Goal: Task Accomplishment & Management: Use online tool/utility

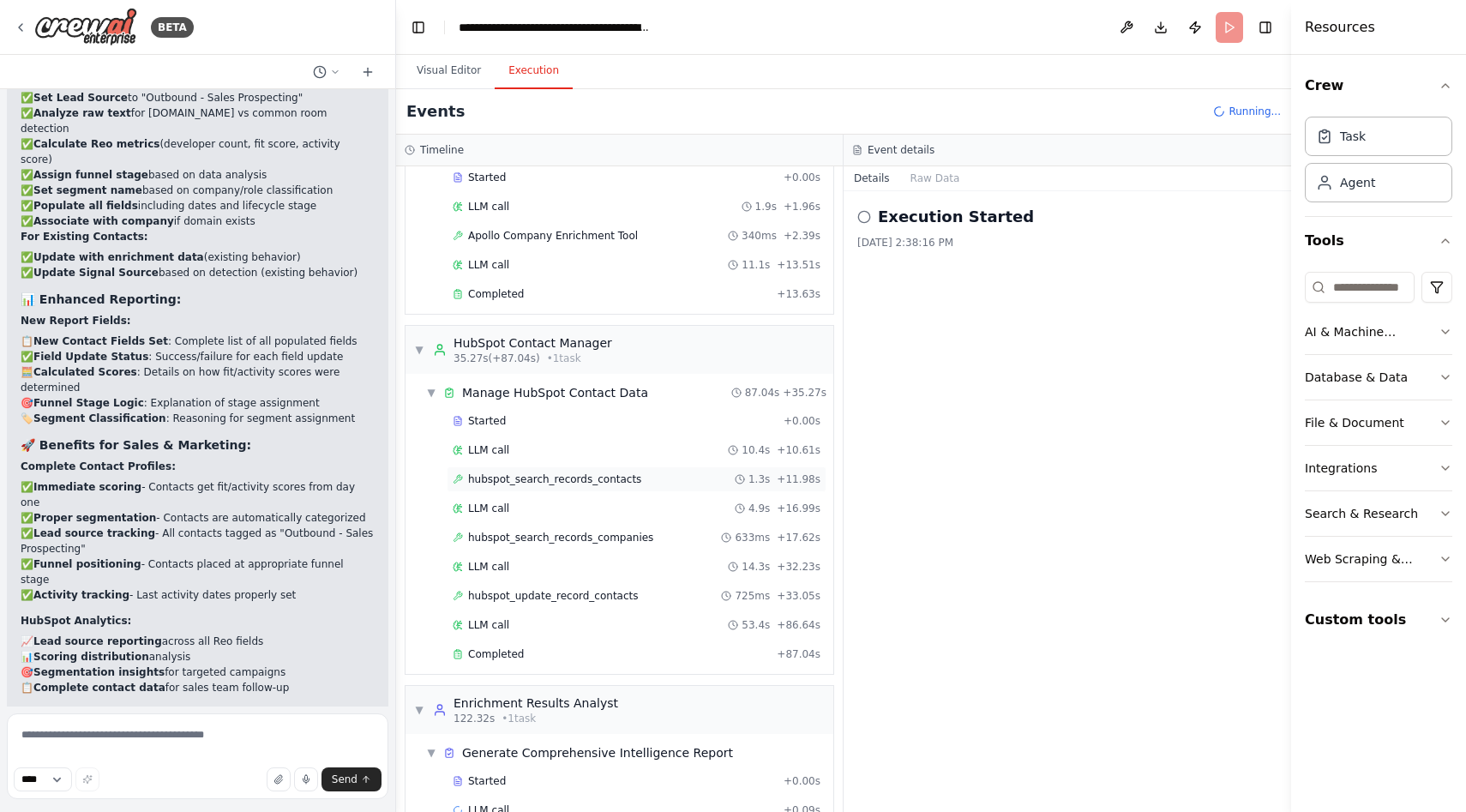
scroll to position [577, 0]
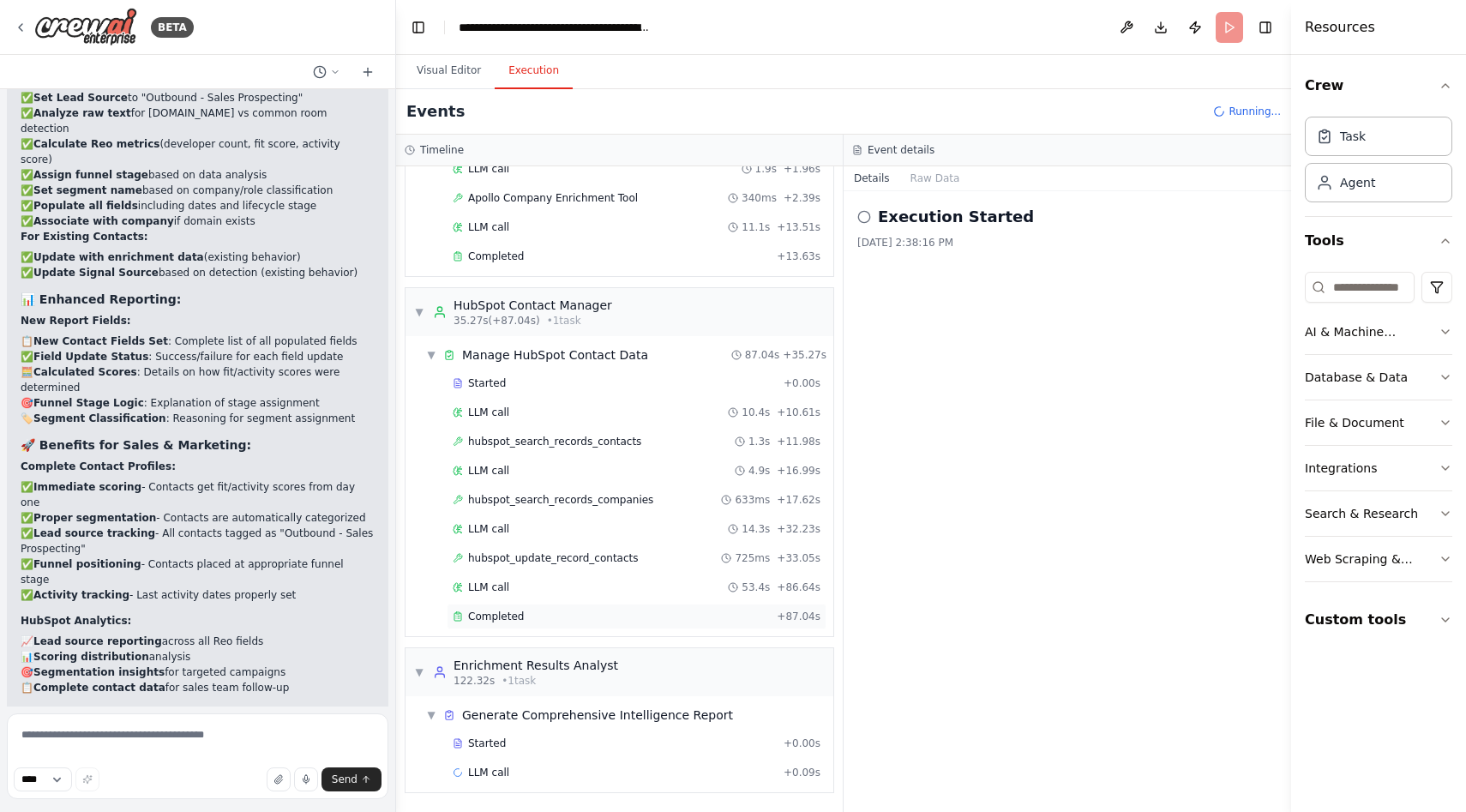
click at [526, 618] on div "Completed" at bounding box center [611, 617] width 318 height 14
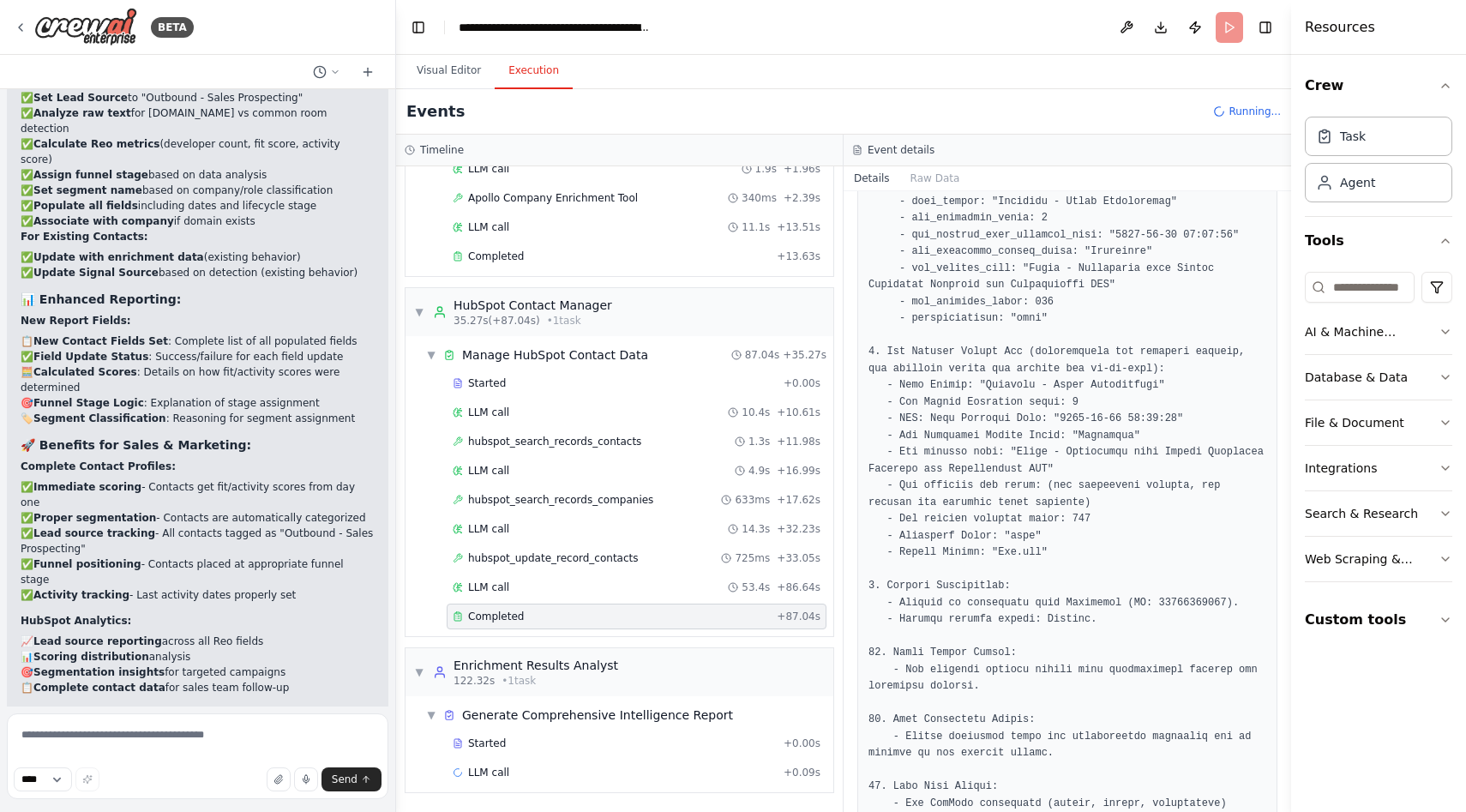
scroll to position [1048, 0]
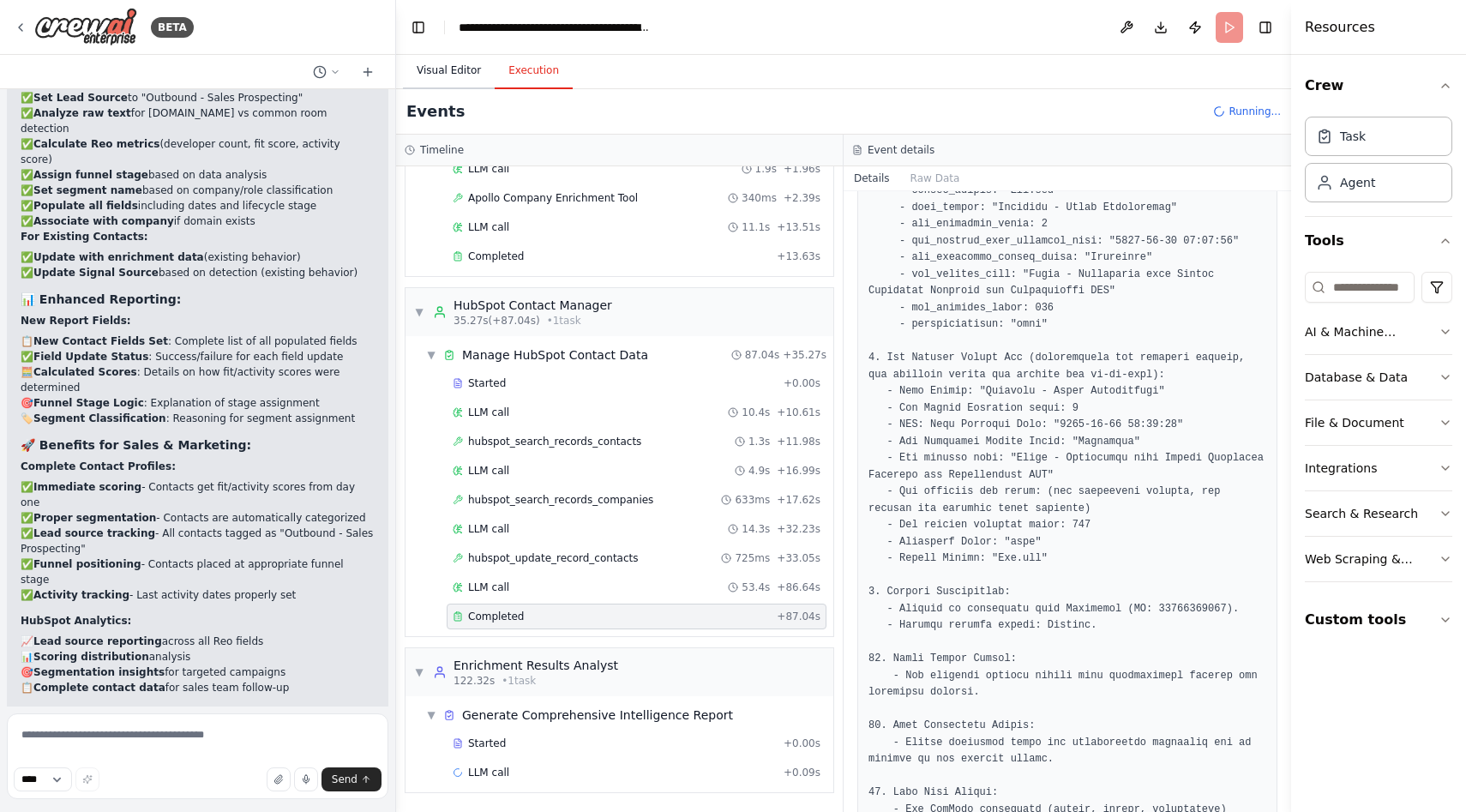
click at [460, 73] on button "Visual Editor" at bounding box center [449, 70] width 92 height 36
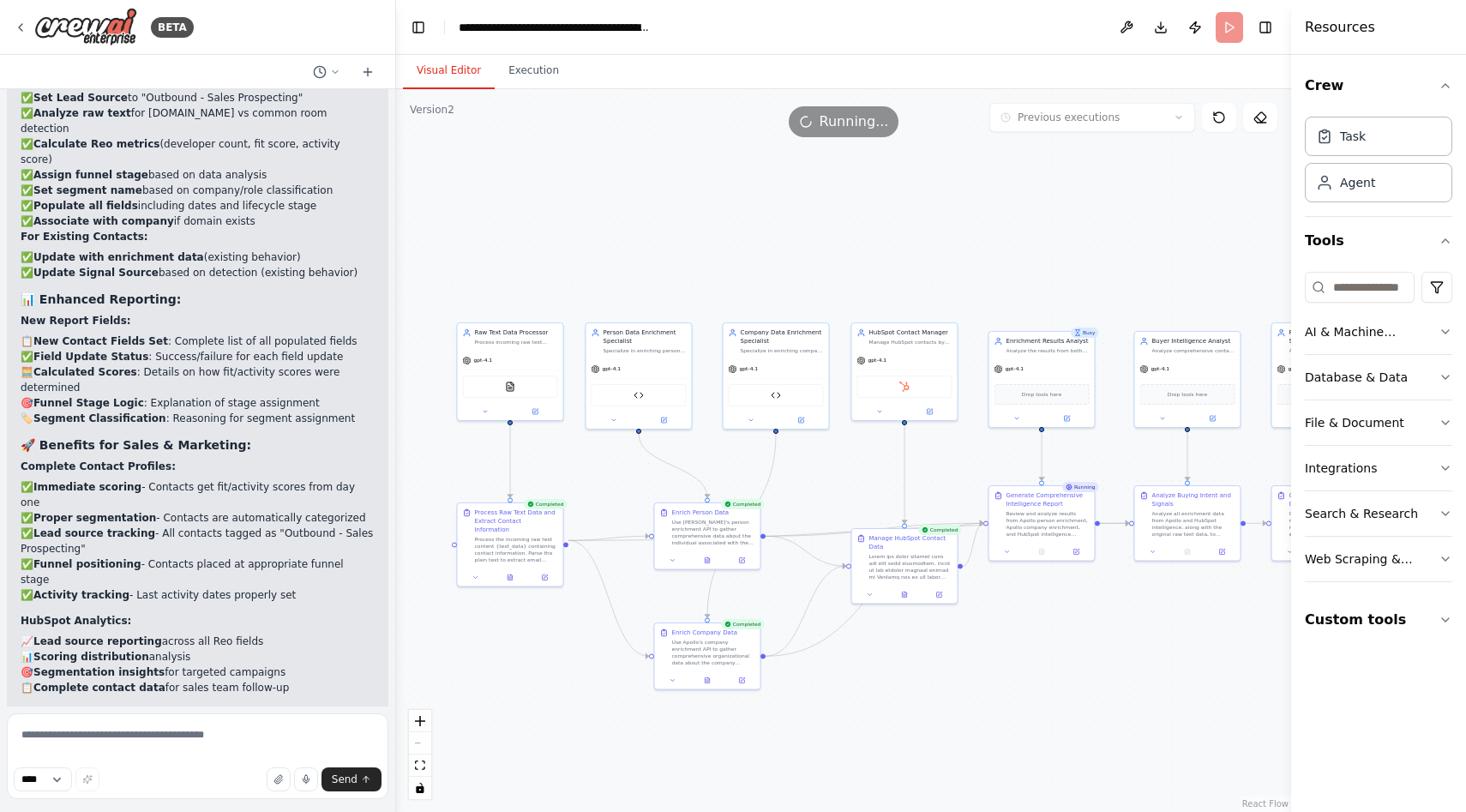
drag, startPoint x: 917, startPoint y: 508, endPoint x: 799, endPoint y: 487, distance: 119.9
click at [799, 488] on div ".deletable-edge-delete-btn { width: 20px; height: 20px; border: 0px solid #ffff…" at bounding box center [843, 449] width 895 height 722
drag, startPoint x: 832, startPoint y: 477, endPoint x: 758, endPoint y: 474, distance: 74.1
click at [758, 474] on div ".deletable-edge-delete-btn { width: 20px; height: 20px; border: 0px solid #ffff…" at bounding box center [843, 449] width 895 height 722
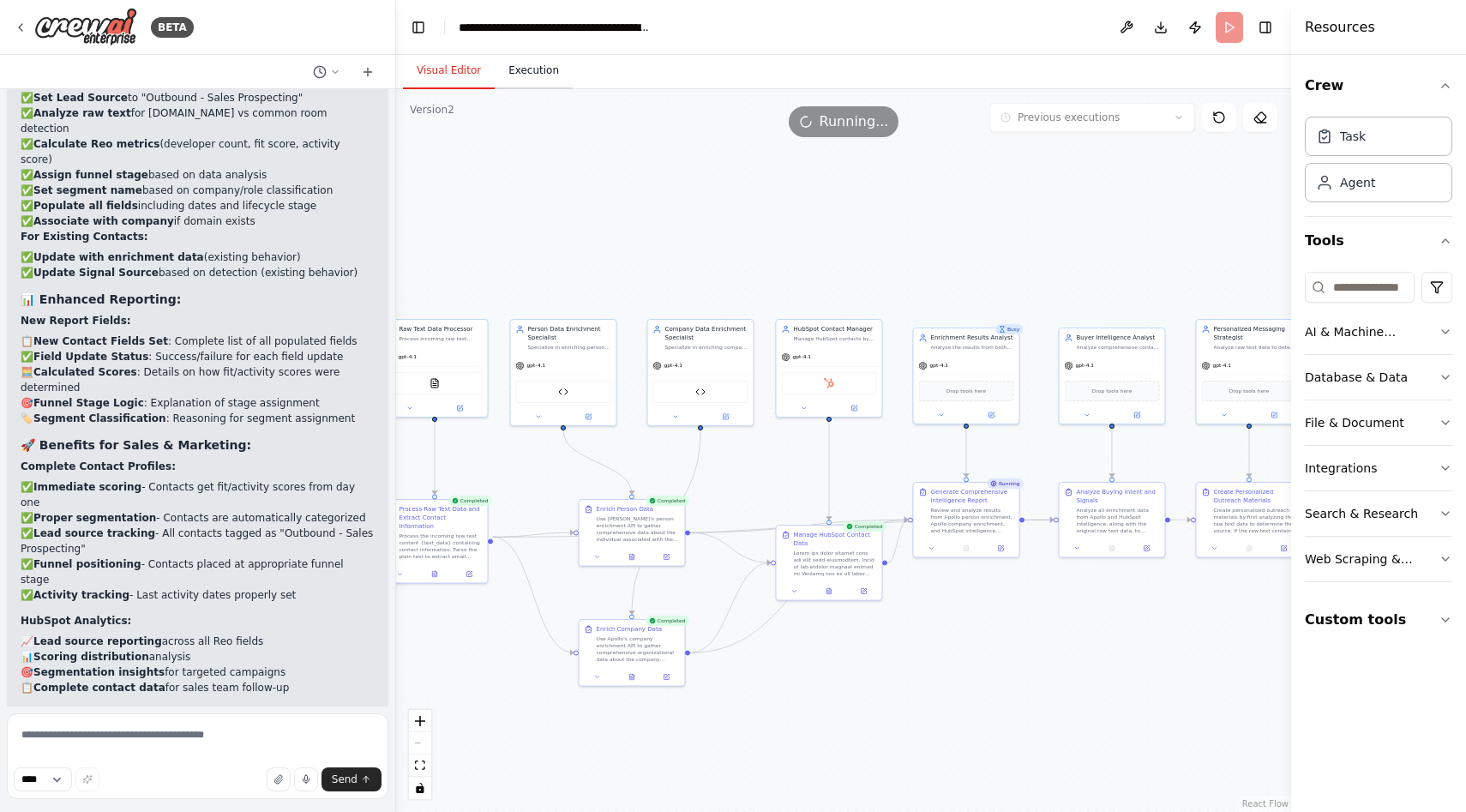
click at [527, 70] on button "Execution" at bounding box center [534, 70] width 78 height 36
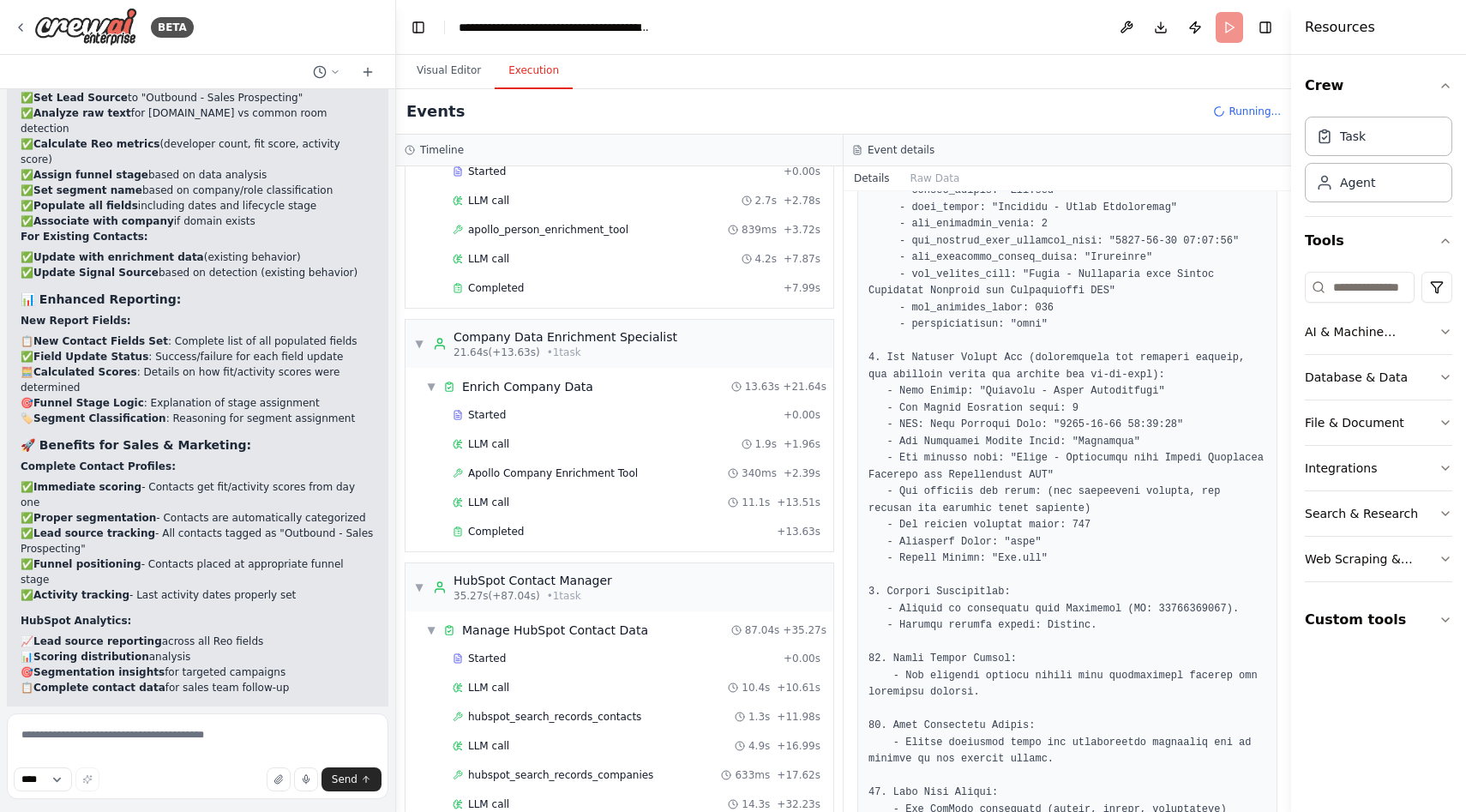
scroll to position [577, 0]
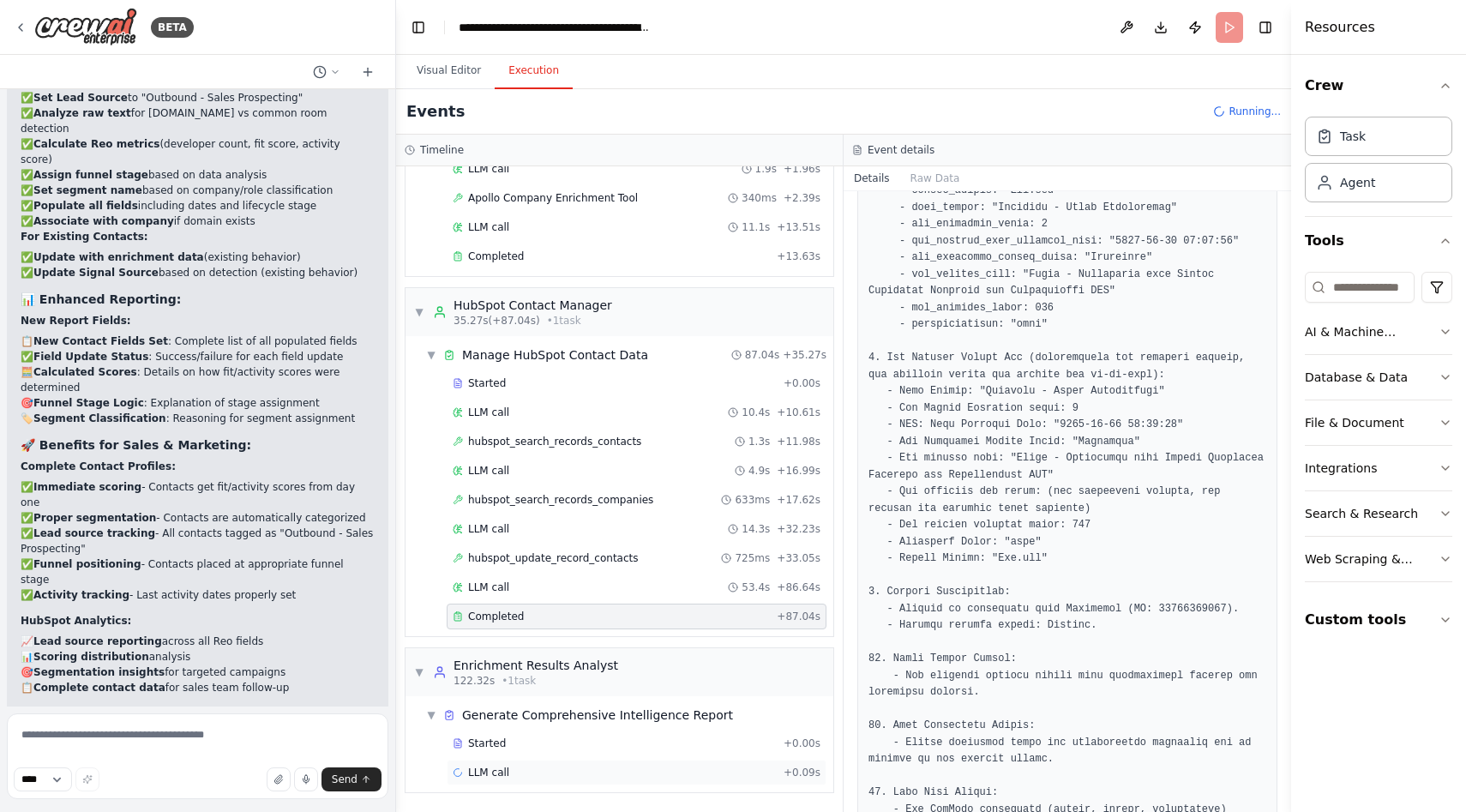
click at [576, 770] on div "LLM call + 0.09s" at bounding box center [636, 772] width 367 height 14
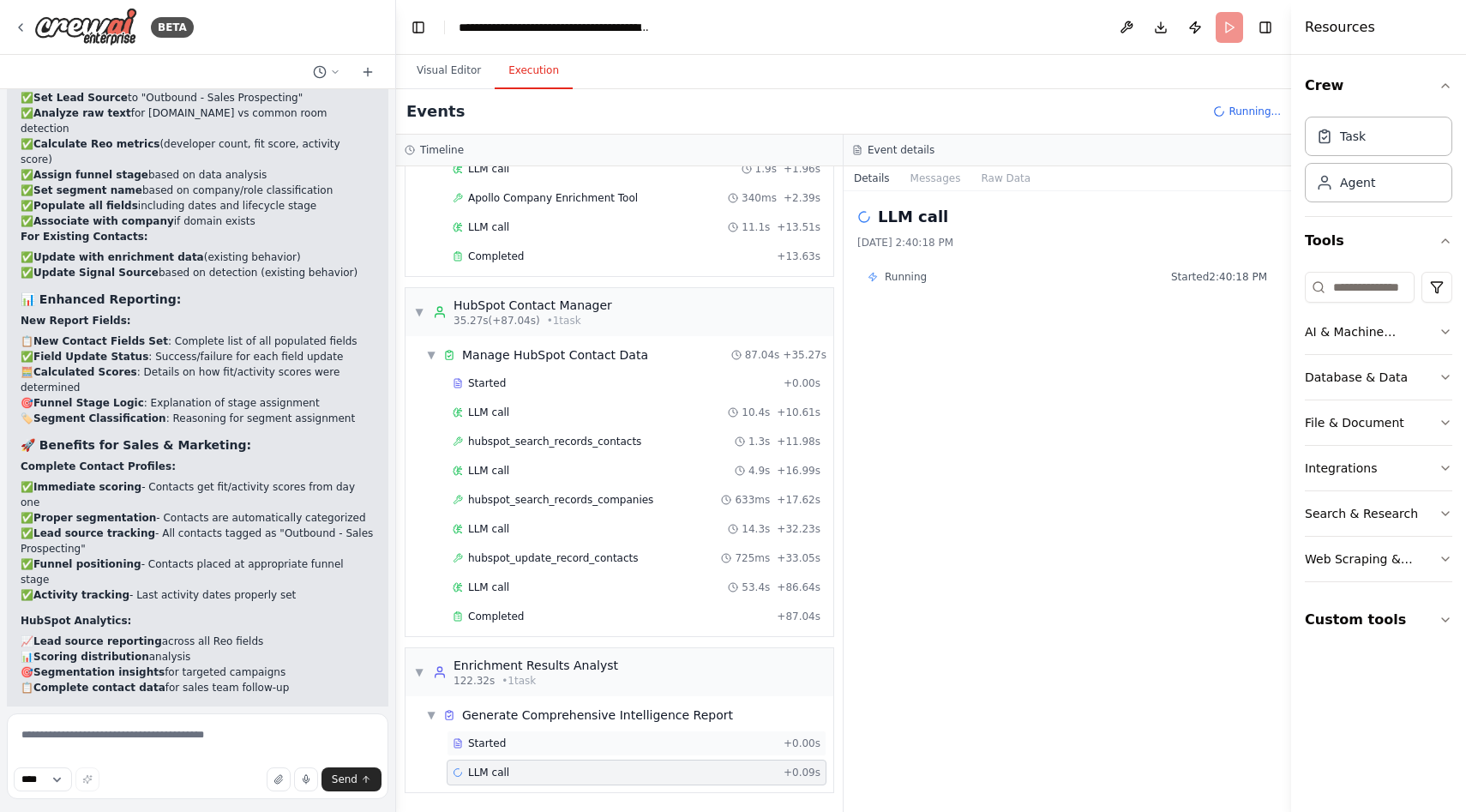
click at [569, 743] on div "Started" at bounding box center [615, 743] width 324 height 14
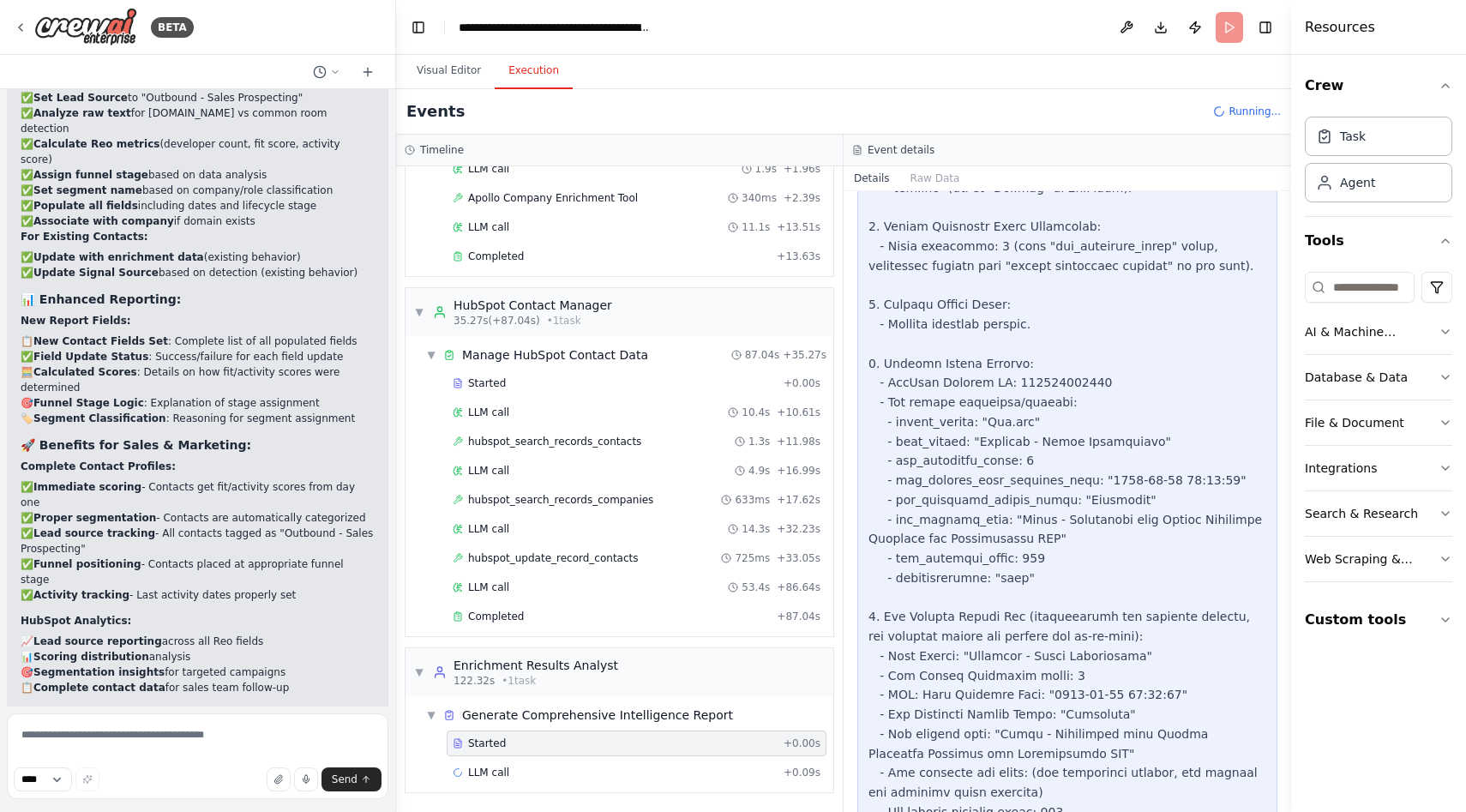
scroll to position [3869, 0]
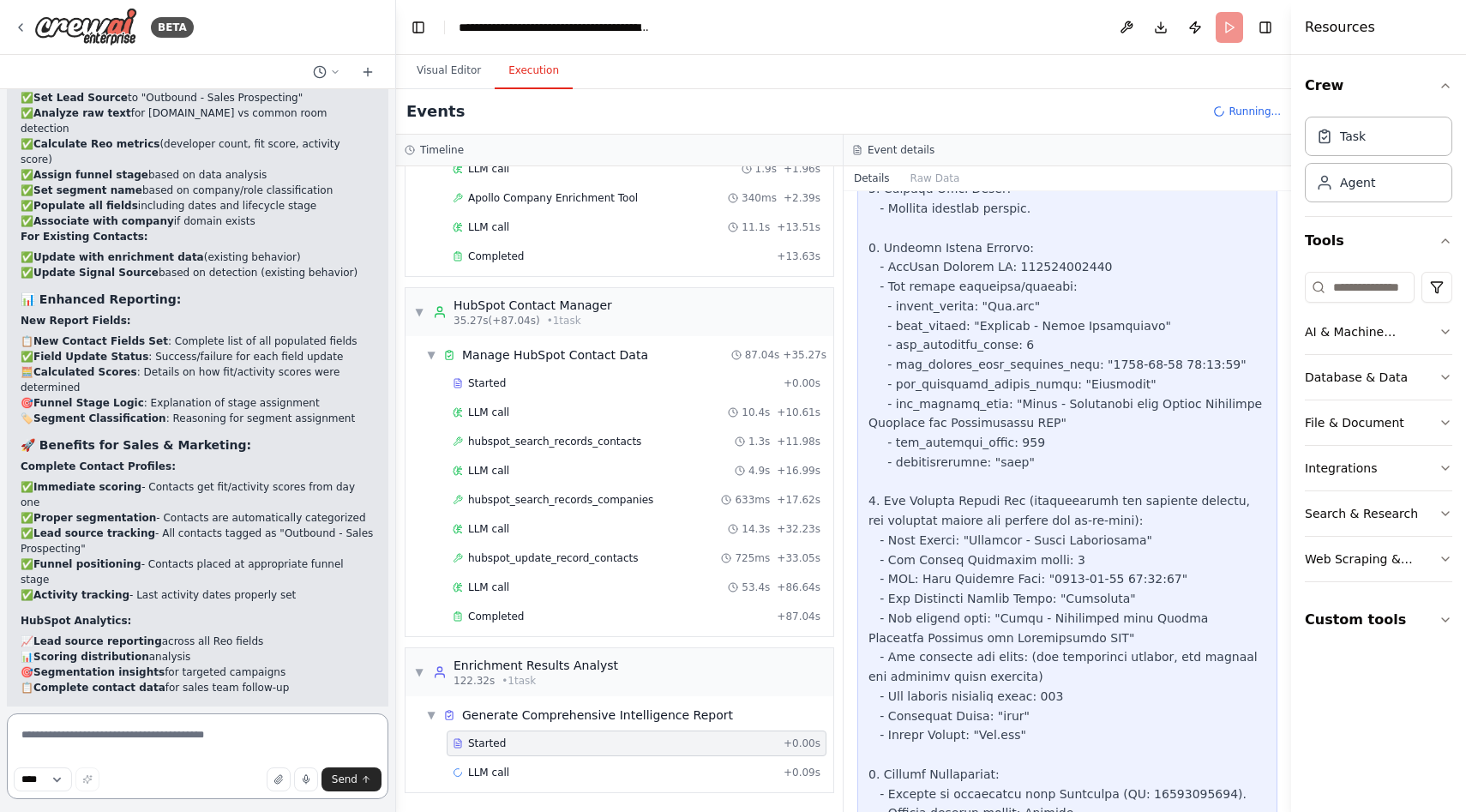
click at [298, 737] on textarea at bounding box center [197, 756] width 381 height 86
drag, startPoint x: 334, startPoint y: 736, endPoint x: 338, endPoint y: 752, distance: 16.5
click at [338, 752] on textarea "**********" at bounding box center [197, 756] width 381 height 86
type textarea "**********"
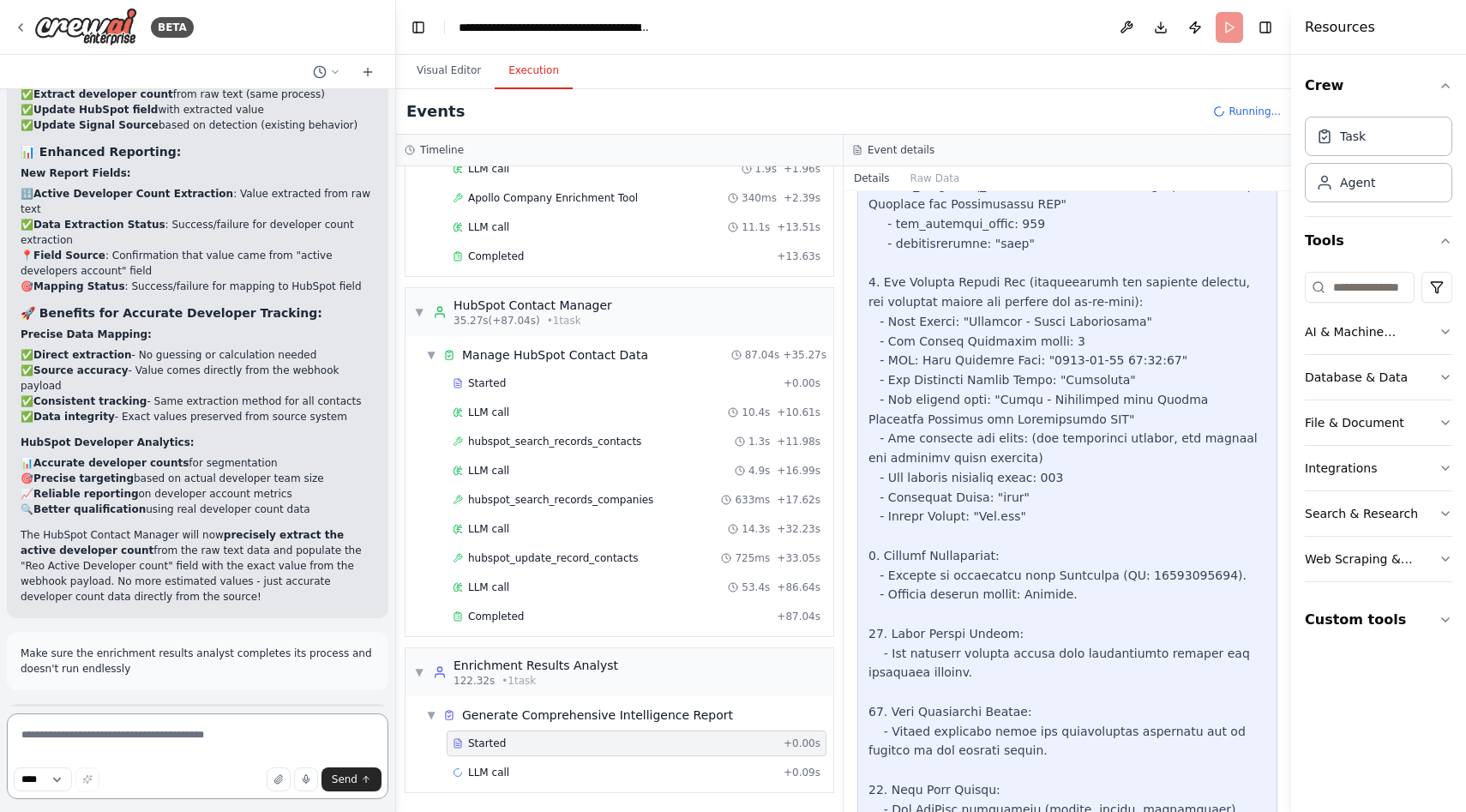
scroll to position [4091, 0]
click at [438, 72] on button "Visual Editor" at bounding box center [449, 70] width 92 height 36
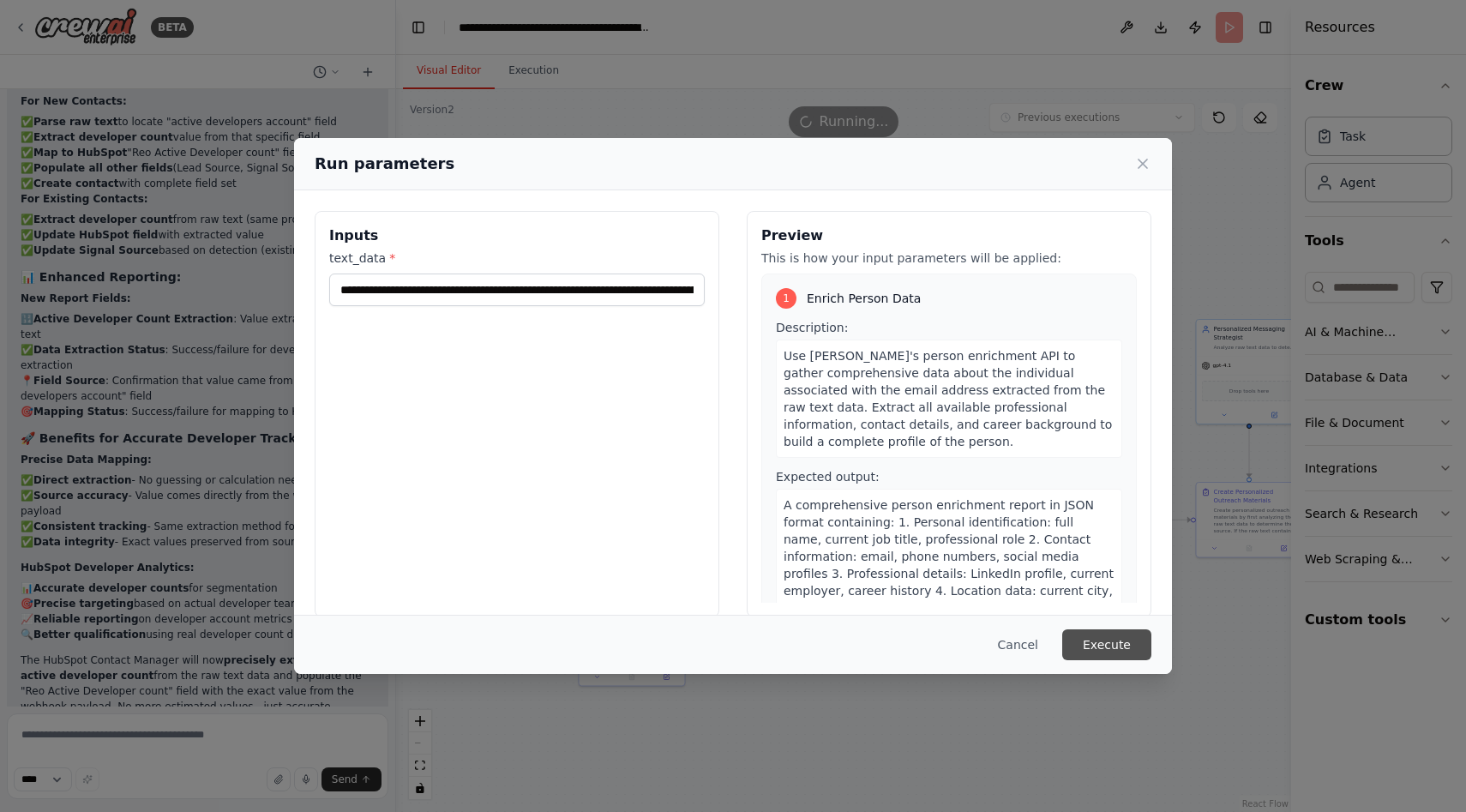
click at [1095, 639] on button "Execute" at bounding box center [1106, 645] width 89 height 31
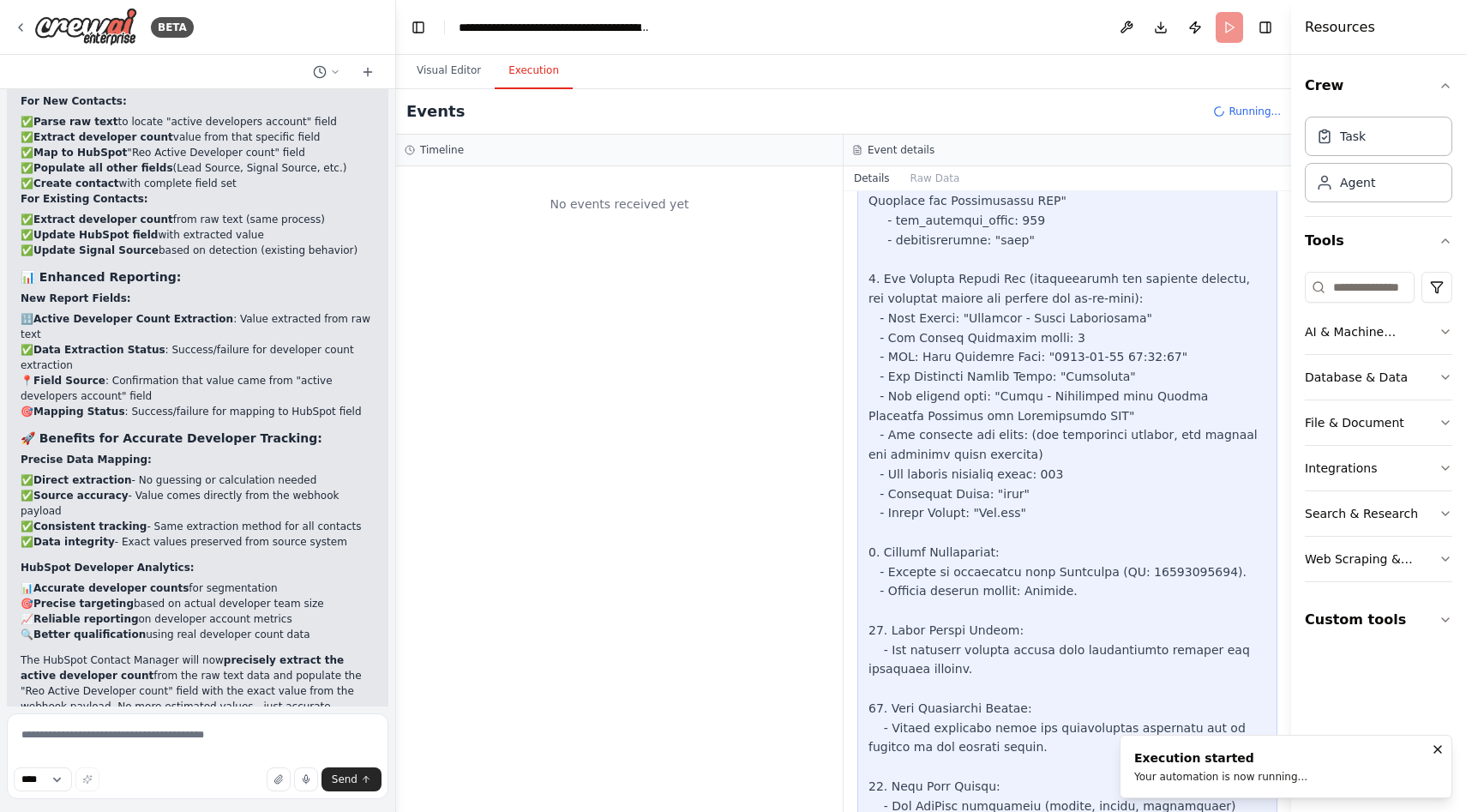
scroll to position [0, 0]
click at [446, 74] on button "Visual Editor" at bounding box center [449, 70] width 92 height 36
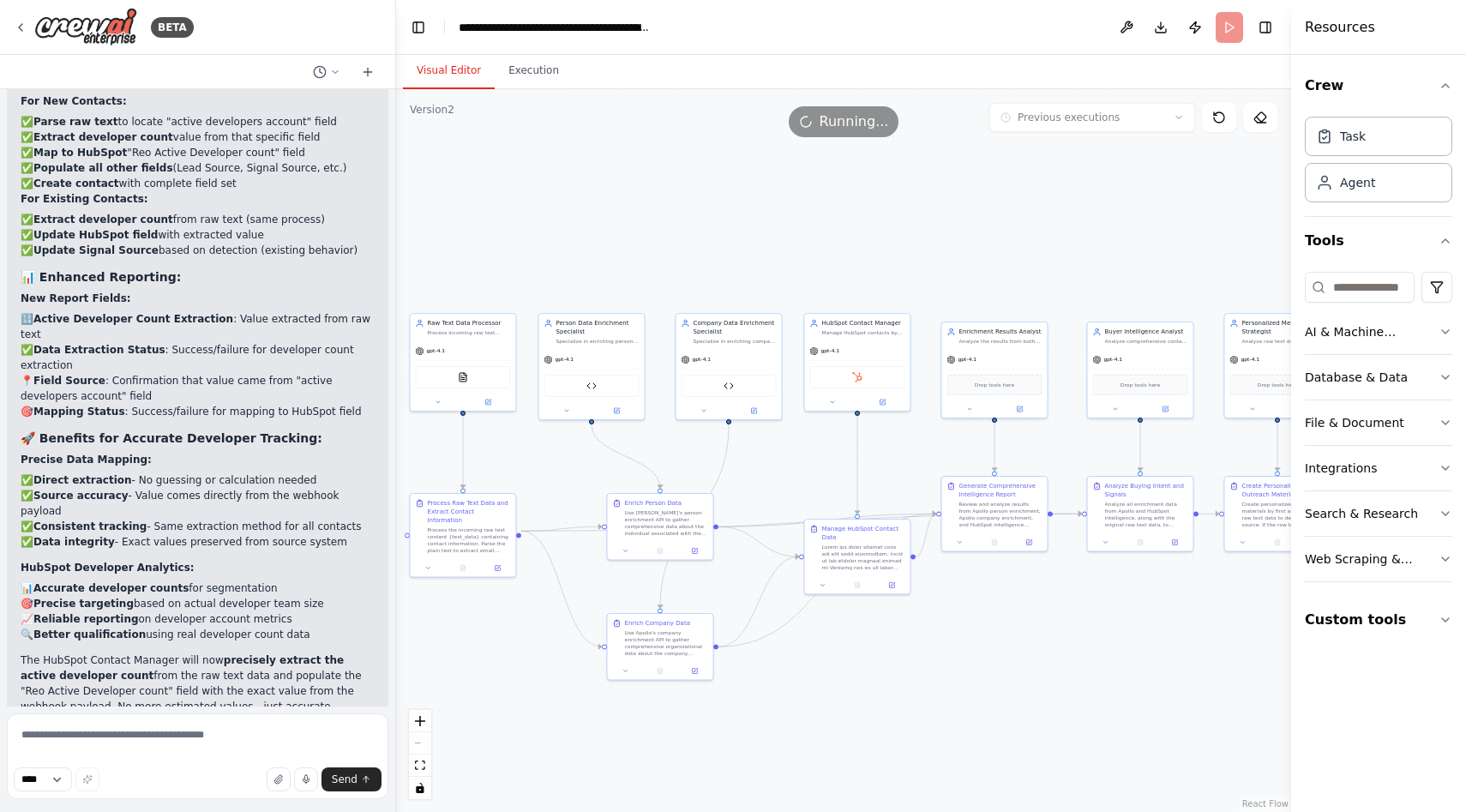
drag, startPoint x: 723, startPoint y: 234, endPoint x: 752, endPoint y: 228, distance: 29.6
click at [752, 228] on div ".deletable-edge-delete-btn { width: 20px; height: 20px; border: 0px solid #ffff…" at bounding box center [843, 449] width 895 height 722
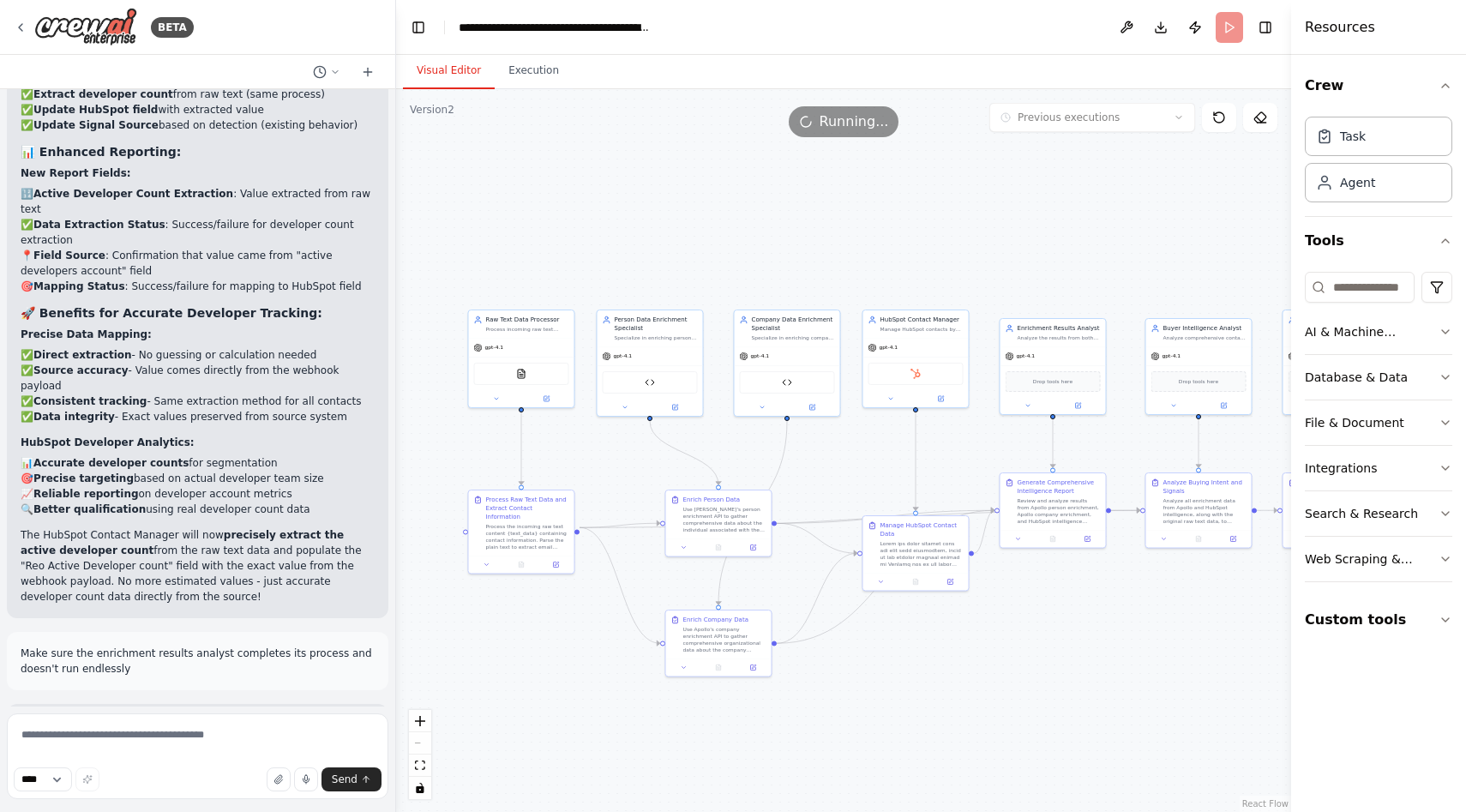
drag, startPoint x: 859, startPoint y: 269, endPoint x: 918, endPoint y: 265, distance: 59.1
click at [918, 265] on div ".deletable-edge-delete-btn { width: 20px; height: 20px; border: 0px solid #ffff…" at bounding box center [843, 449] width 895 height 722
click at [871, 136] on div "Running..." at bounding box center [843, 122] width 110 height 31
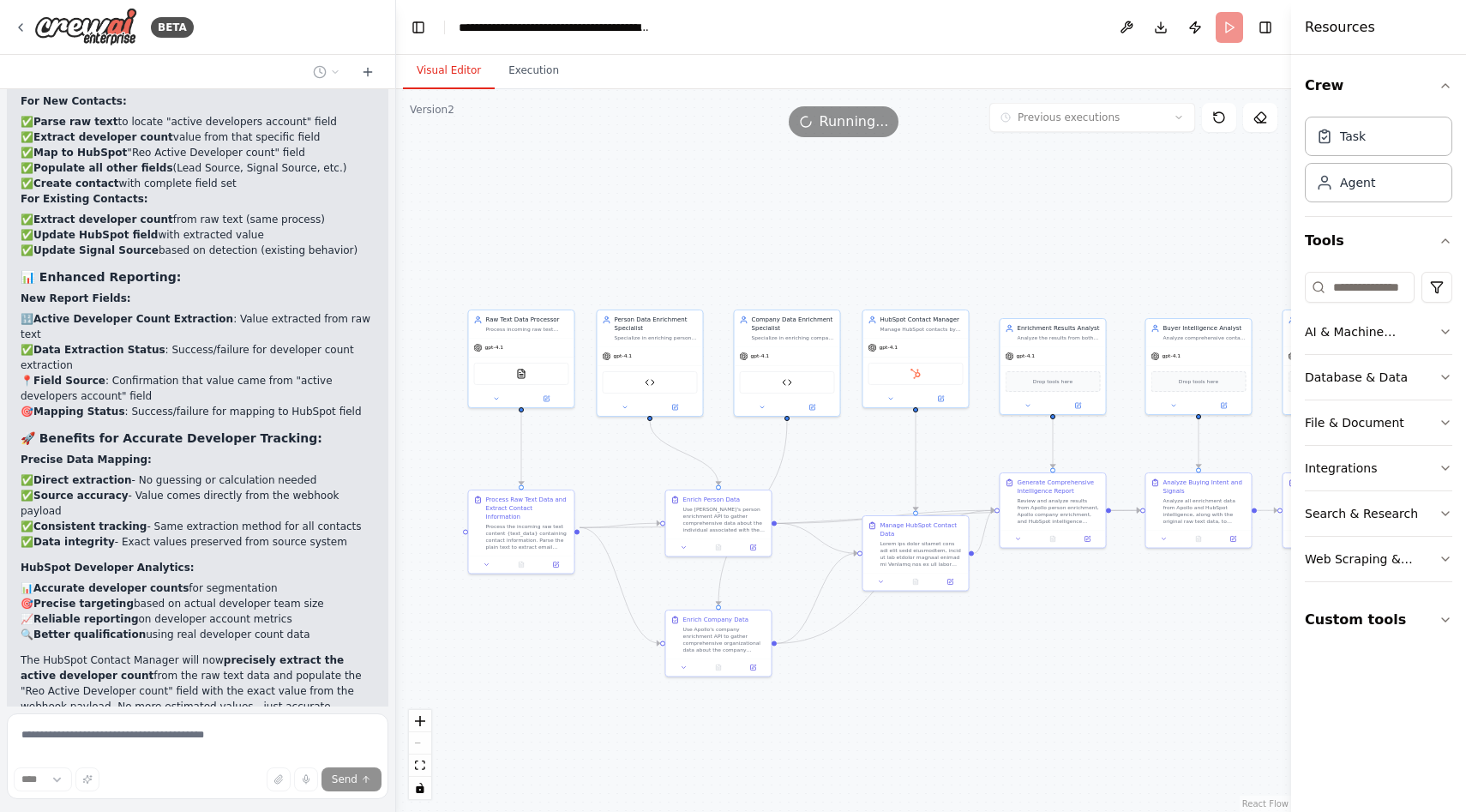
scroll to position [46716, 0]
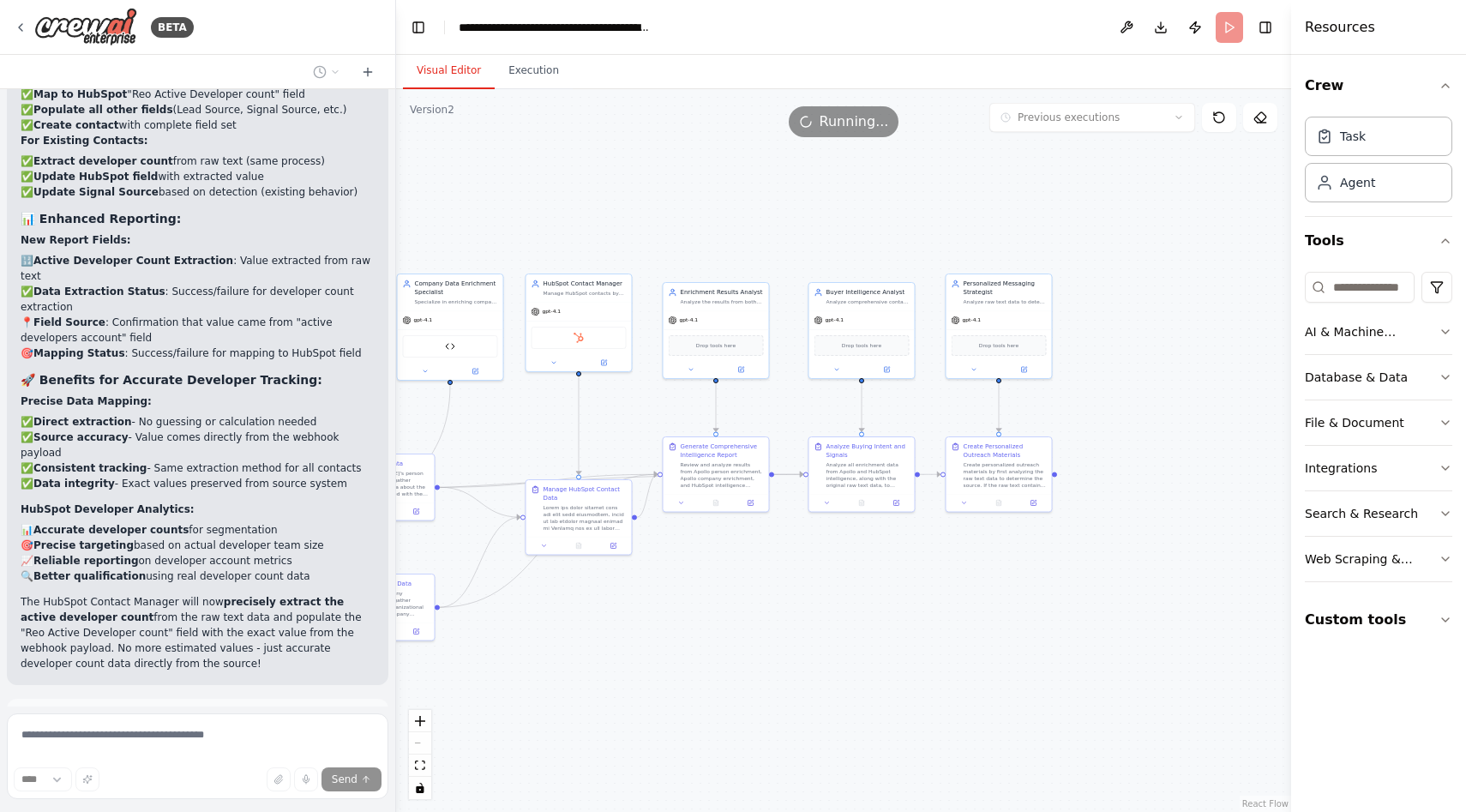
drag, startPoint x: 977, startPoint y: 707, endPoint x: 640, endPoint y: 671, distance: 338.9
click at [640, 671] on div ".deletable-edge-delete-btn { width: 20px; height: 20px; border: 0px solid #ffff…" at bounding box center [843, 449] width 895 height 722
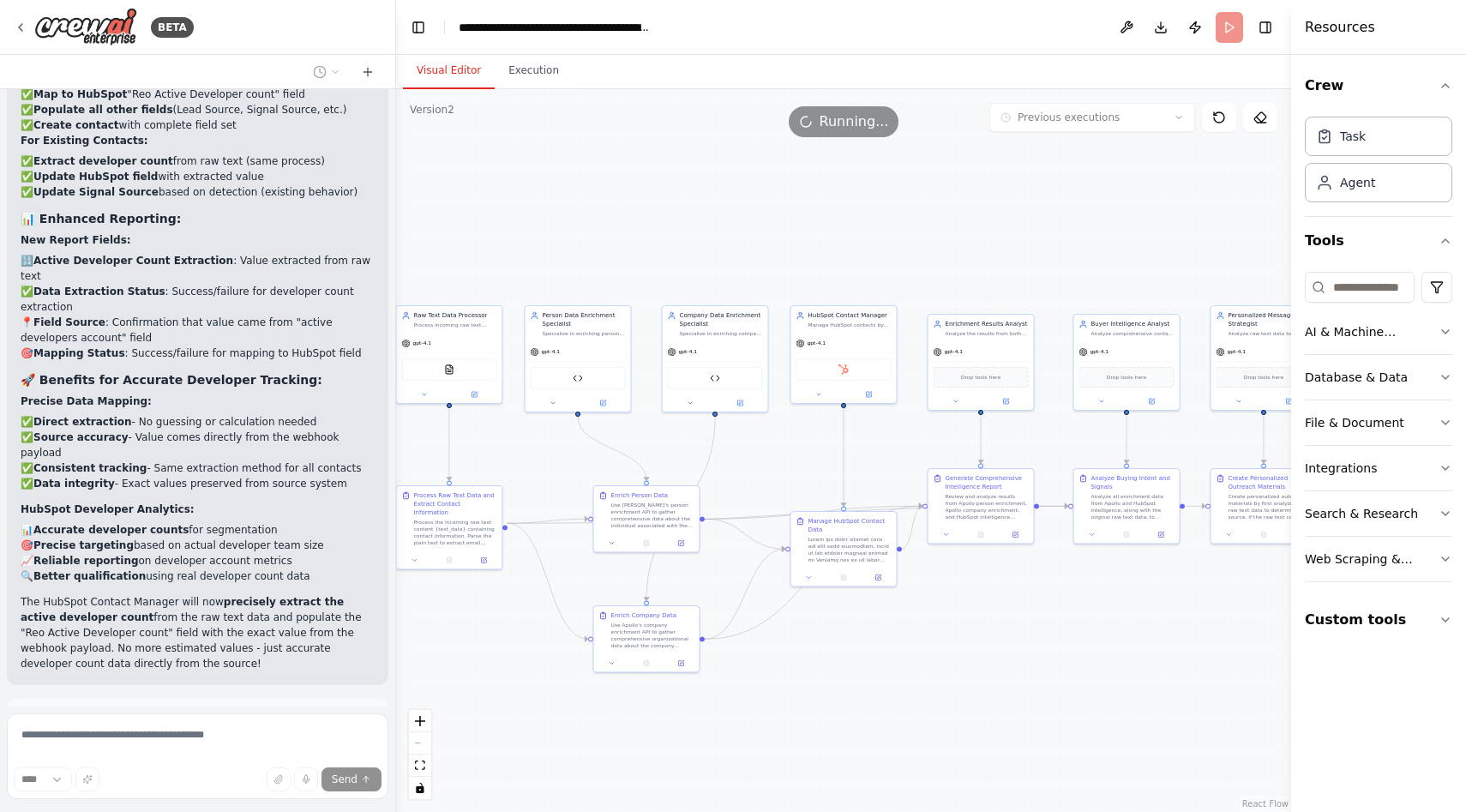
drag, startPoint x: 640, startPoint y: 671, endPoint x: 904, endPoint y: 702, distance: 265.8
click at [905, 702] on div ".deletable-edge-delete-btn { width: 20px; height: 20px; border: 0px solid #ffff…" at bounding box center [843, 449] width 895 height 722
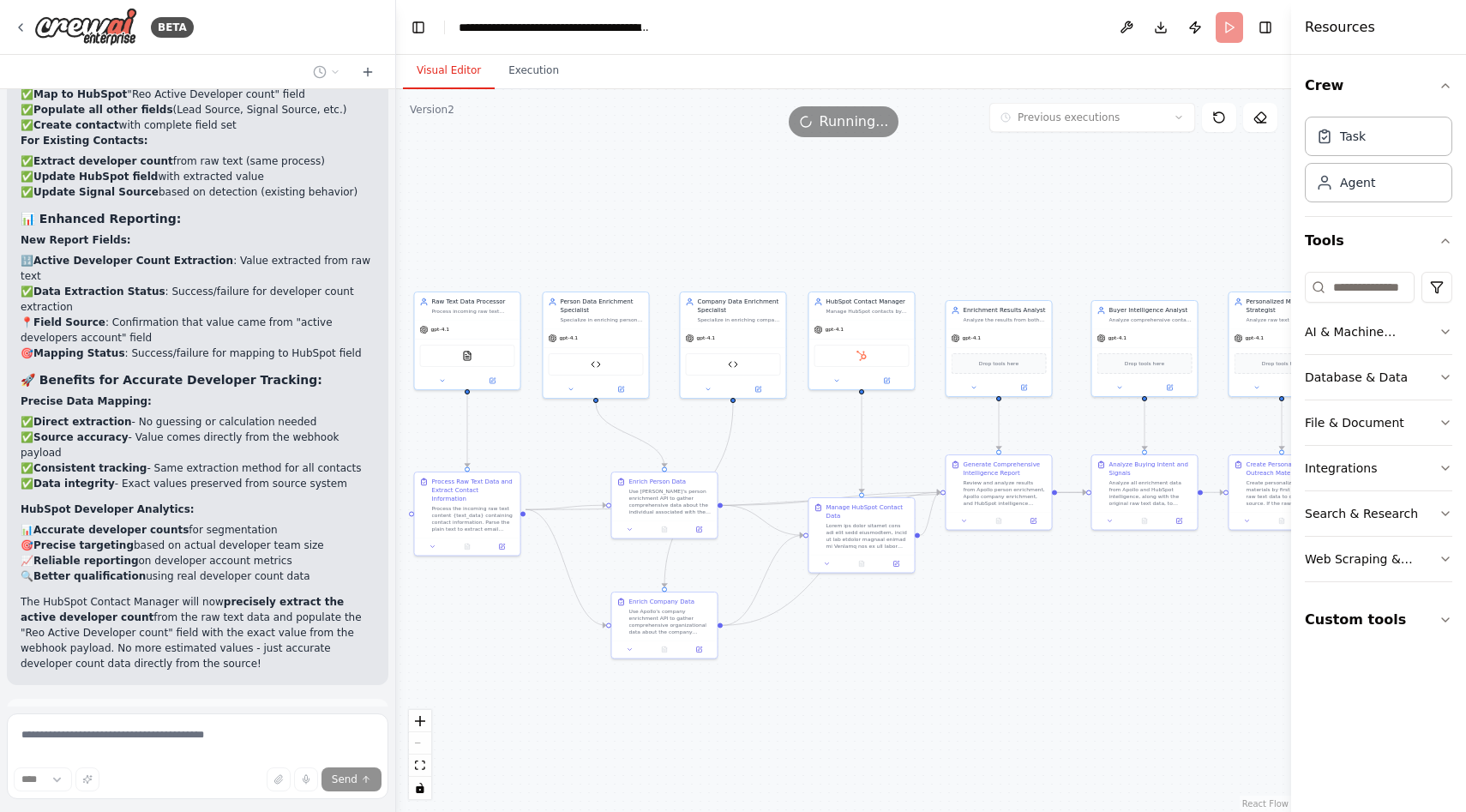
drag, startPoint x: 683, startPoint y: 176, endPoint x: 701, endPoint y: 163, distance: 22.2
click at [701, 163] on div ".deletable-edge-delete-btn { width: 20px; height: 20px; border: 0px solid #ffff…" at bounding box center [843, 449] width 895 height 722
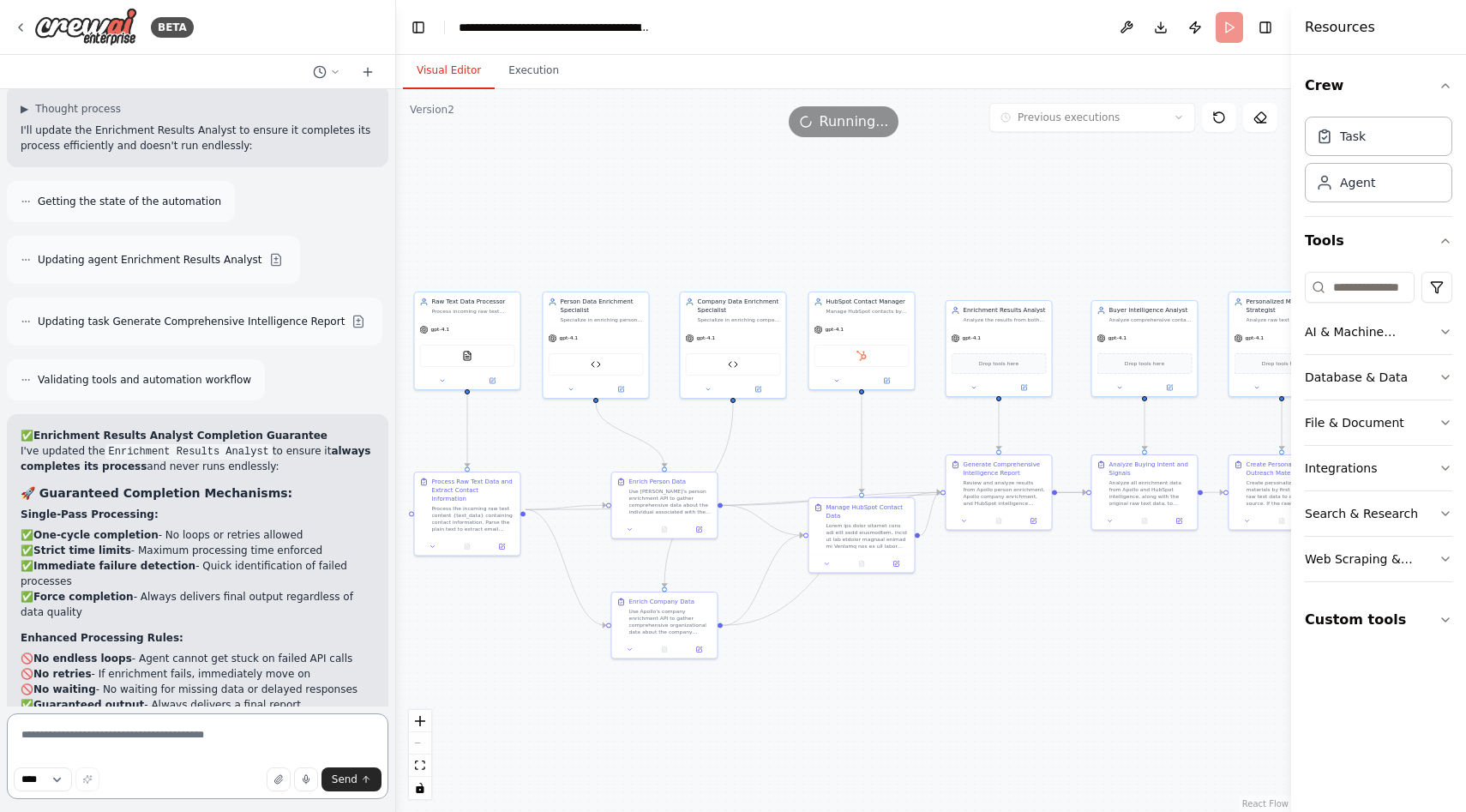
scroll to position [47417, 0]
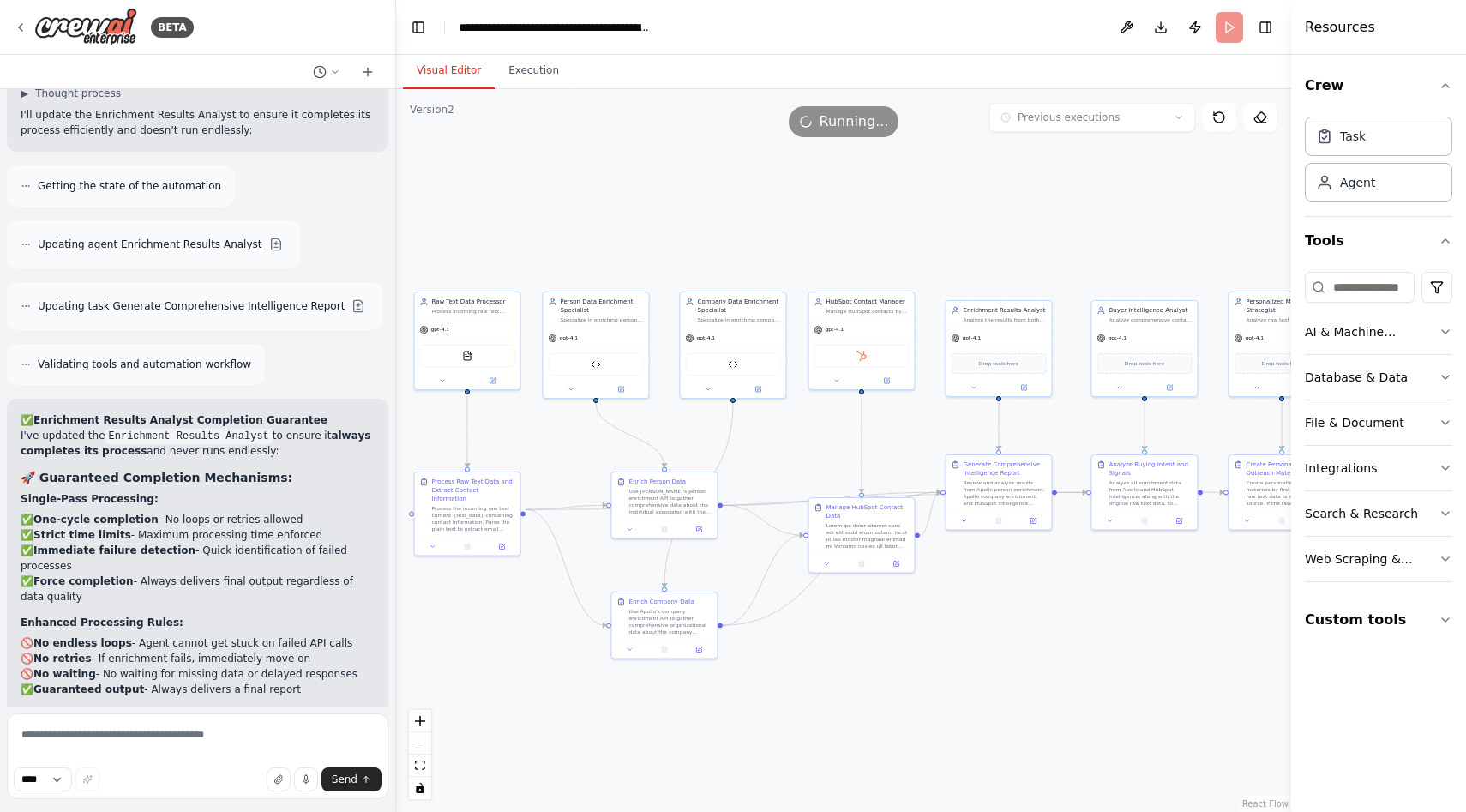
click at [1231, 26] on header "**********" at bounding box center [843, 27] width 895 height 55
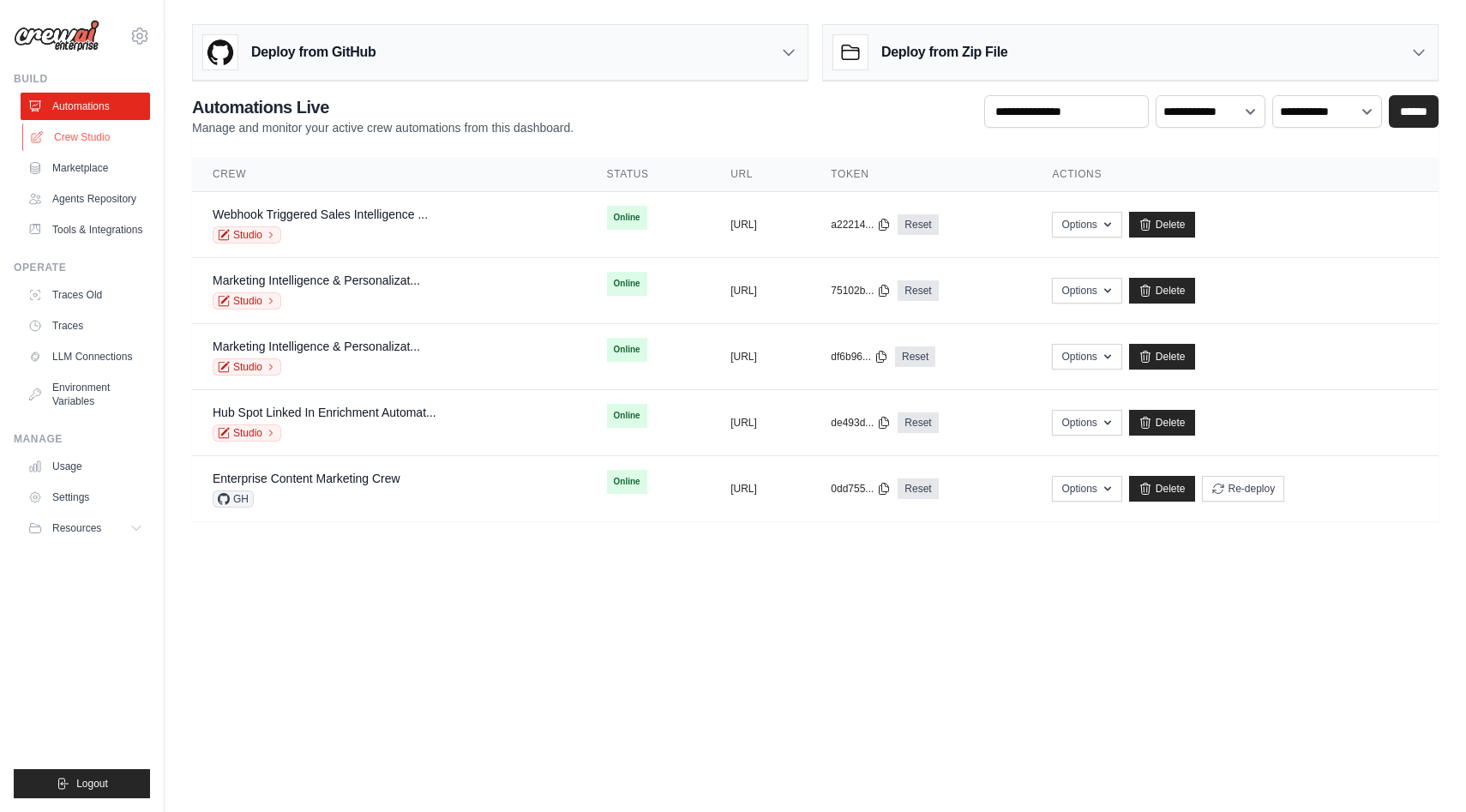
click at [99, 148] on link "Crew Studio" at bounding box center [87, 137] width 129 height 27
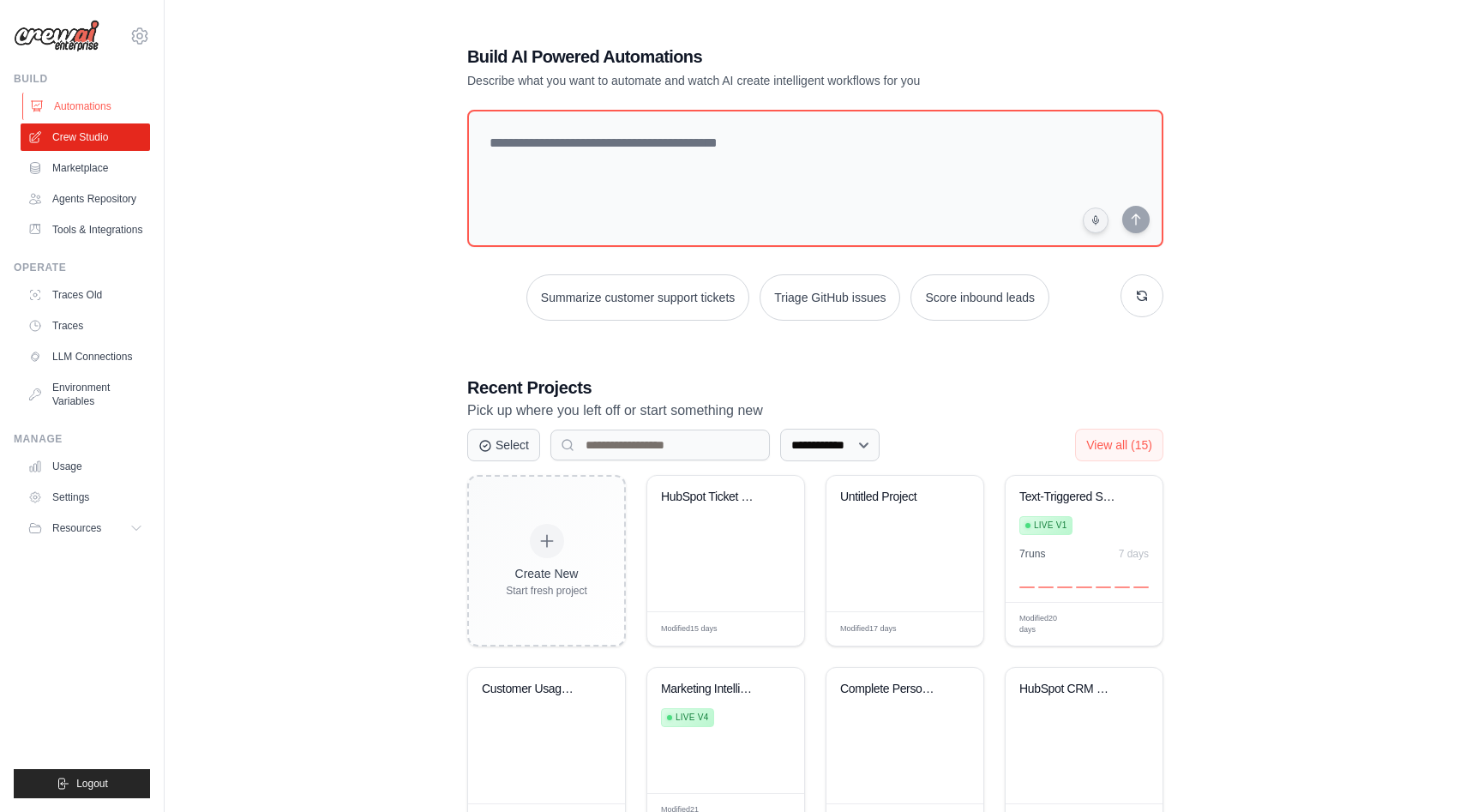
click at [99, 101] on link "Automations" at bounding box center [87, 107] width 129 height 27
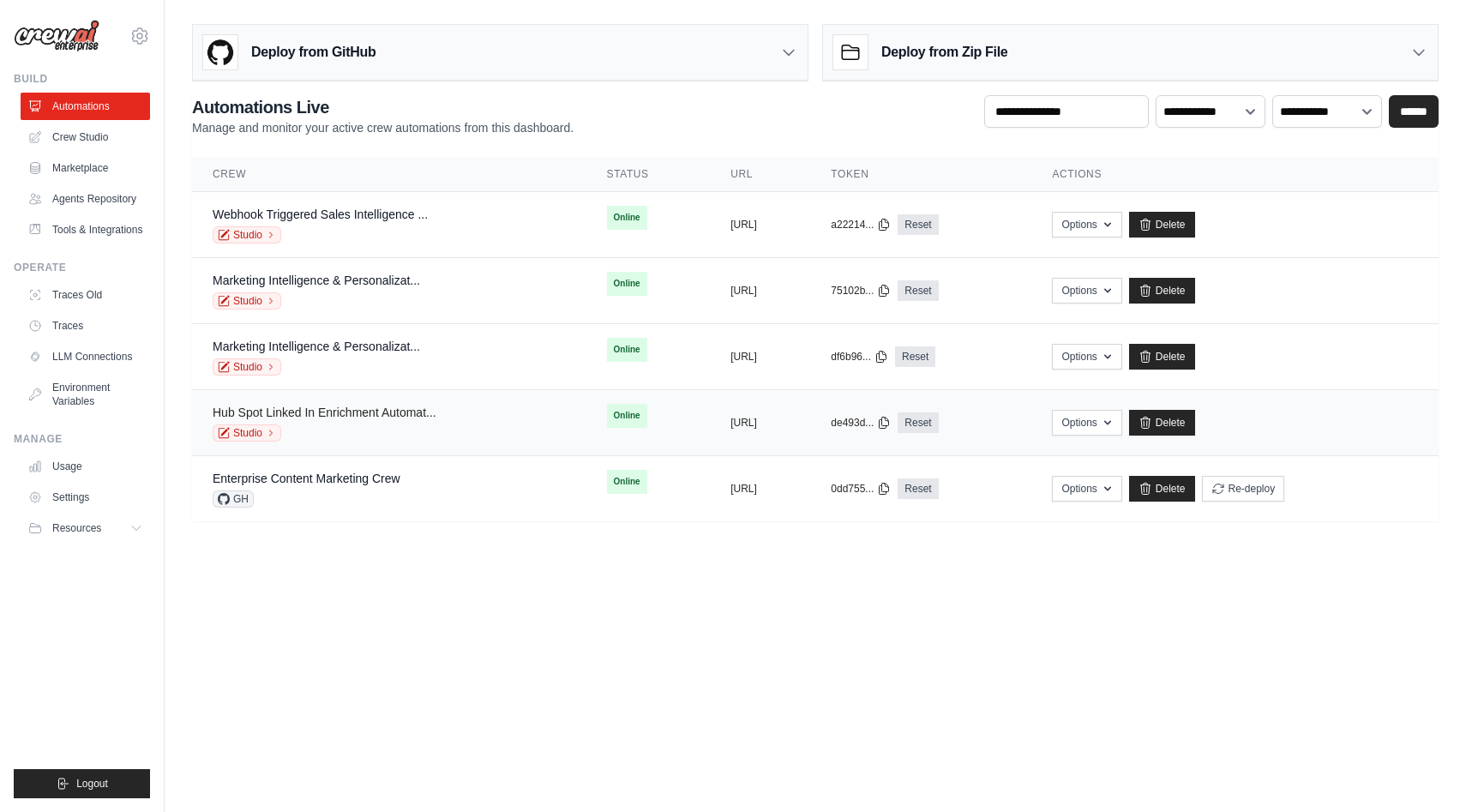
click at [422, 408] on link "Hub Spot Linked In Enrichment Automat..." at bounding box center [324, 412] width 224 height 14
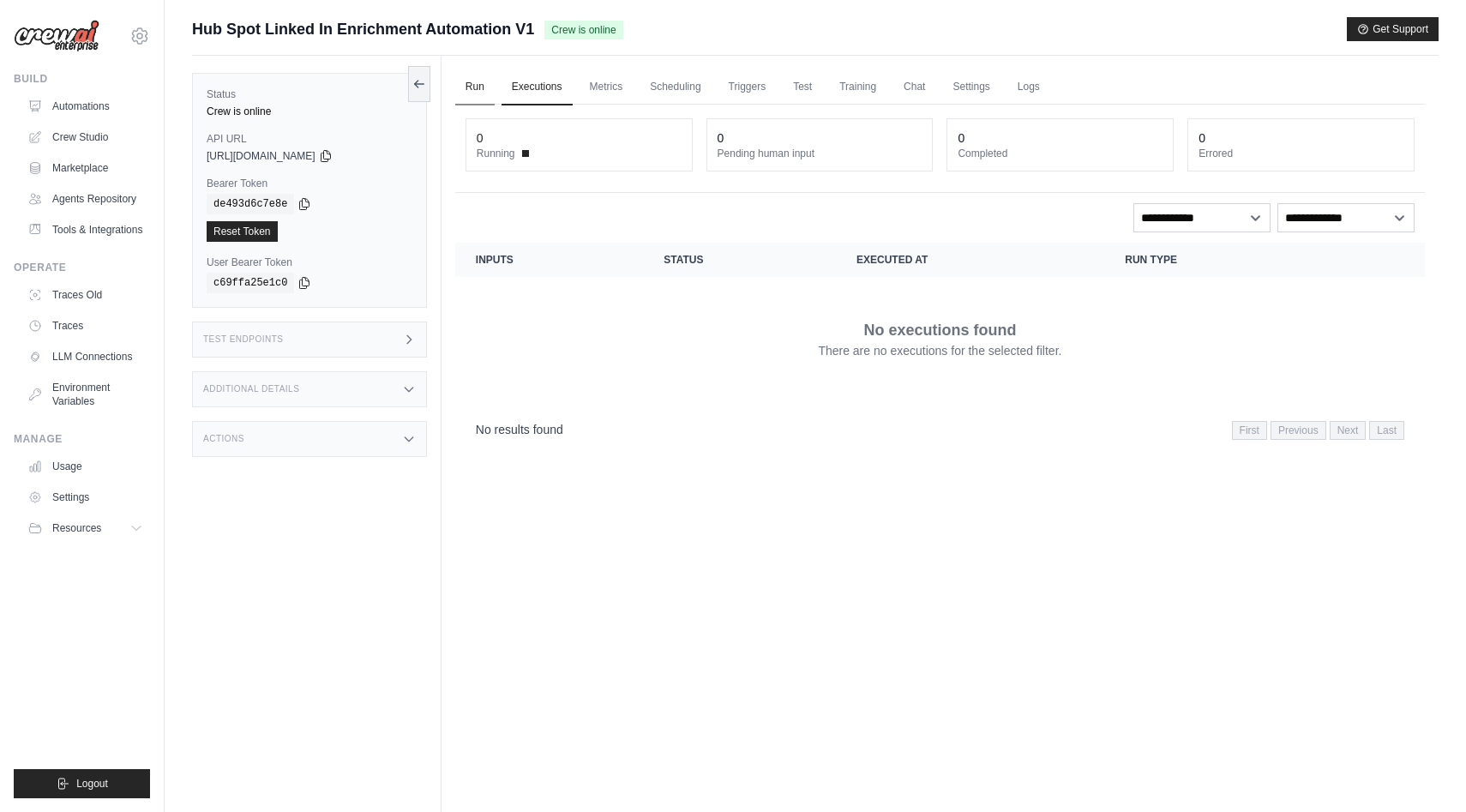
click at [486, 84] on link "Run" at bounding box center [475, 87] width 39 height 36
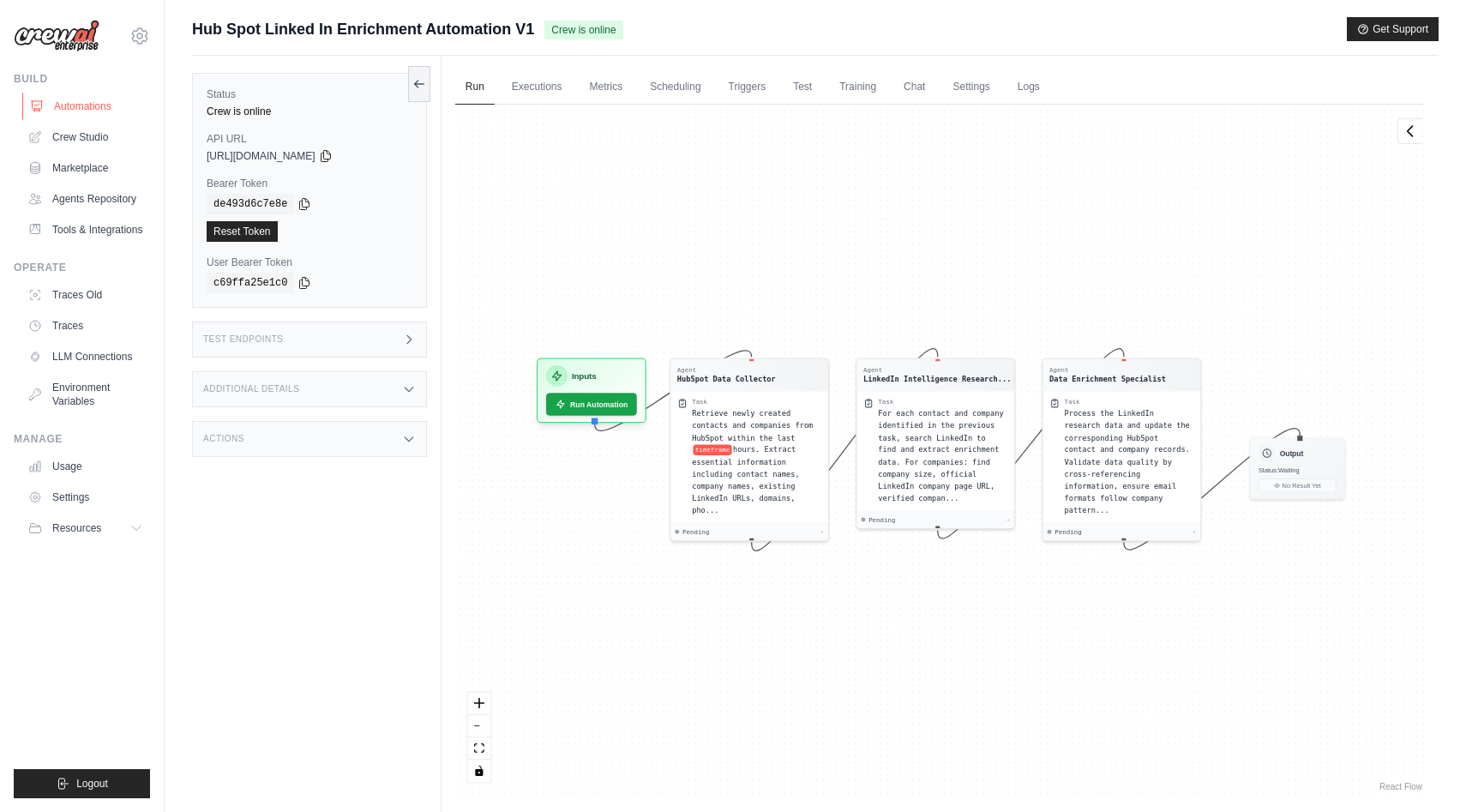
click at [77, 107] on link "Automations" at bounding box center [87, 107] width 129 height 27
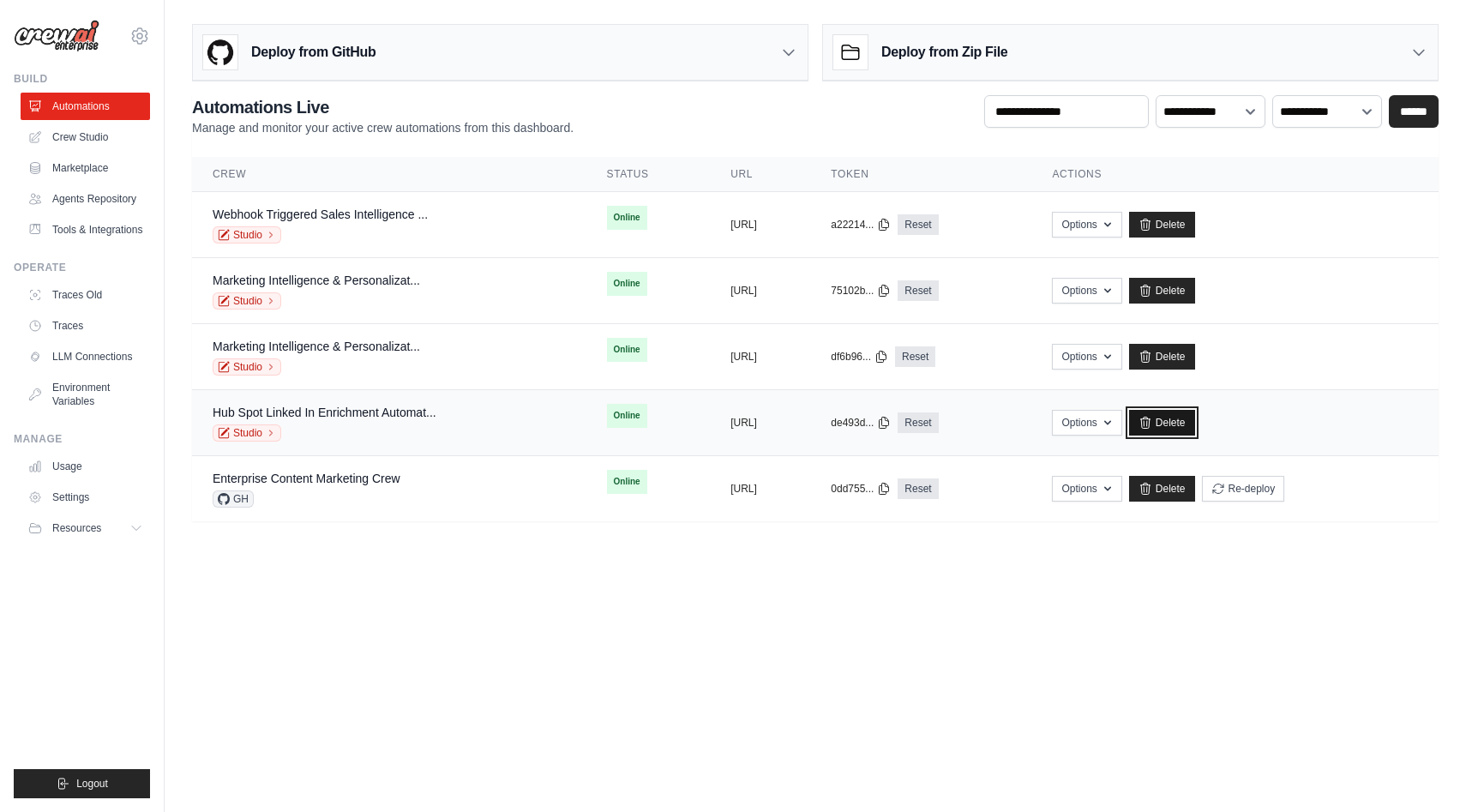
click at [1195, 420] on link "Delete" at bounding box center [1162, 422] width 66 height 25
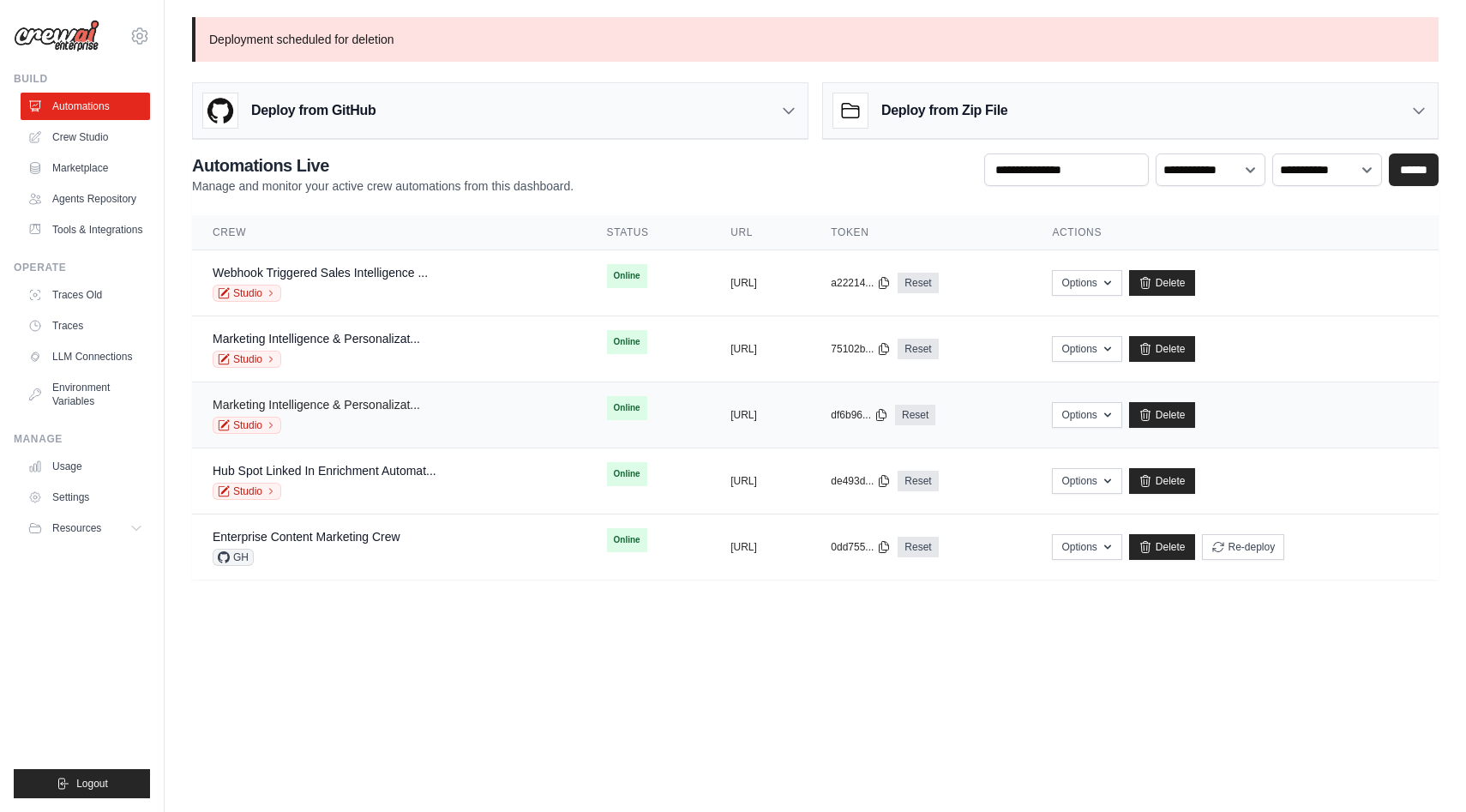
click at [318, 400] on link "Marketing Intelligence & Personalizat..." at bounding box center [317, 405] width 207 height 14
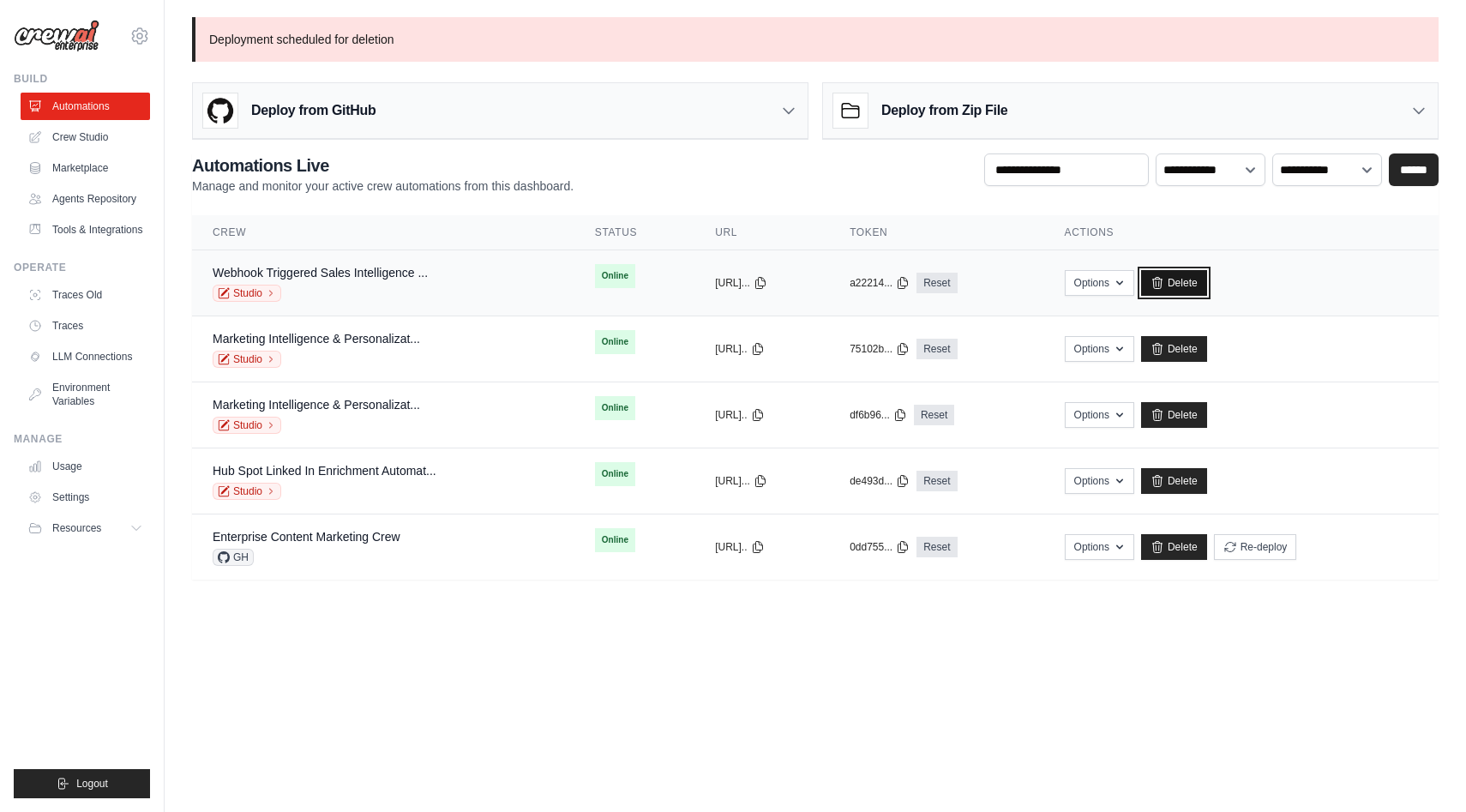
click at [1207, 294] on link "Delete" at bounding box center [1174, 282] width 66 height 25
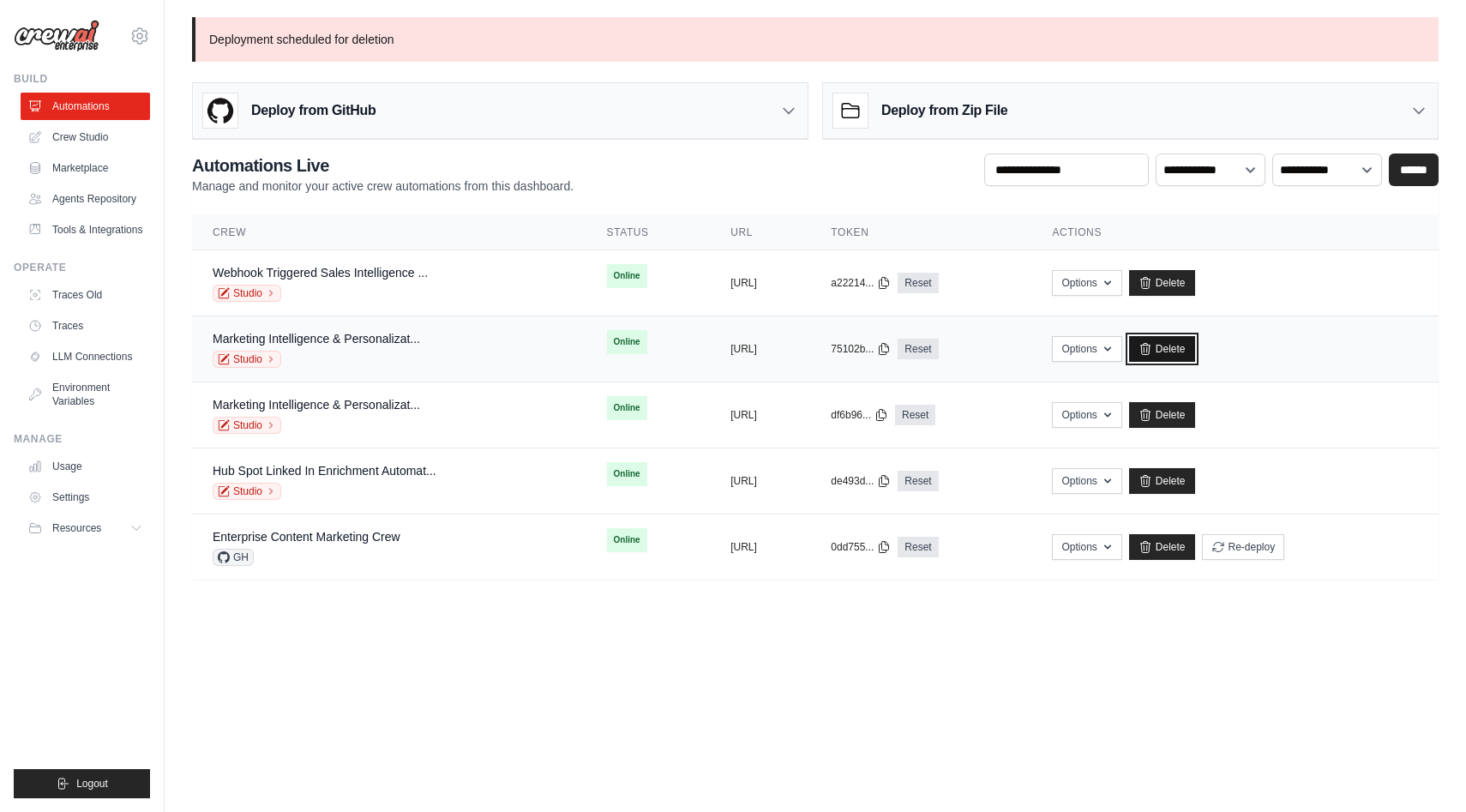
click at [1195, 353] on link "Delete" at bounding box center [1162, 349] width 66 height 25
click at [324, 271] on link "Webhook Triggered Sales Intelligence ..." at bounding box center [321, 273] width 215 height 14
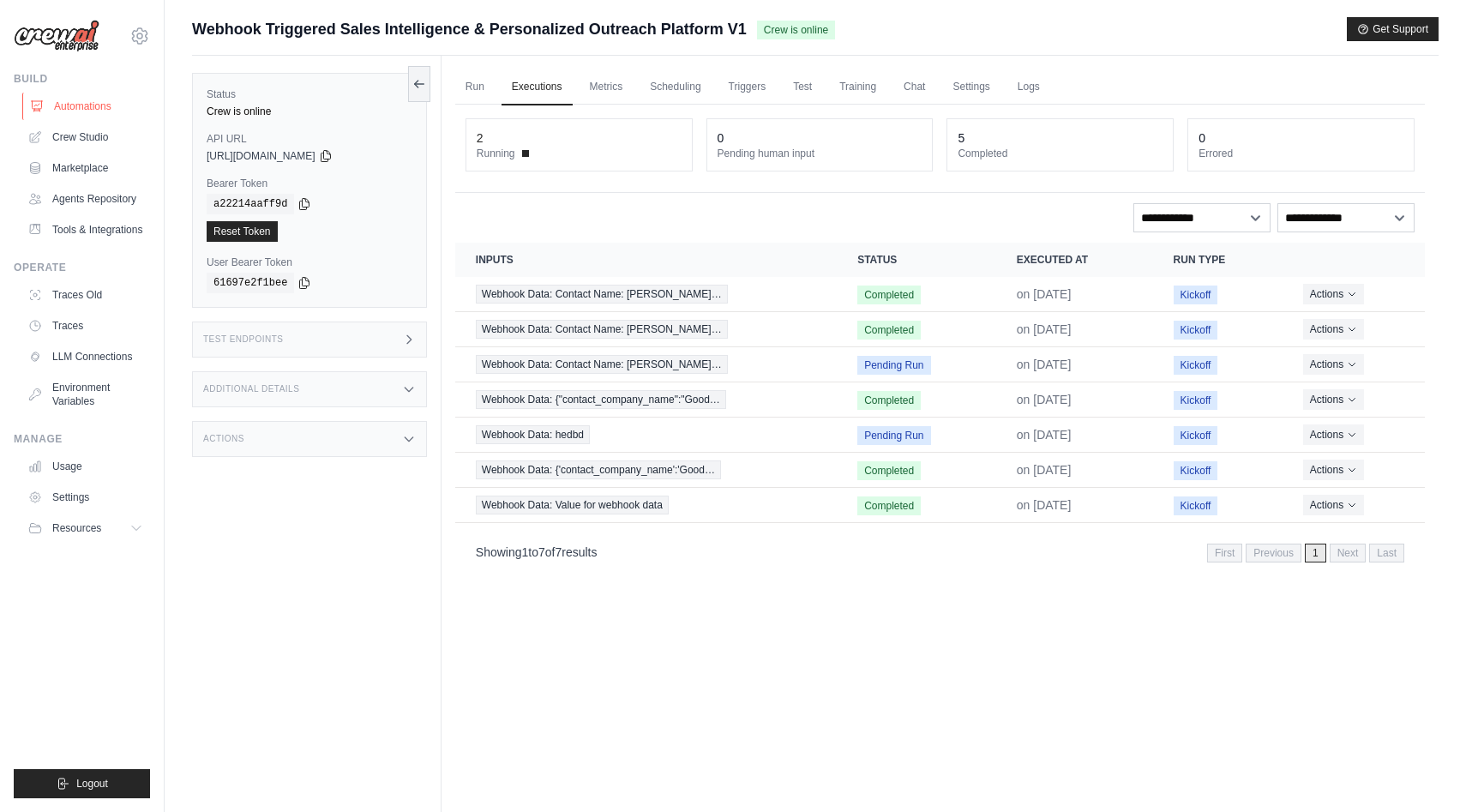
click at [95, 105] on link "Automations" at bounding box center [87, 107] width 129 height 27
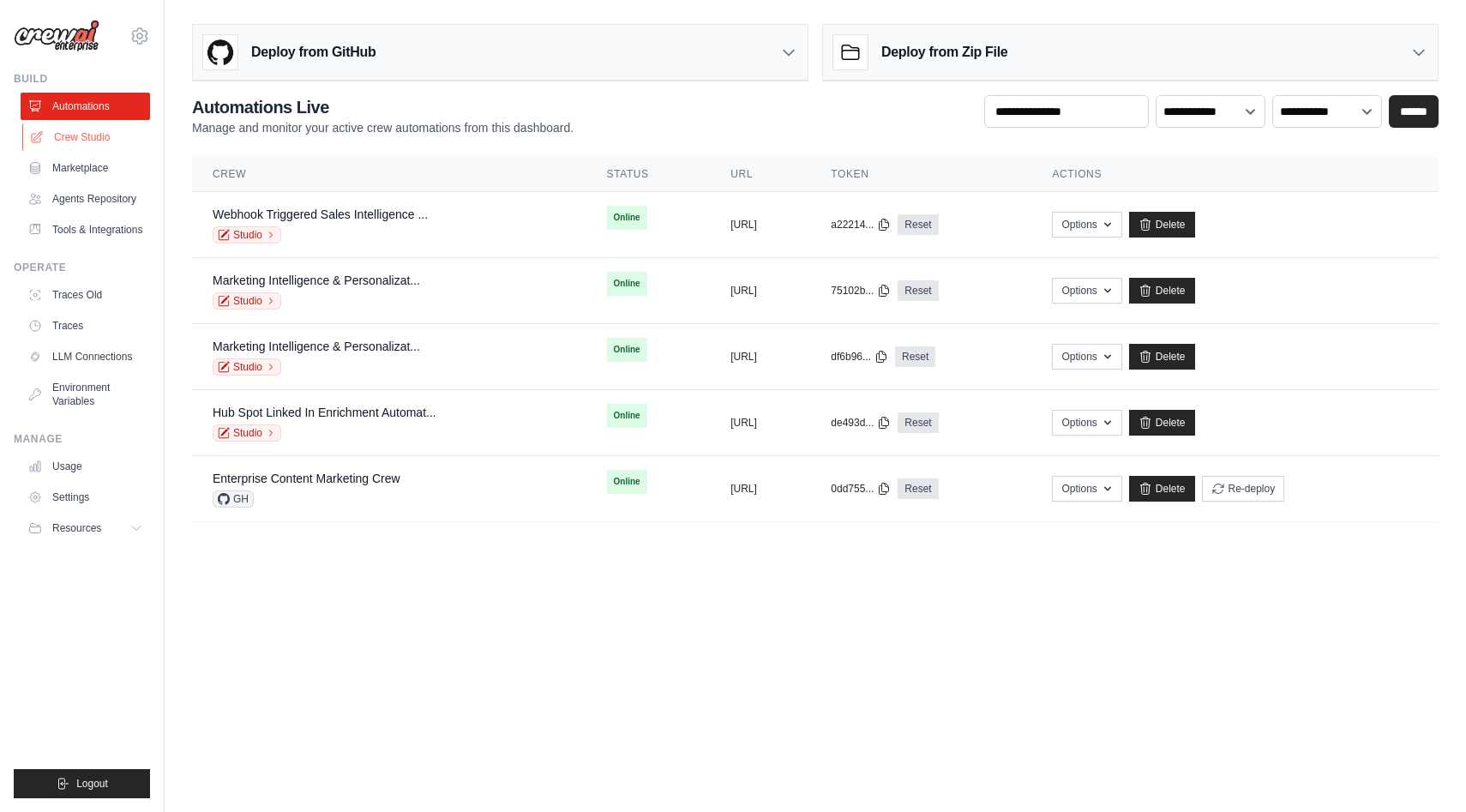
click at [98, 132] on link "Crew Studio" at bounding box center [87, 137] width 129 height 27
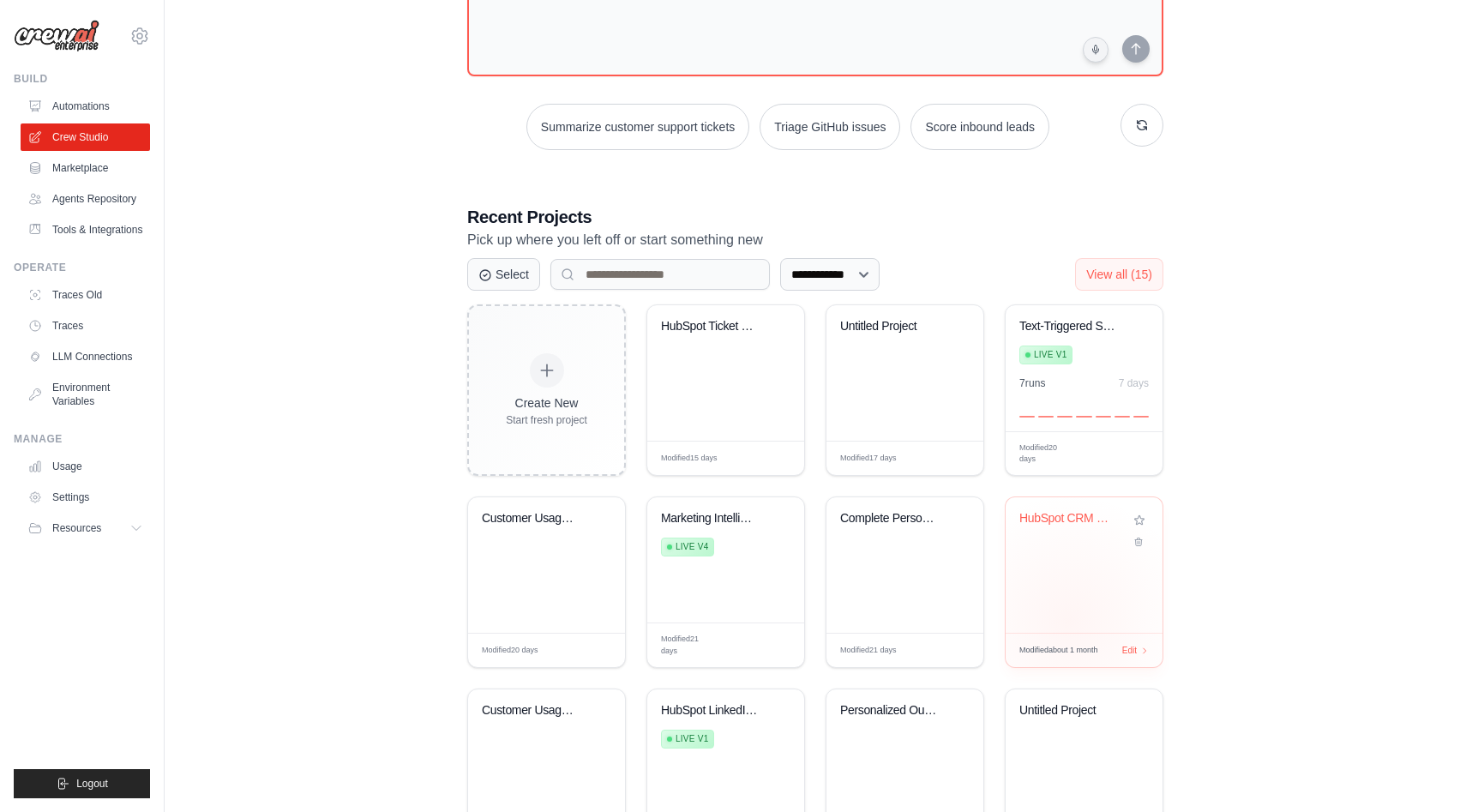
scroll to position [169, 0]
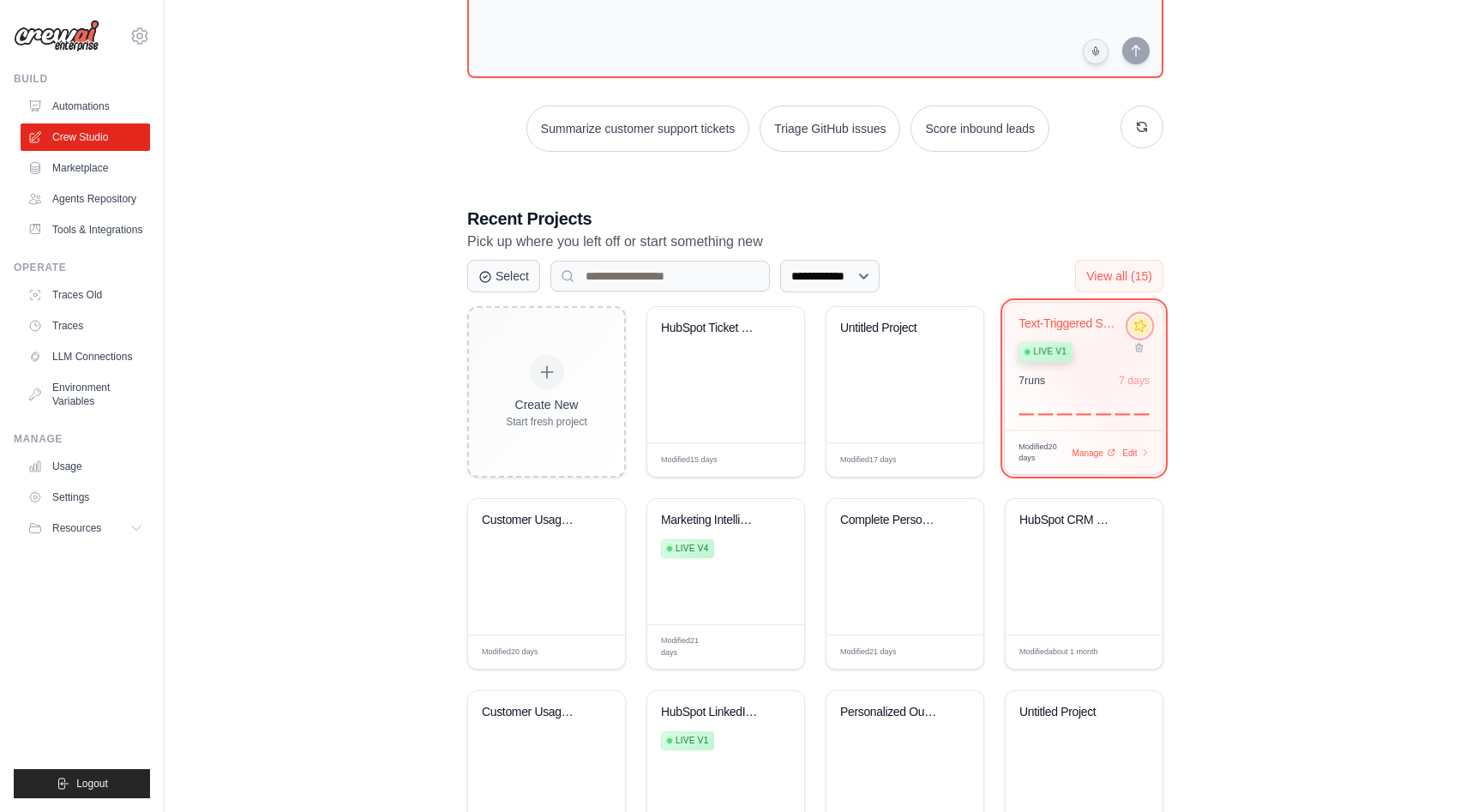
click at [1143, 327] on button at bounding box center [1139, 325] width 21 height 21
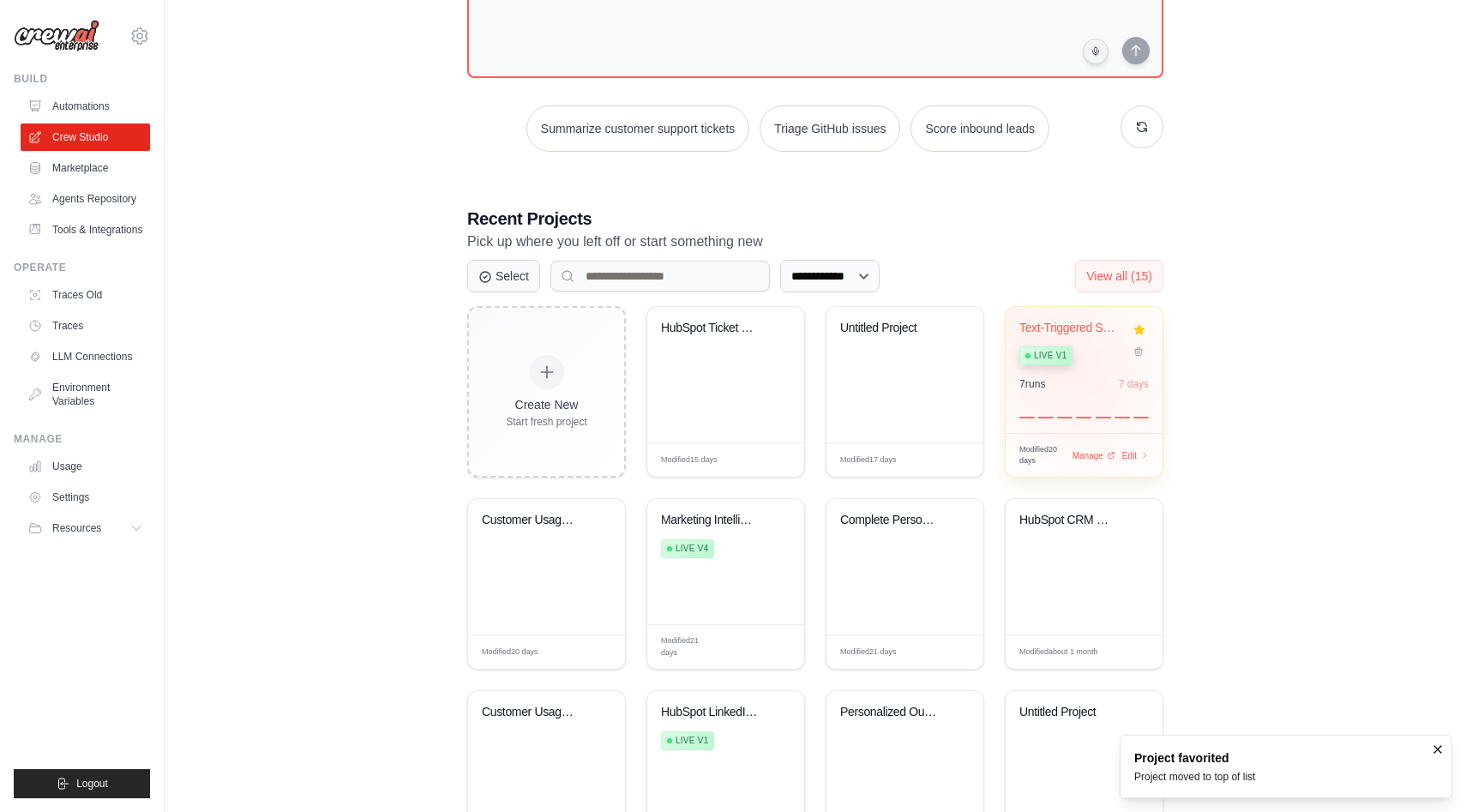
click at [1085, 370] on div "Text-Triggered Sales Intelligence &... Live v1 7 run s 7 days" at bounding box center [1084, 369] width 157 height 126
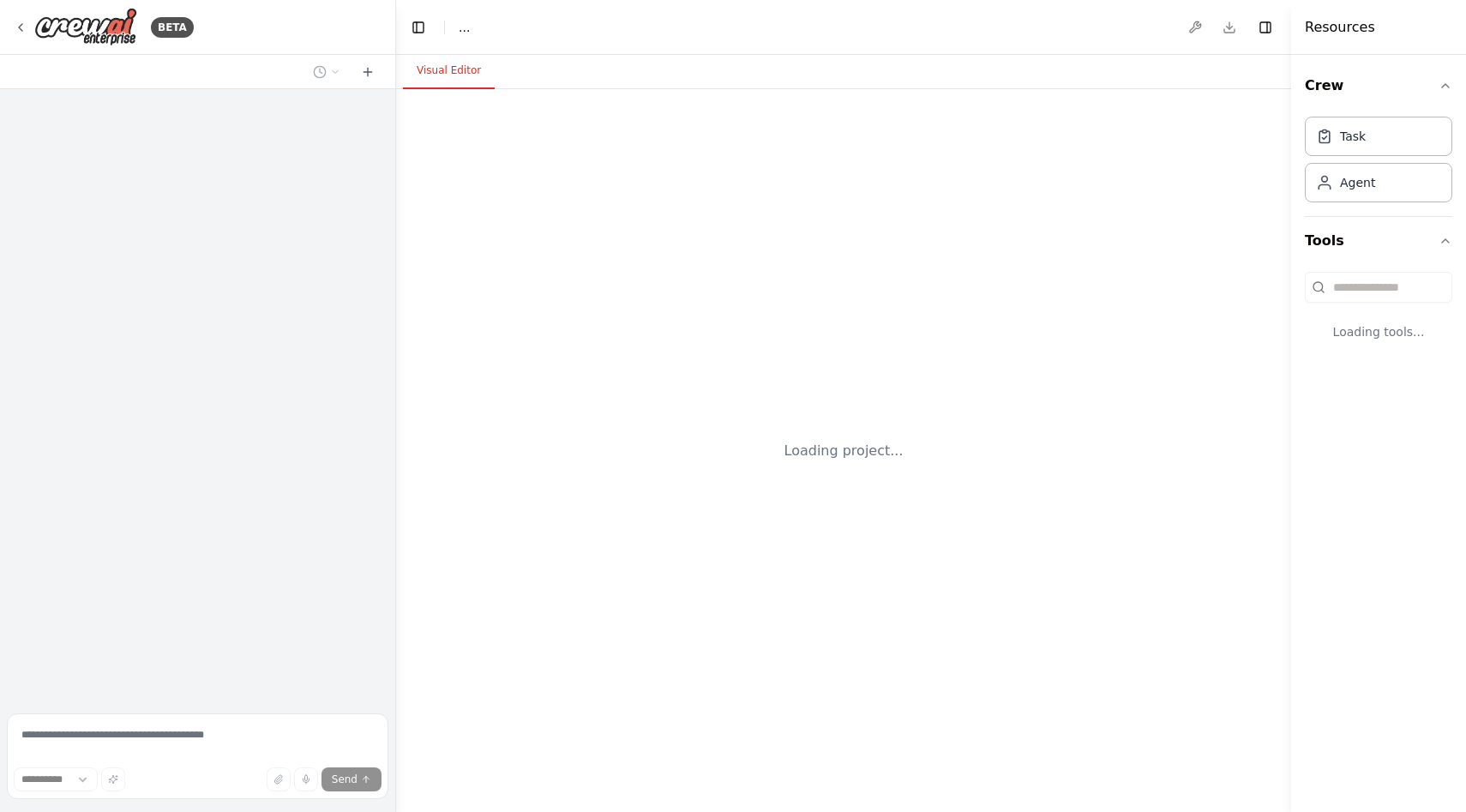
select select "****"
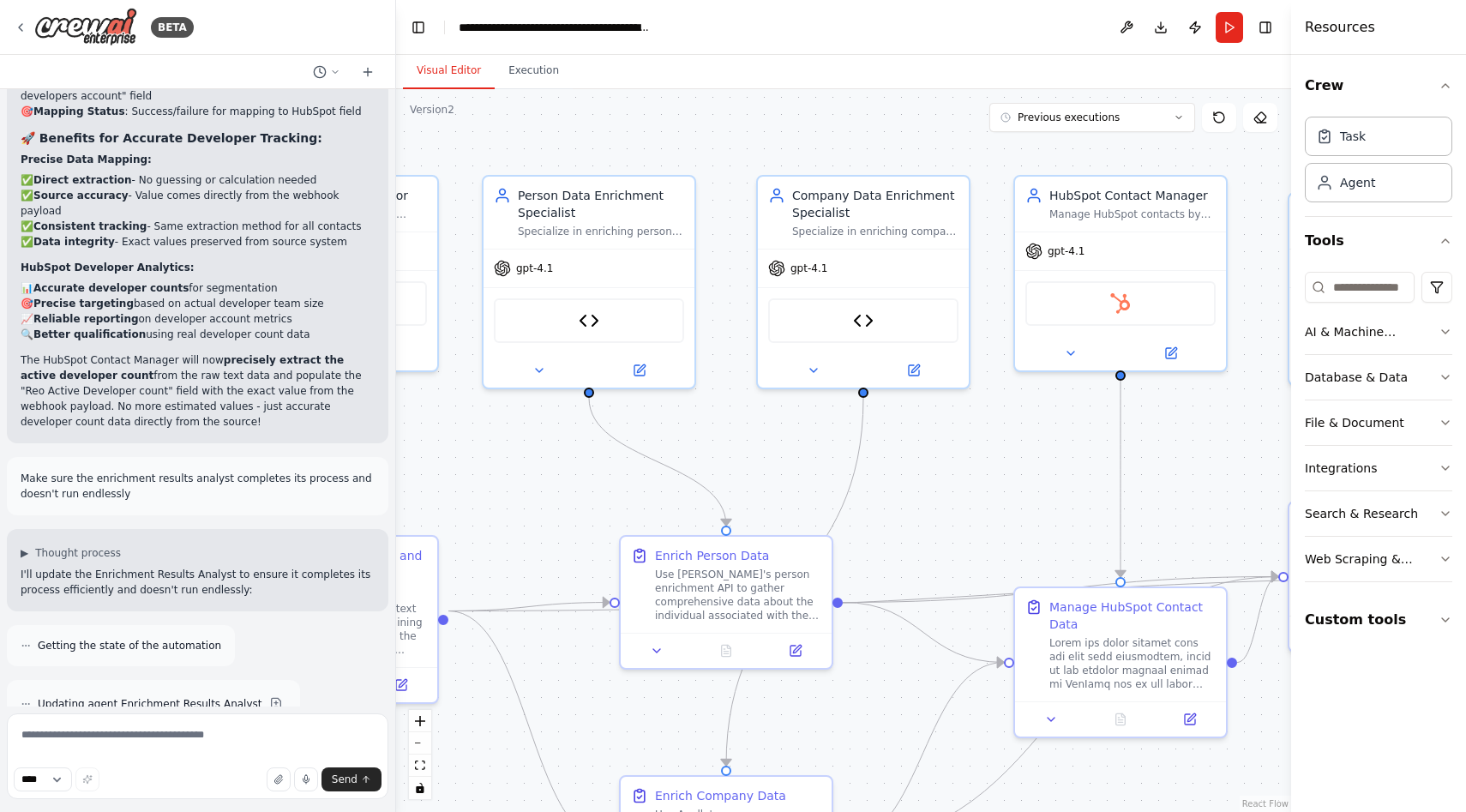
scroll to position [47417, 0]
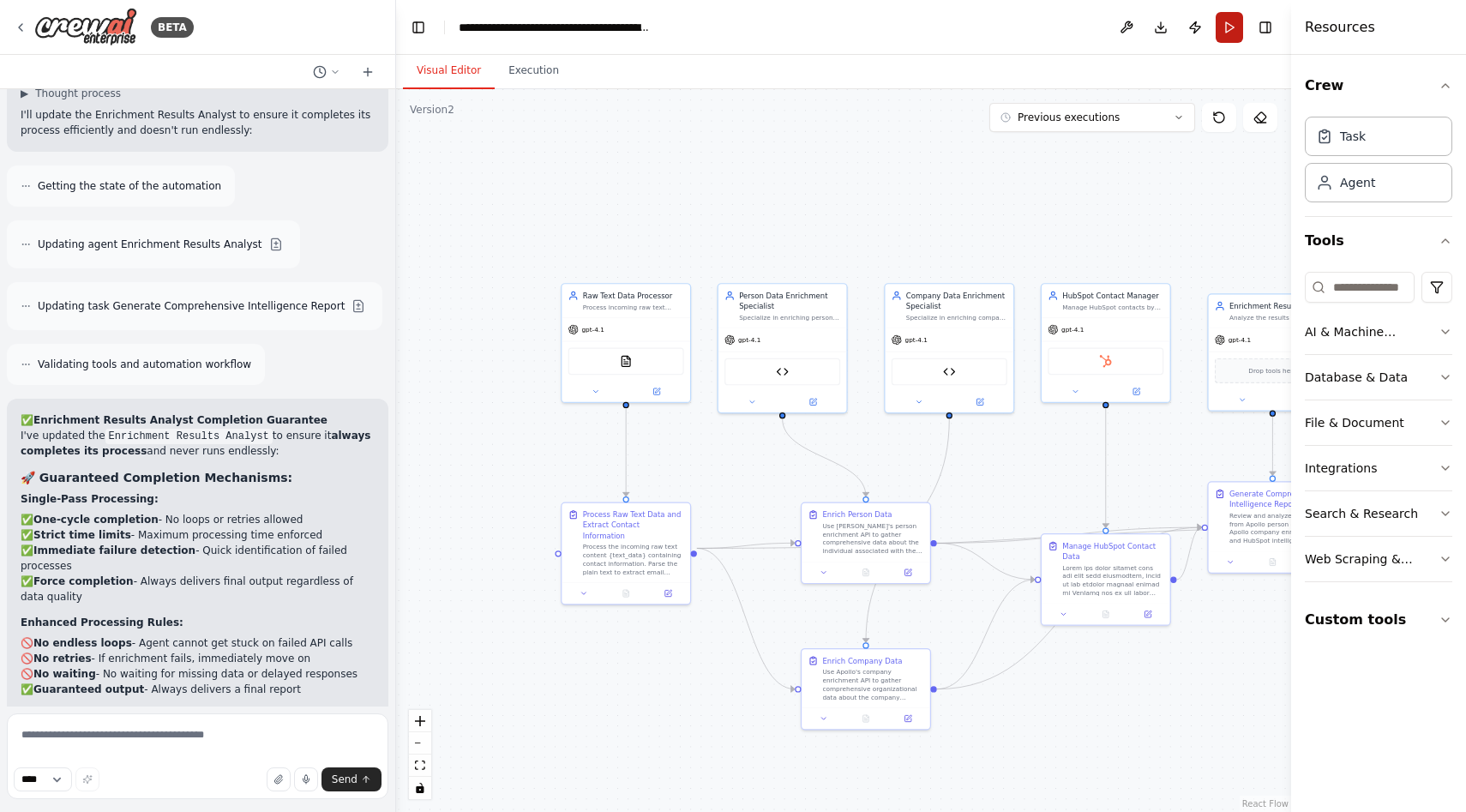
click at [1230, 31] on button "Run" at bounding box center [1229, 27] width 27 height 31
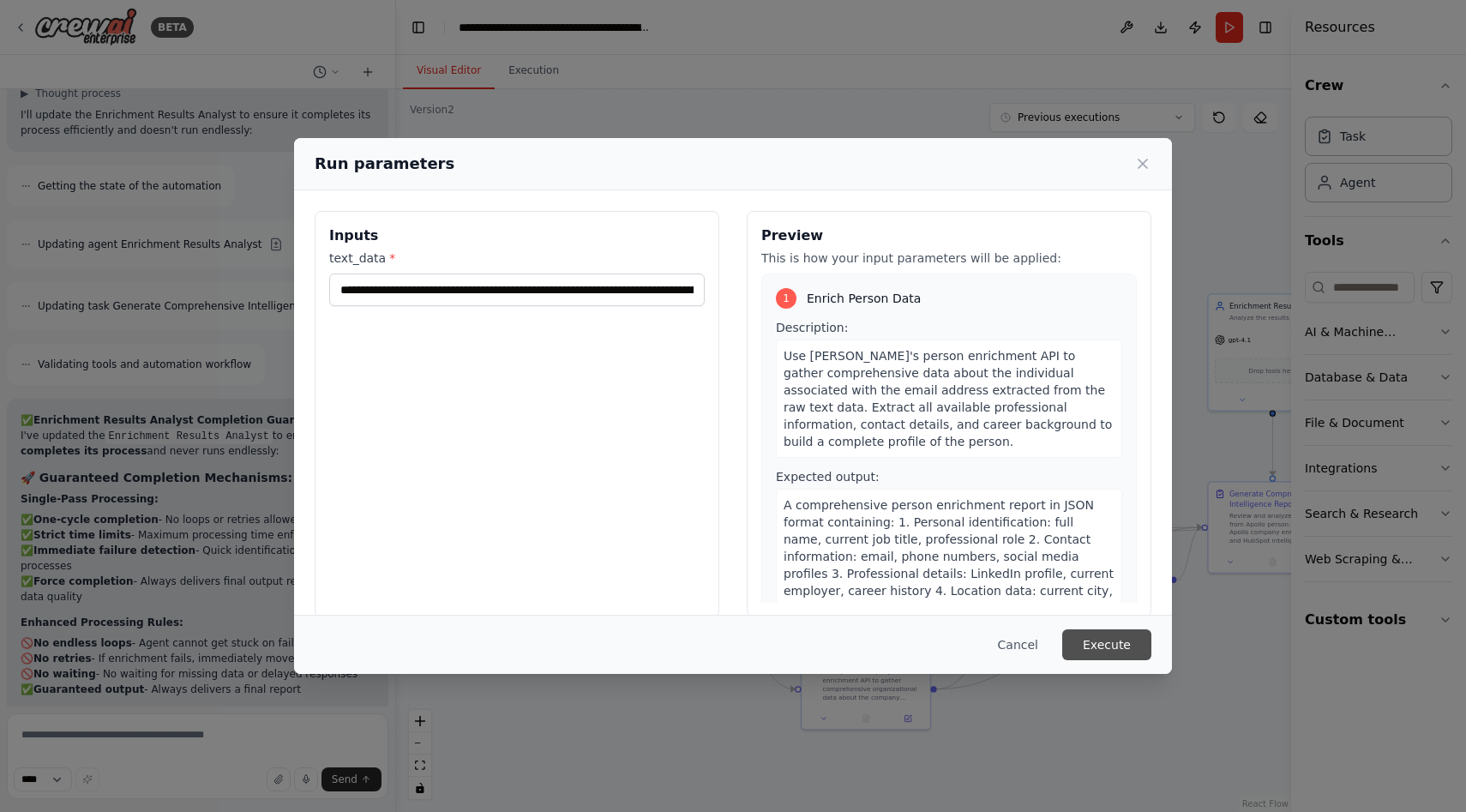
click at [1098, 648] on button "Execute" at bounding box center [1106, 645] width 89 height 31
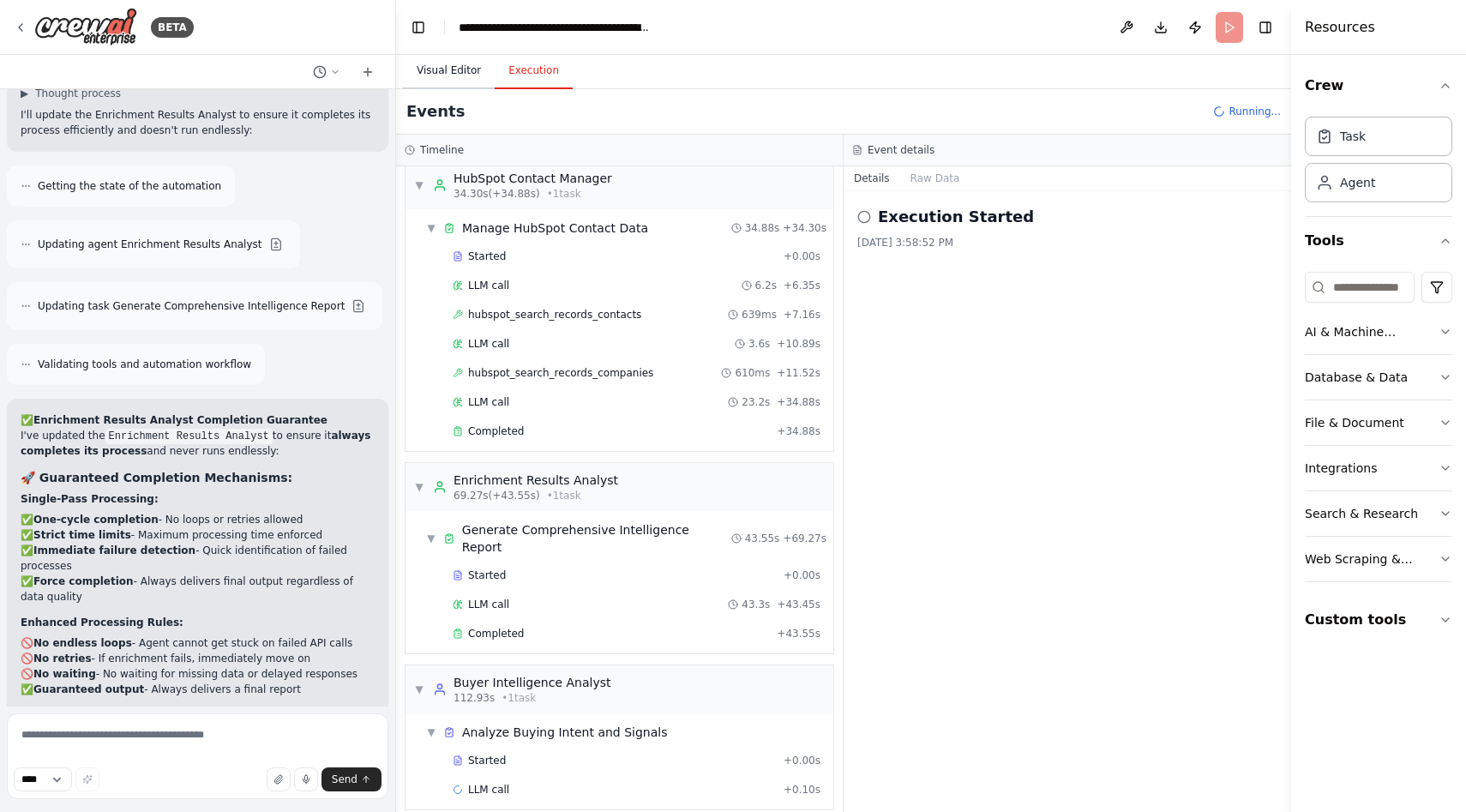
scroll to position [1005, 0]
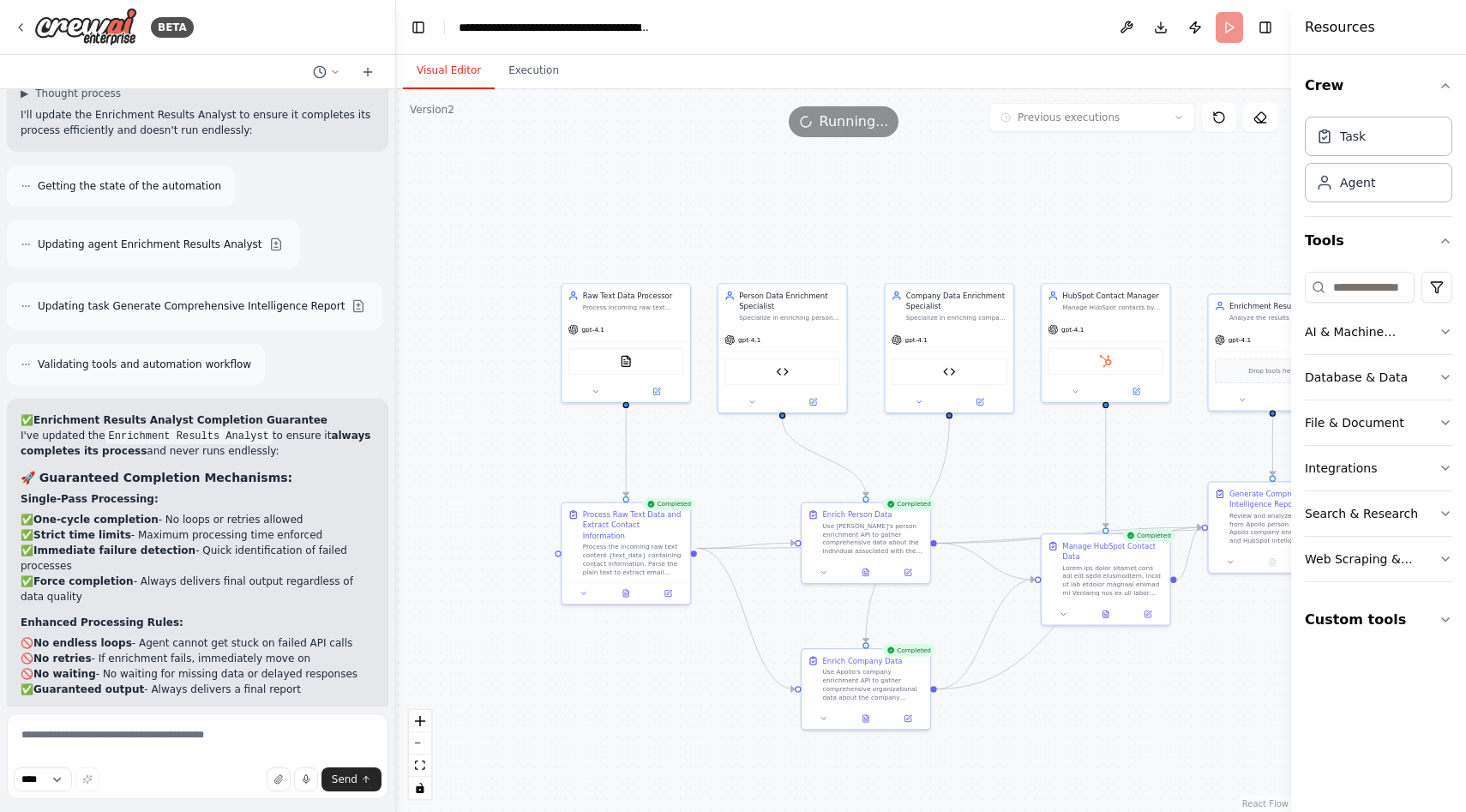
click at [434, 69] on button "Visual Editor" at bounding box center [449, 70] width 92 height 36
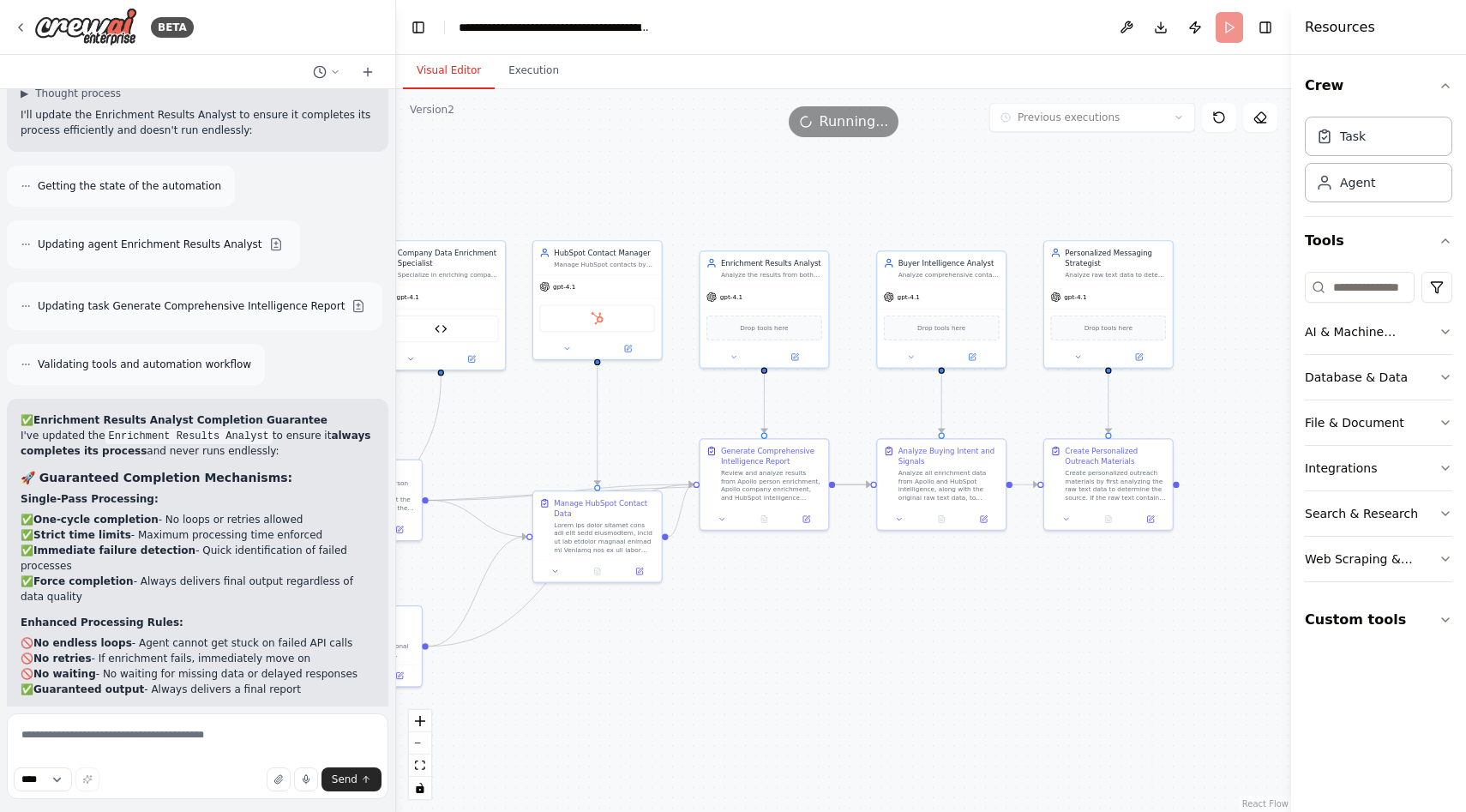
drag, startPoint x: 1188, startPoint y: 745, endPoint x: 680, endPoint y: 702, distance: 509.8
click at [680, 702] on div ".deletable-edge-delete-btn { width: 20px; height: 20px; border: 0px solid #ffff…" at bounding box center [843, 449] width 895 height 722
click at [520, 64] on button "Execution" at bounding box center [534, 70] width 78 height 36
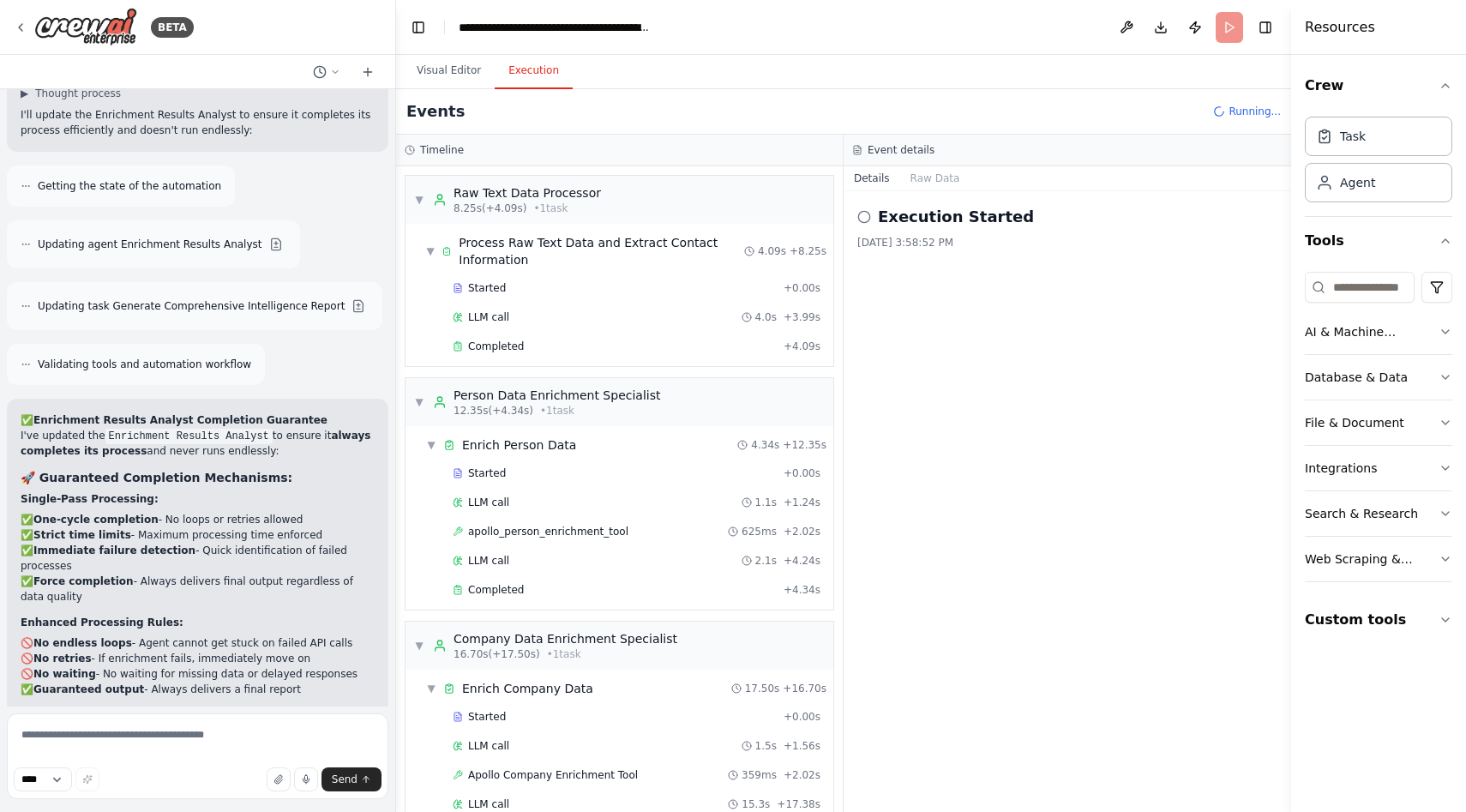
scroll to position [1092, 0]
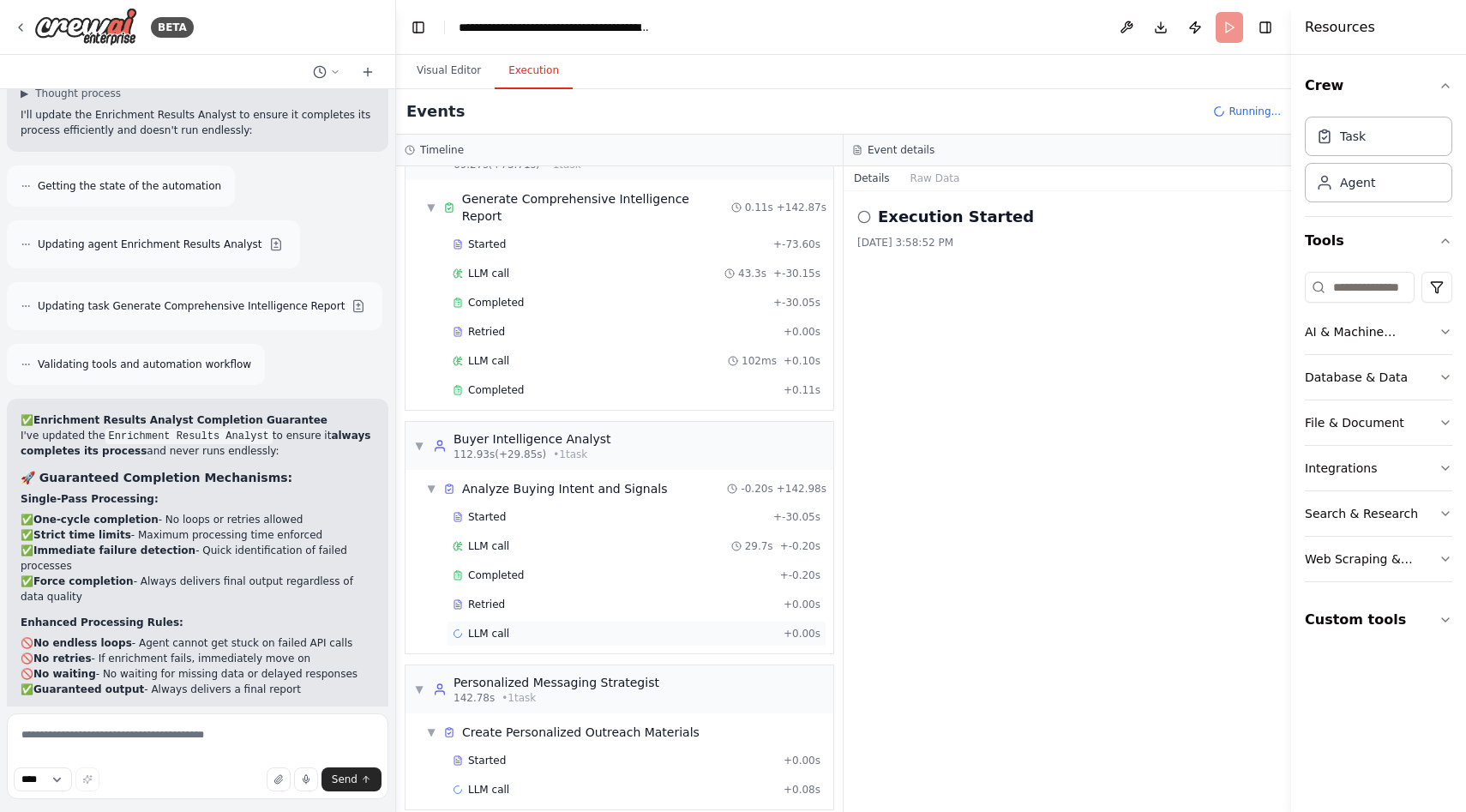
click at [539, 623] on div "LLM call + 0.00s" at bounding box center [636, 633] width 380 height 25
click at [534, 597] on div "Retried" at bounding box center [615, 604] width 324 height 14
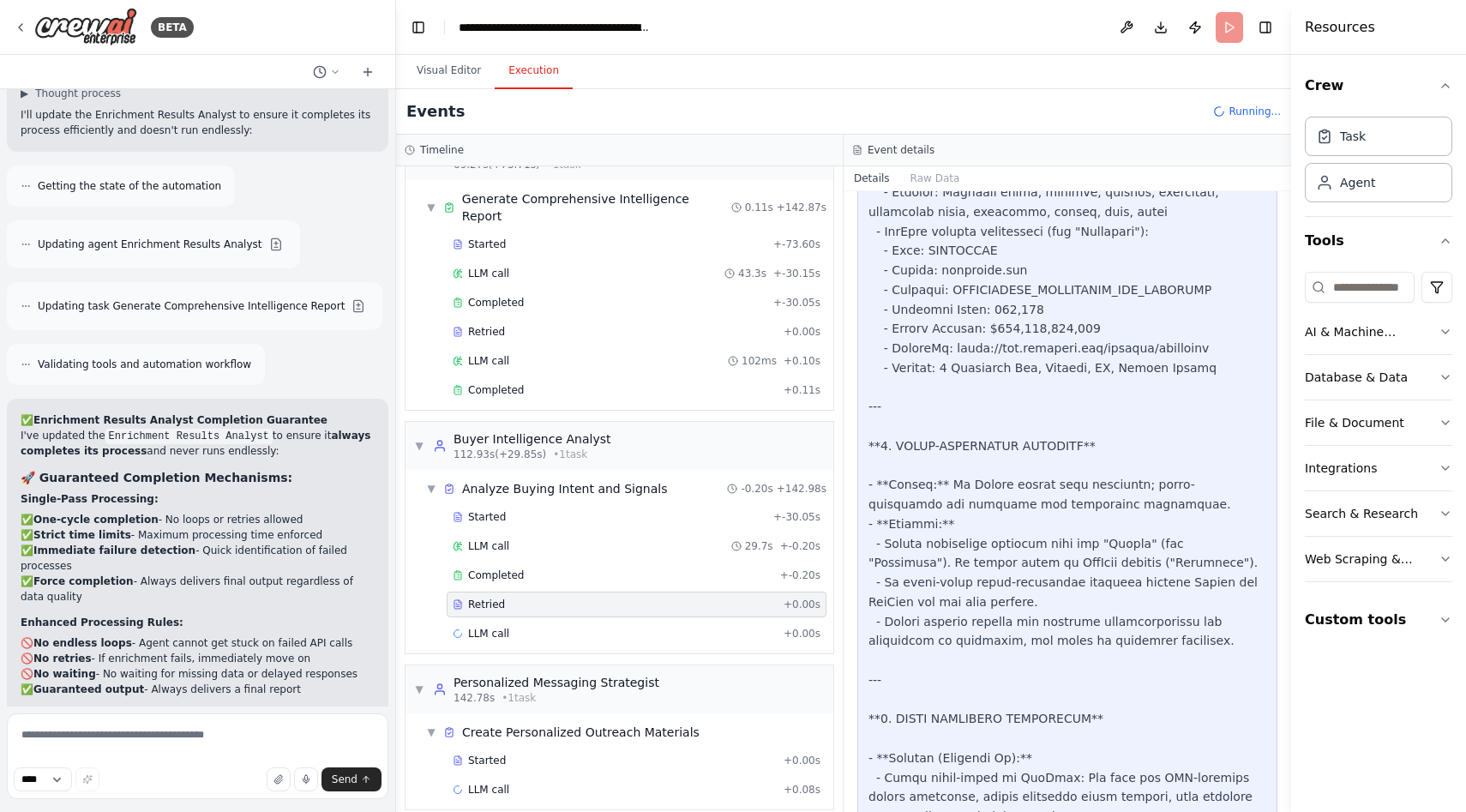
scroll to position [3763, 0]
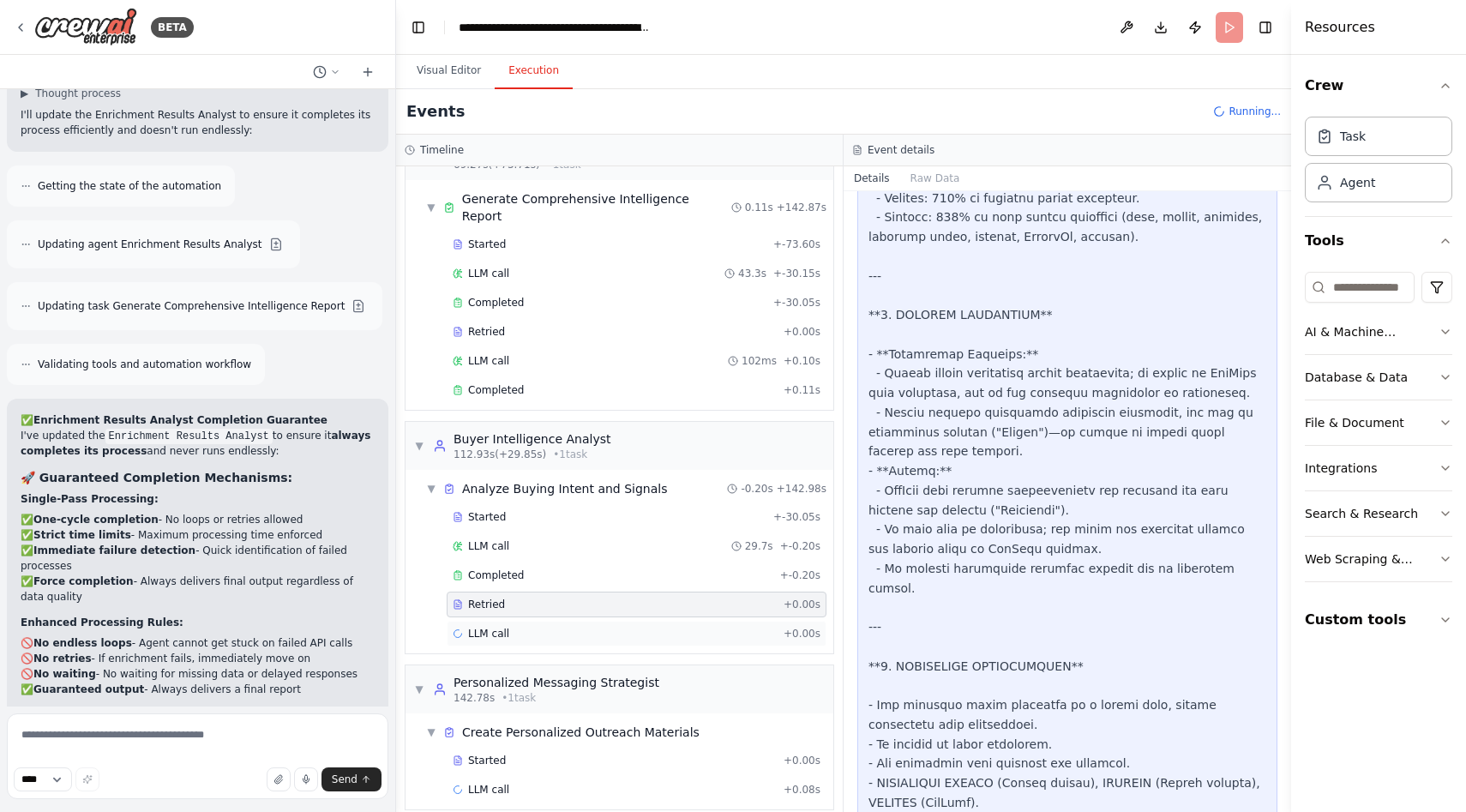
click at [576, 626] on div "LLM call + 0.00s" at bounding box center [636, 633] width 367 height 14
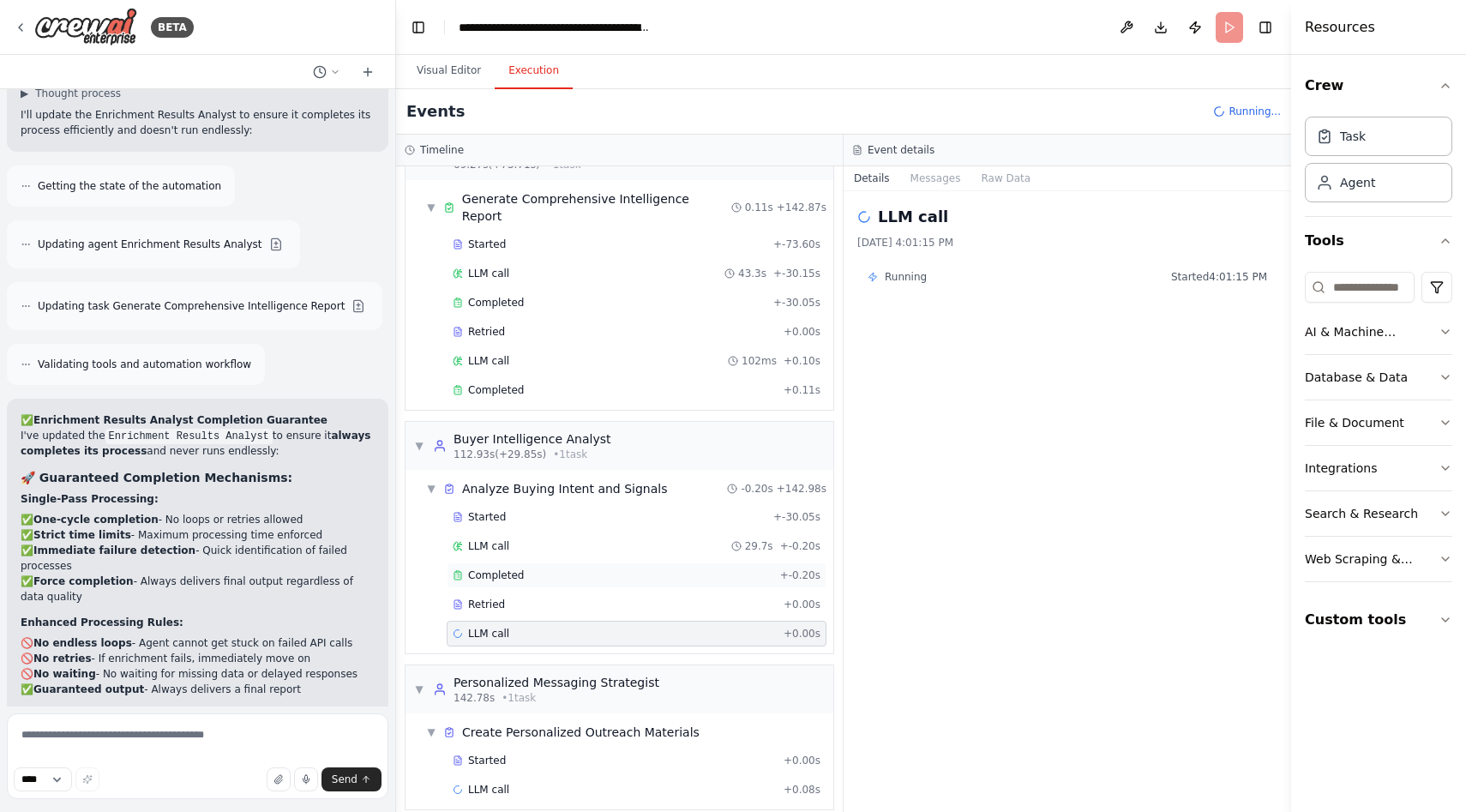
click at [574, 565] on div "Completed + -0.20s" at bounding box center [636, 575] width 380 height 25
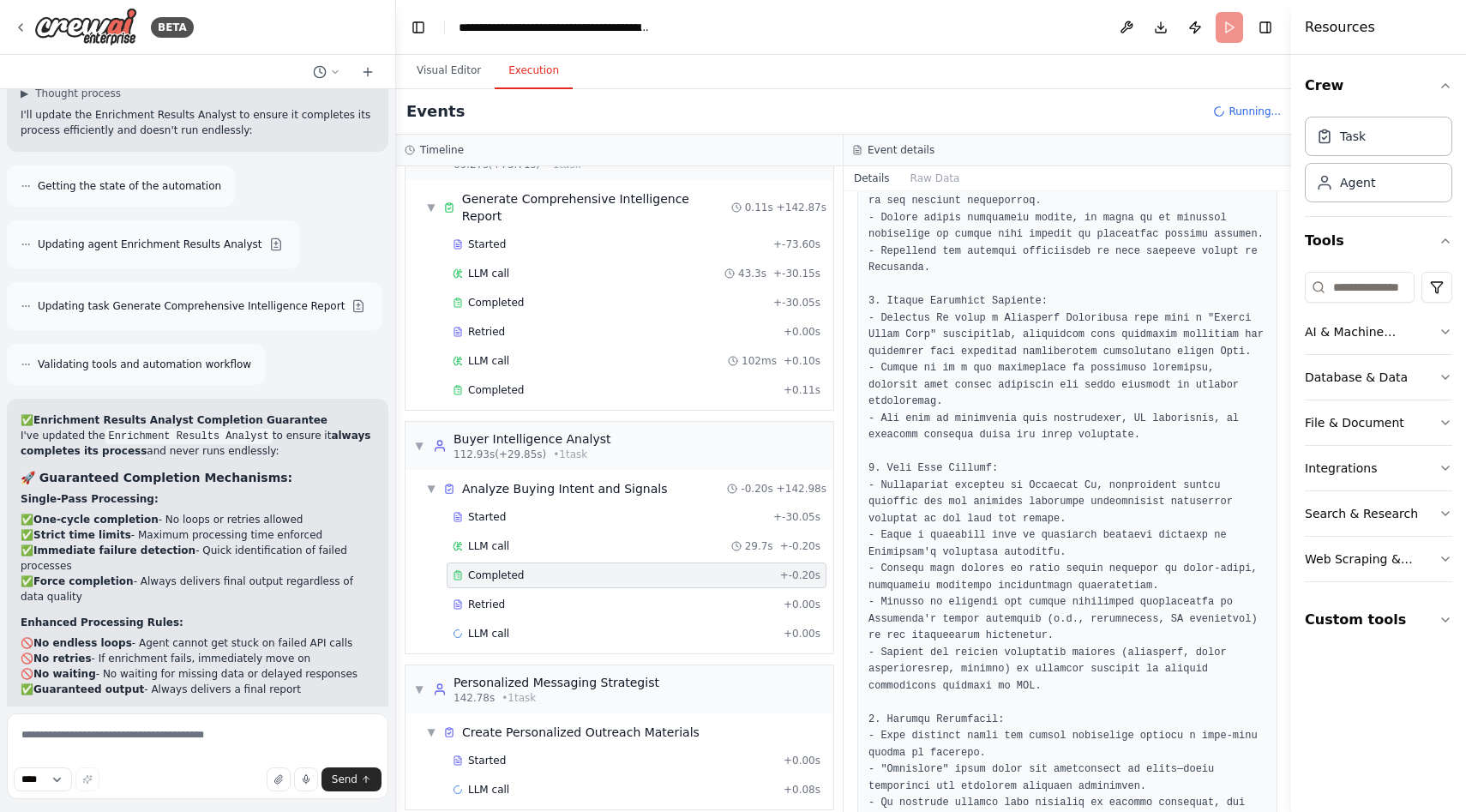
scroll to position [2363, 0]
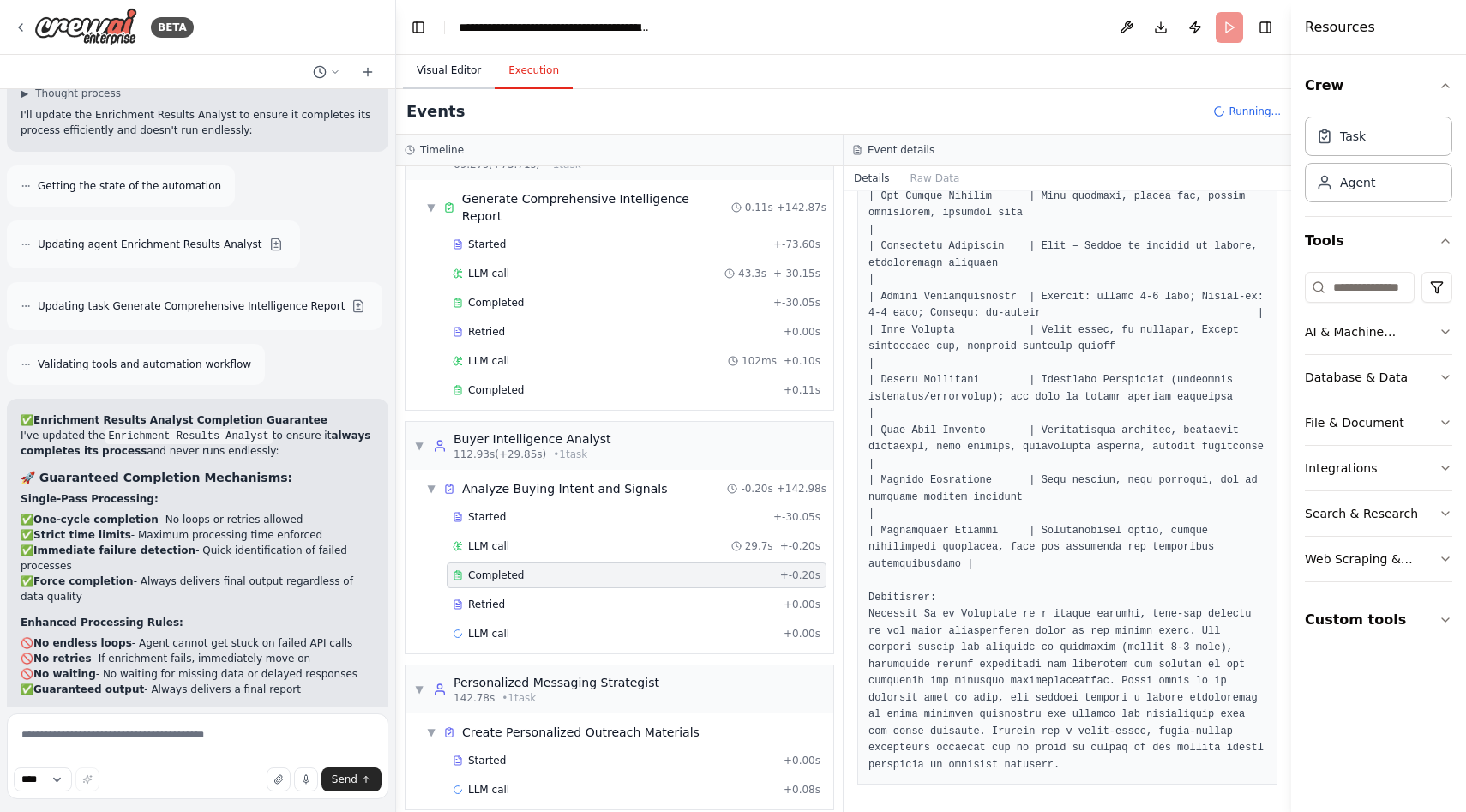
click at [456, 64] on button "Visual Editor" at bounding box center [449, 70] width 92 height 36
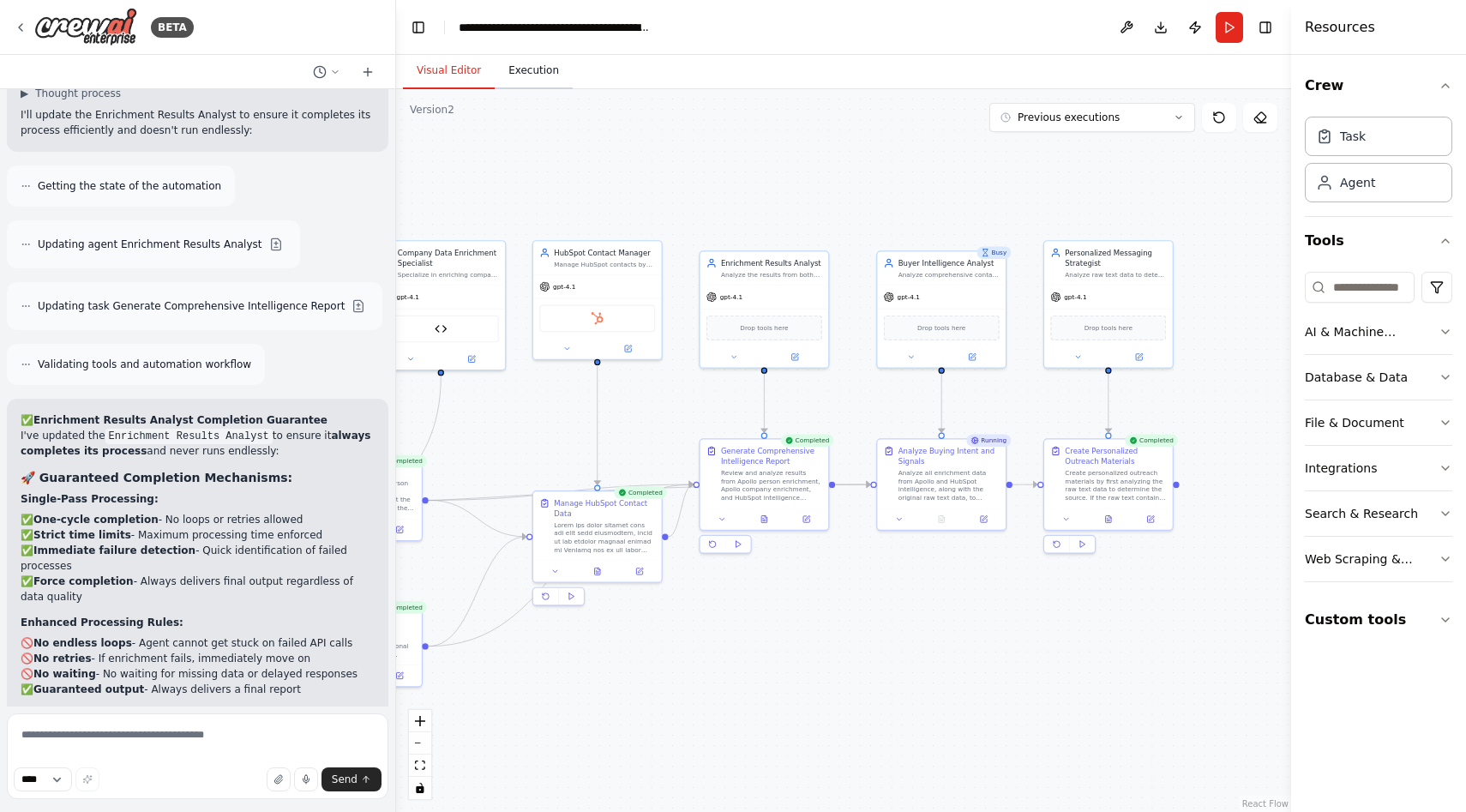
click at [526, 72] on button "Execution" at bounding box center [534, 70] width 78 height 36
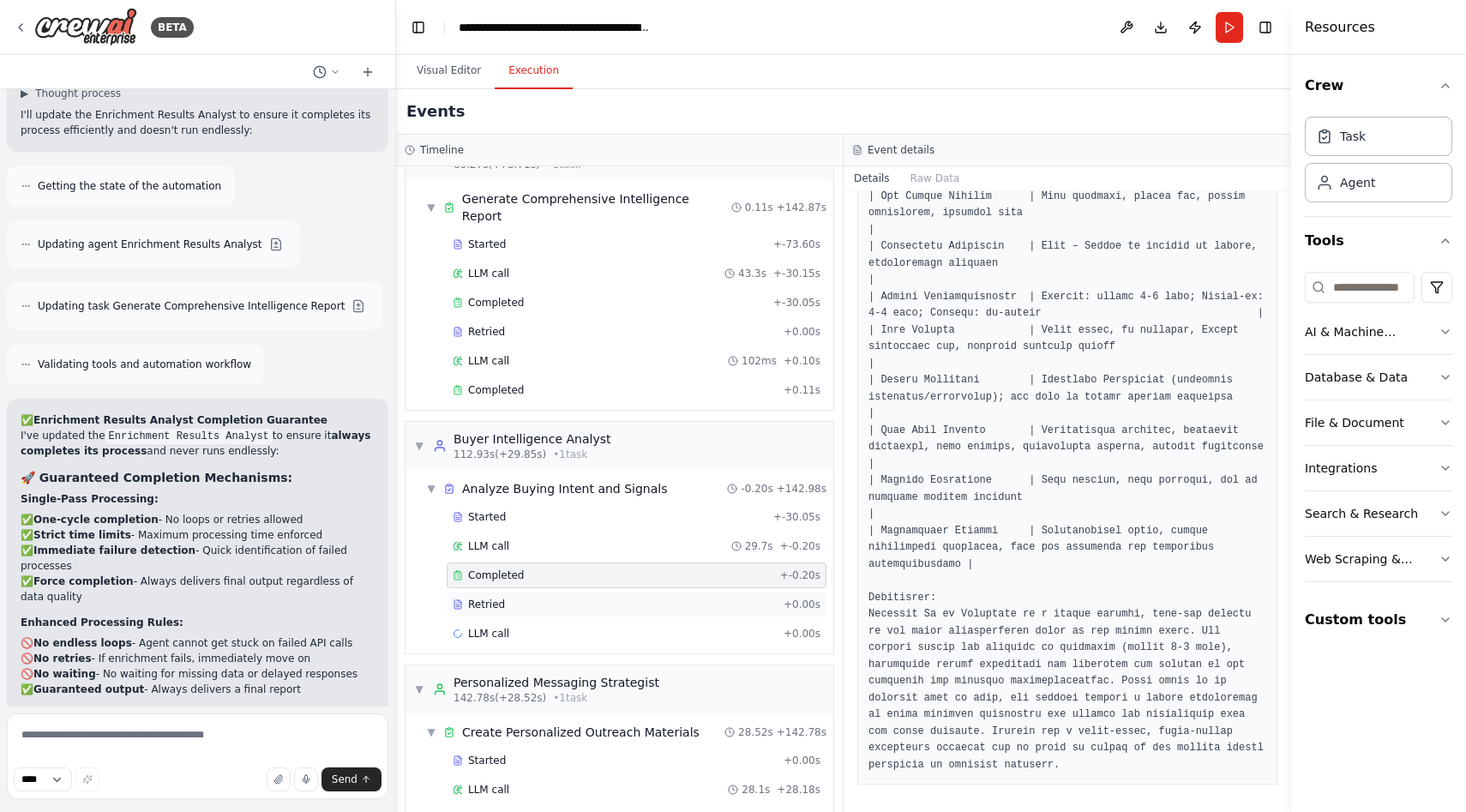
scroll to position [1122, 0]
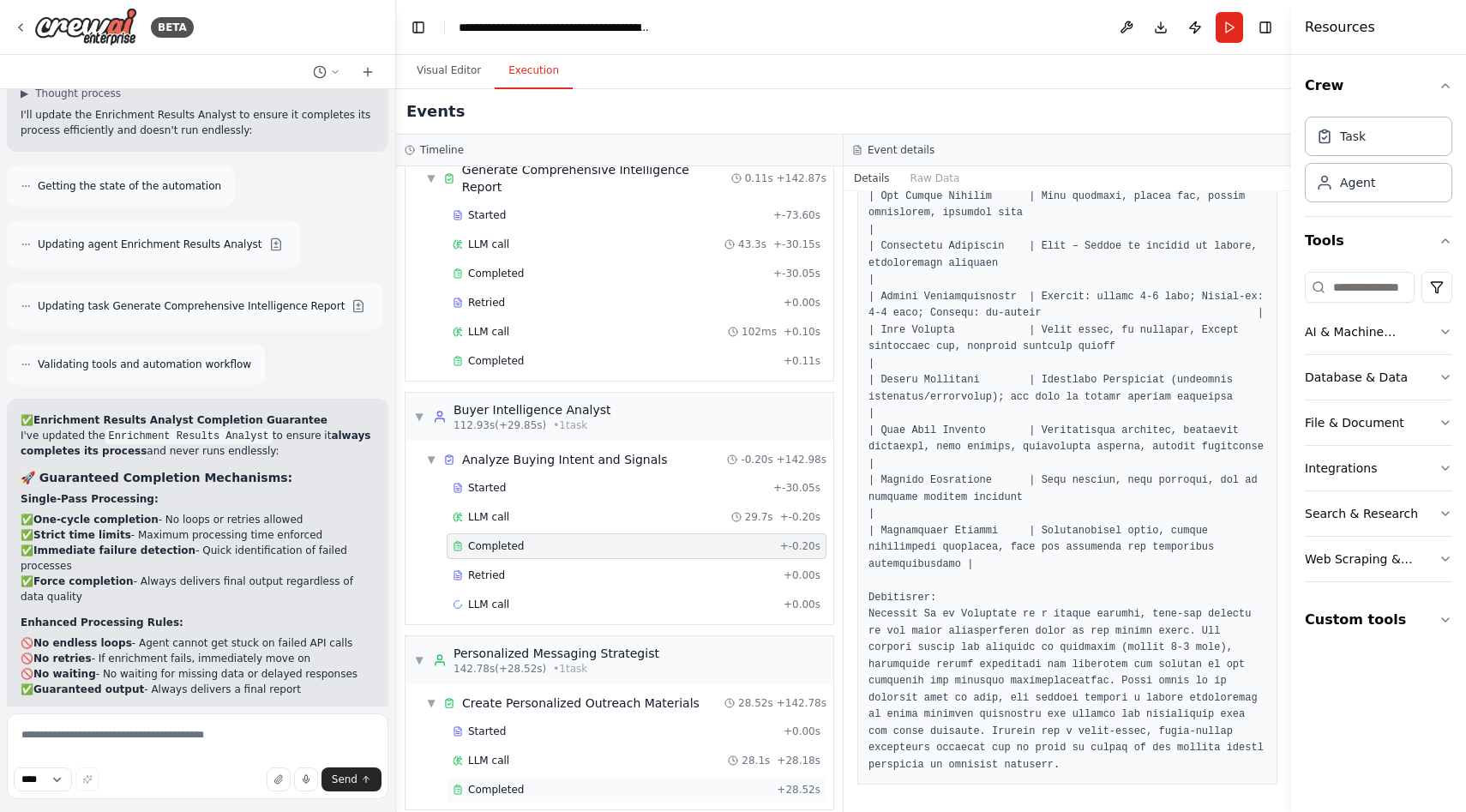
click at [533, 783] on div "Completed" at bounding box center [611, 790] width 318 height 14
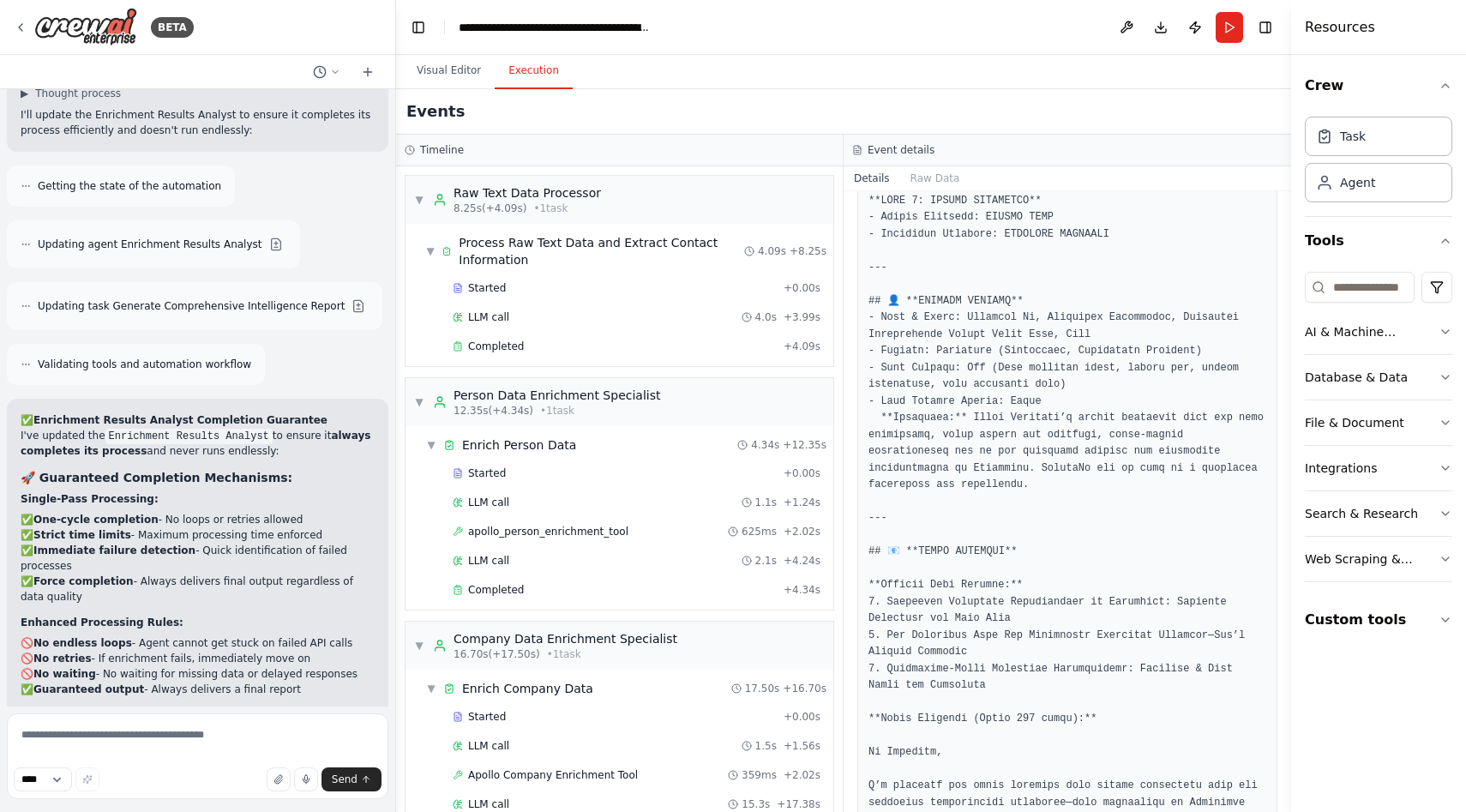
scroll to position [0, 0]
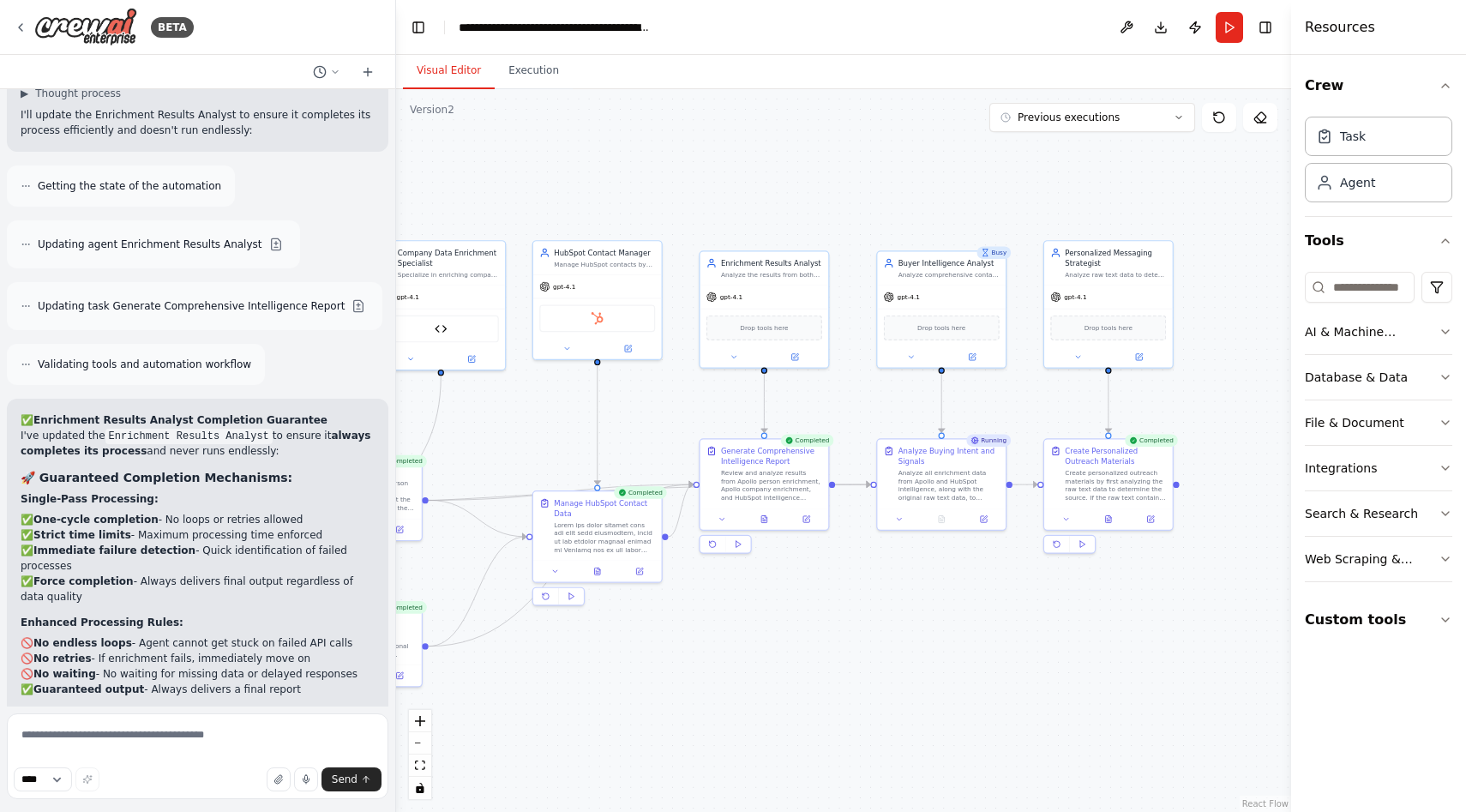
click at [451, 83] on button "Visual Editor" at bounding box center [449, 70] width 92 height 36
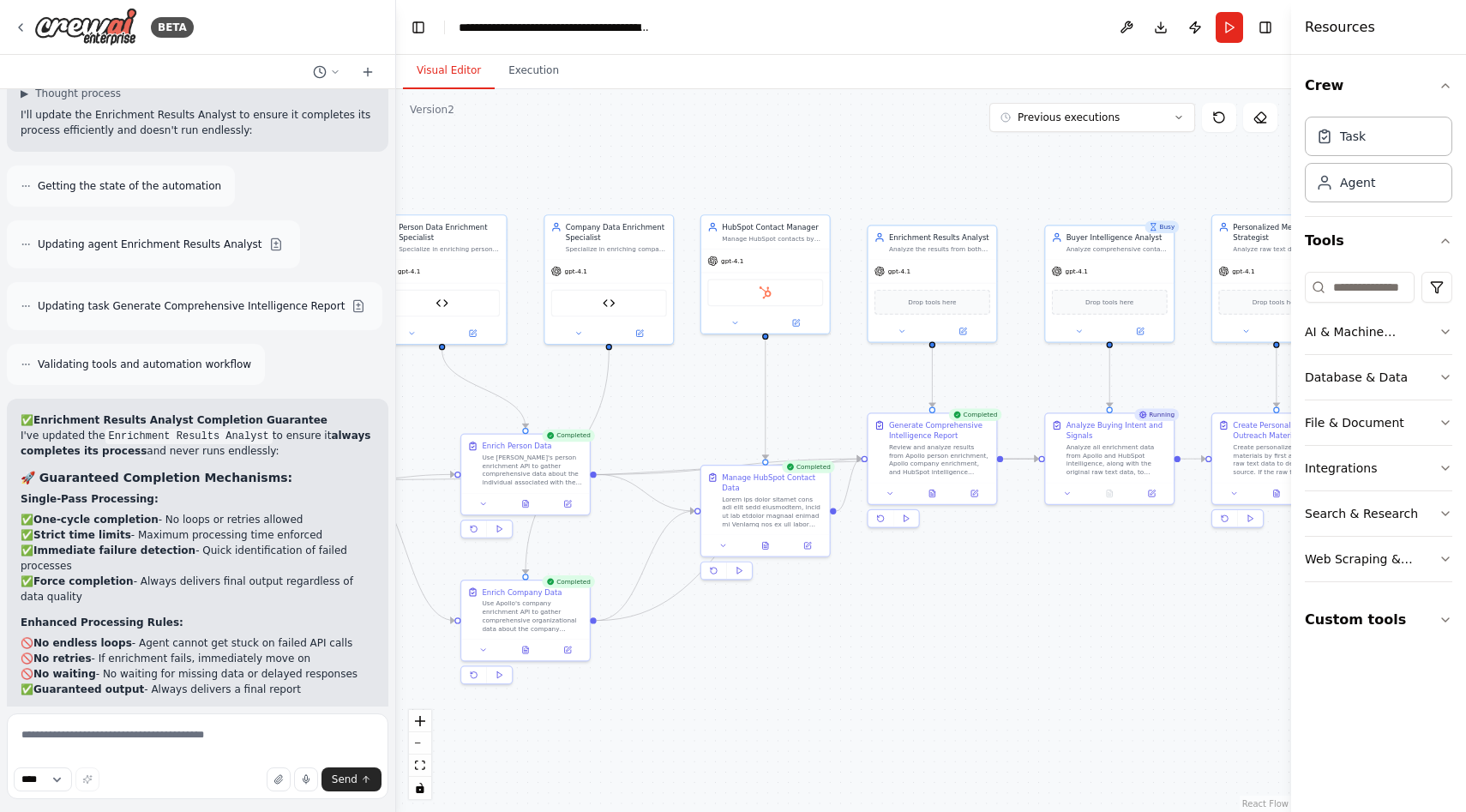
drag, startPoint x: 848, startPoint y: 605, endPoint x: 1016, endPoint y: 579, distance: 170.0
click at [1016, 579] on div ".deletable-edge-delete-btn { width: 20px; height: 20px; border: 0px solid #ffff…" at bounding box center [843, 449] width 895 height 722
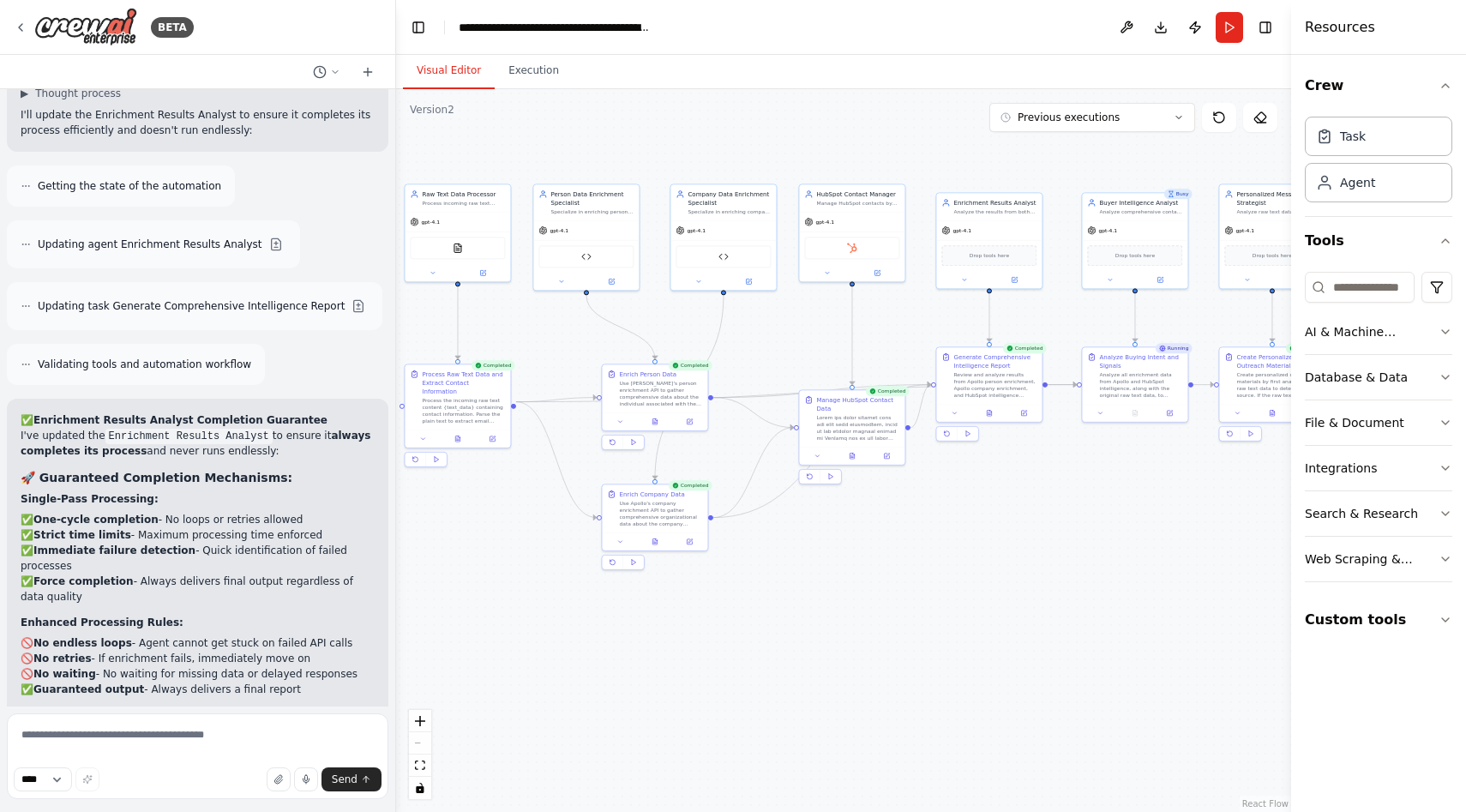
drag, startPoint x: 883, startPoint y: 171, endPoint x: 936, endPoint y: 140, distance: 61.4
click at [936, 140] on div ".deletable-edge-delete-btn { width: 20px; height: 20px; border: 0px solid #ffff…" at bounding box center [843, 449] width 895 height 722
click at [157, 745] on textarea at bounding box center [197, 756] width 381 height 86
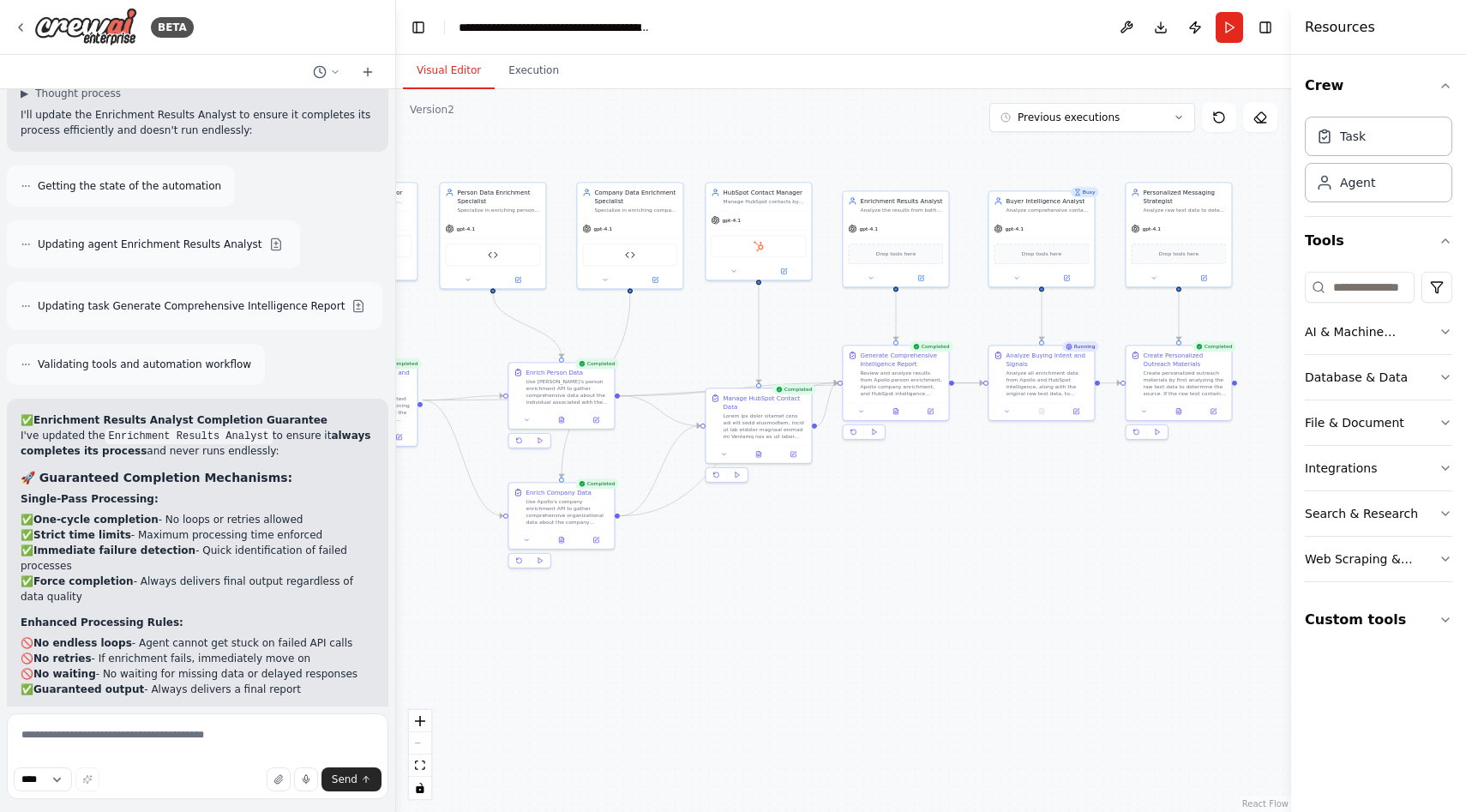
drag, startPoint x: 822, startPoint y: 588, endPoint x: 729, endPoint y: 586, distance: 93.0
click at [729, 586] on div ".deletable-edge-delete-btn { width: 20px; height: 20px; border: 0px solid #ffff…" at bounding box center [843, 449] width 895 height 722
click at [257, 748] on textarea at bounding box center [197, 756] width 381 height 86
type textarea "**********"
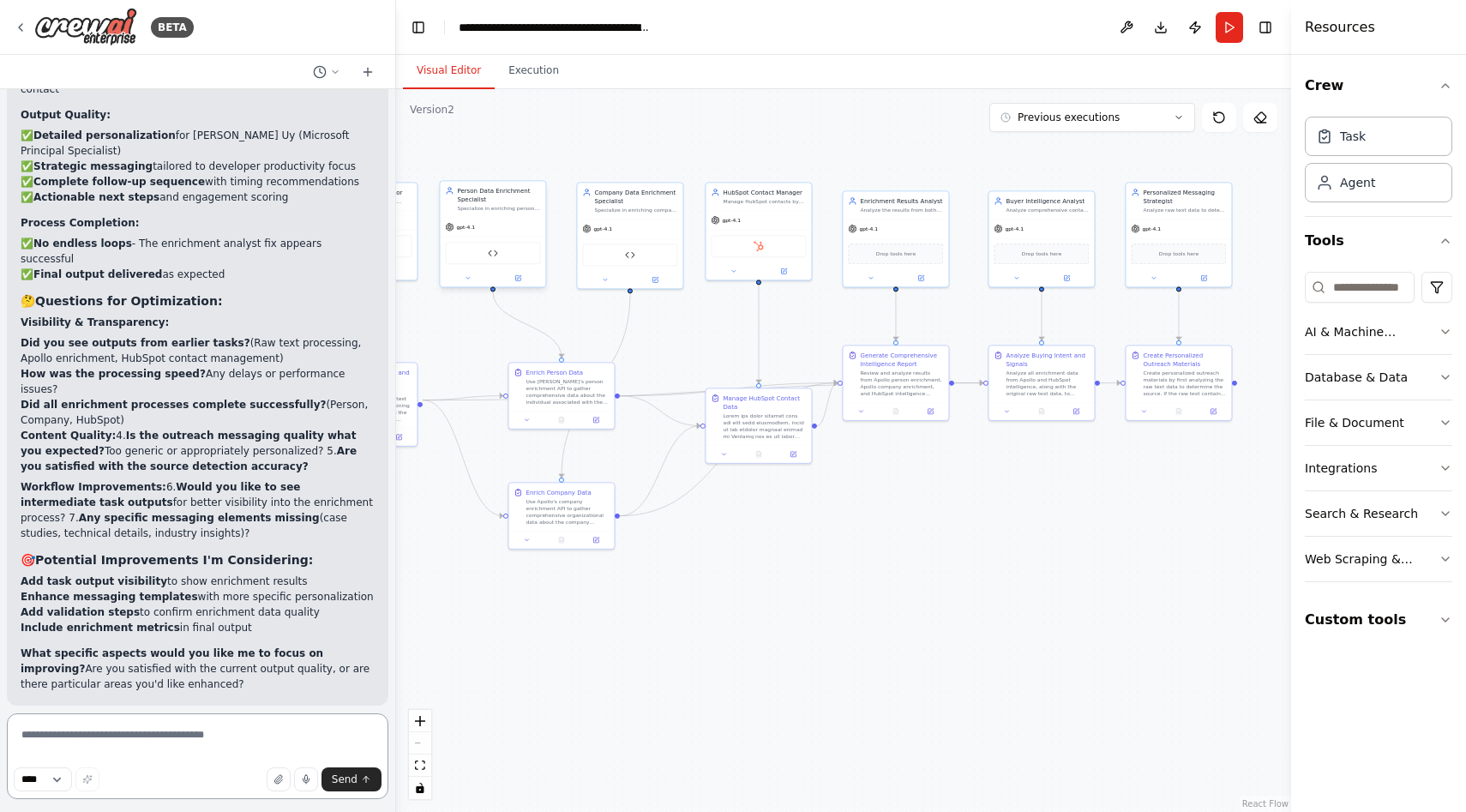
scroll to position [49004, 0]
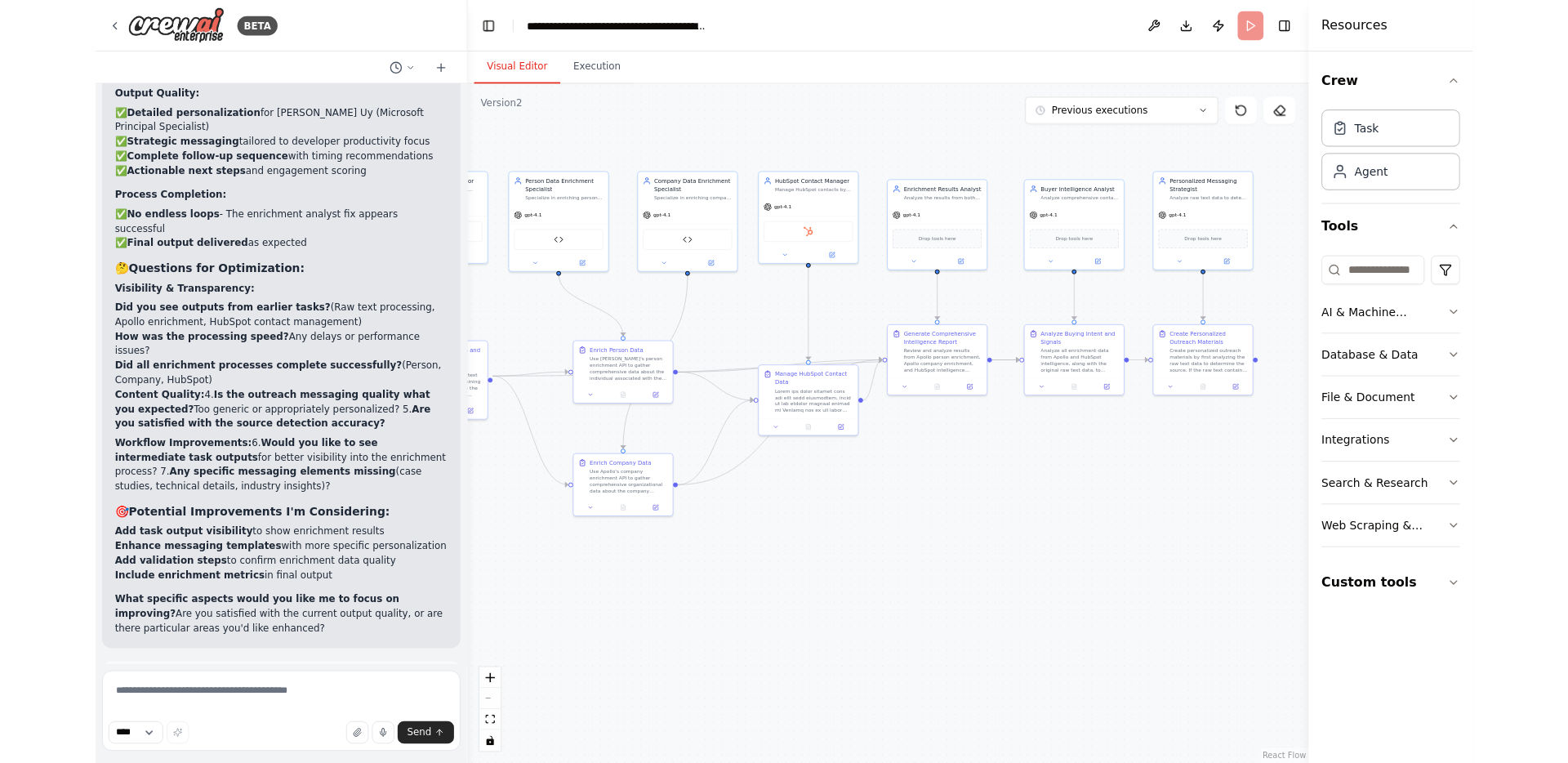
scroll to position [46603, 0]
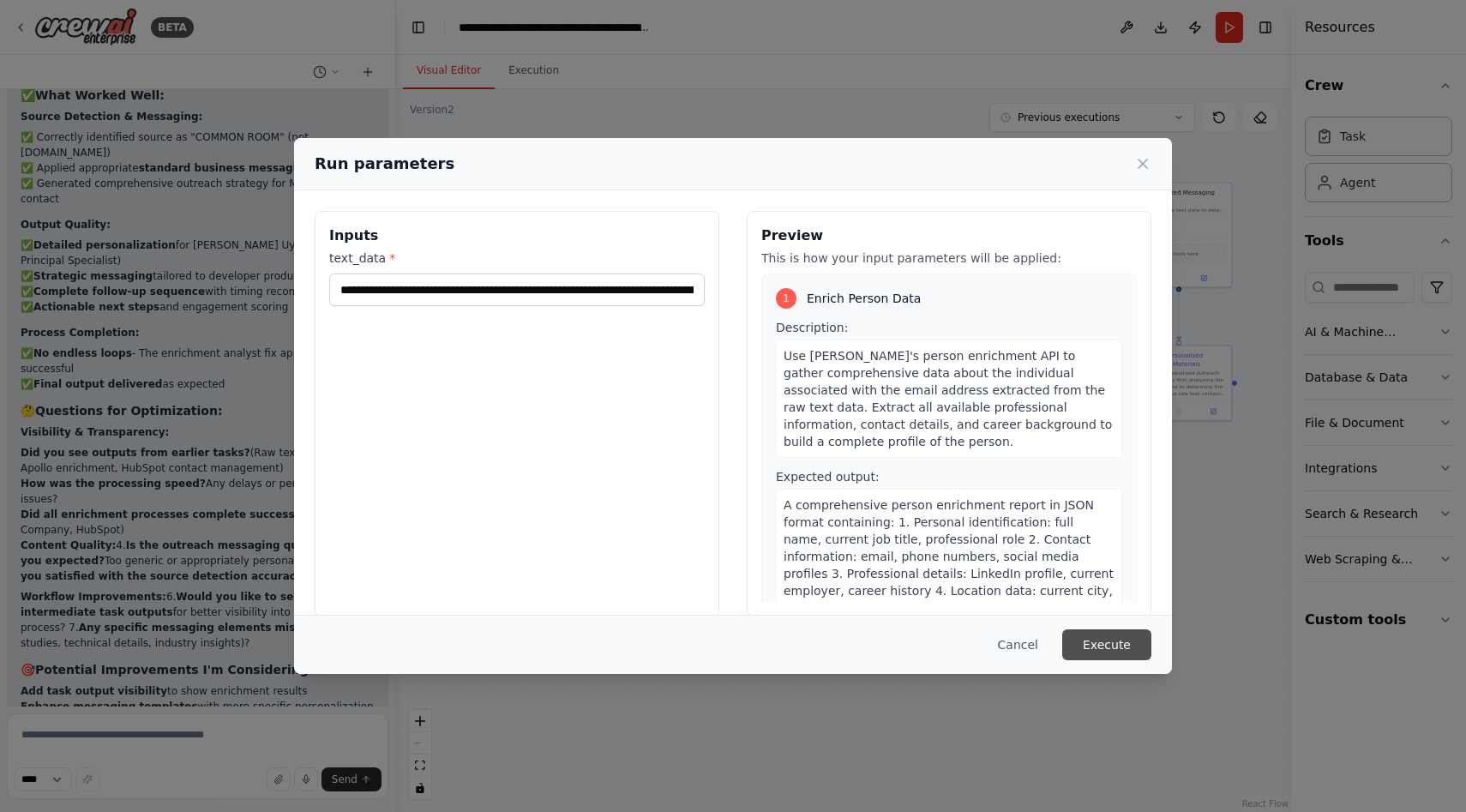
click at [1105, 640] on button "Execute" at bounding box center [1106, 645] width 89 height 31
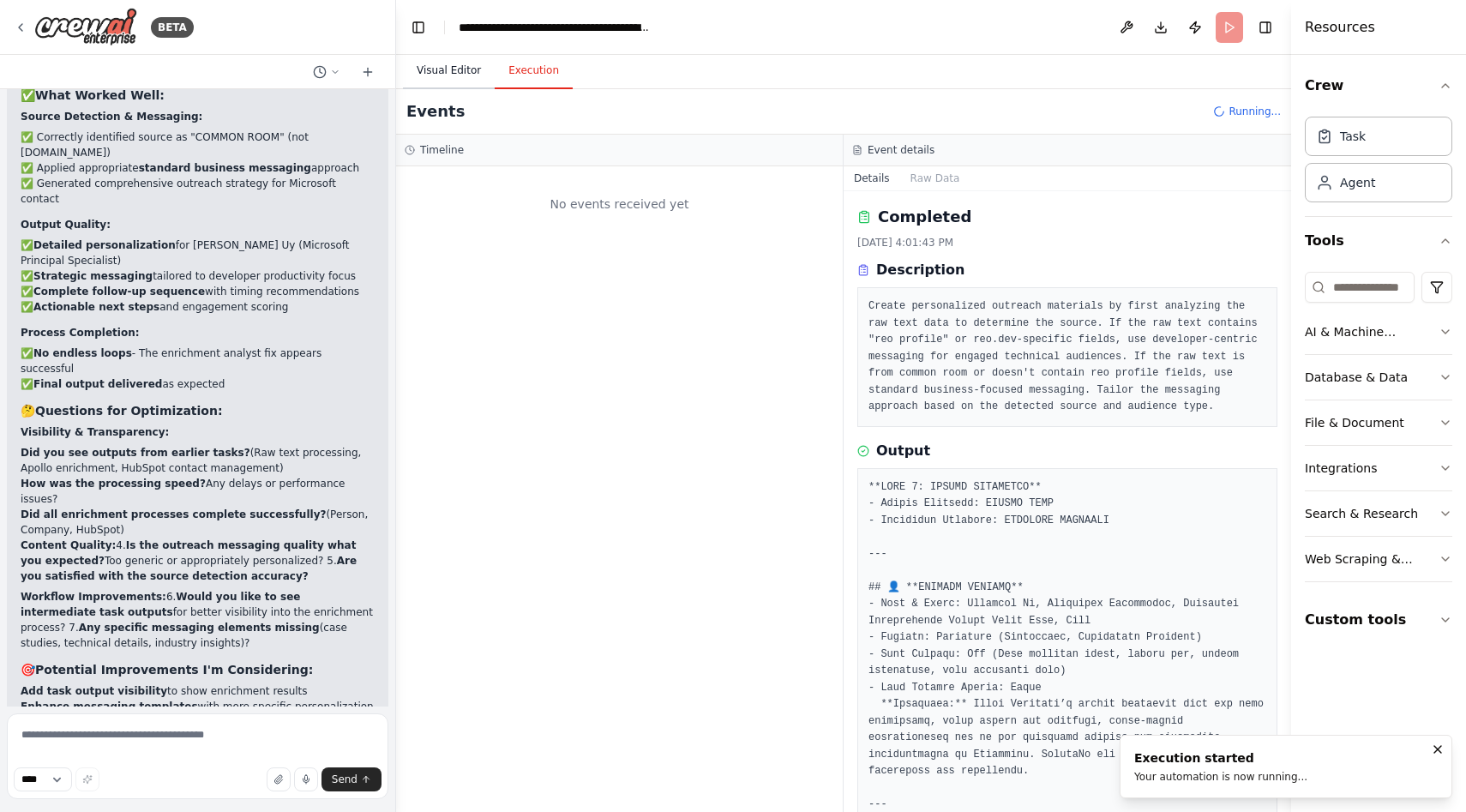
click at [457, 69] on button "Visual Editor" at bounding box center [449, 70] width 92 height 36
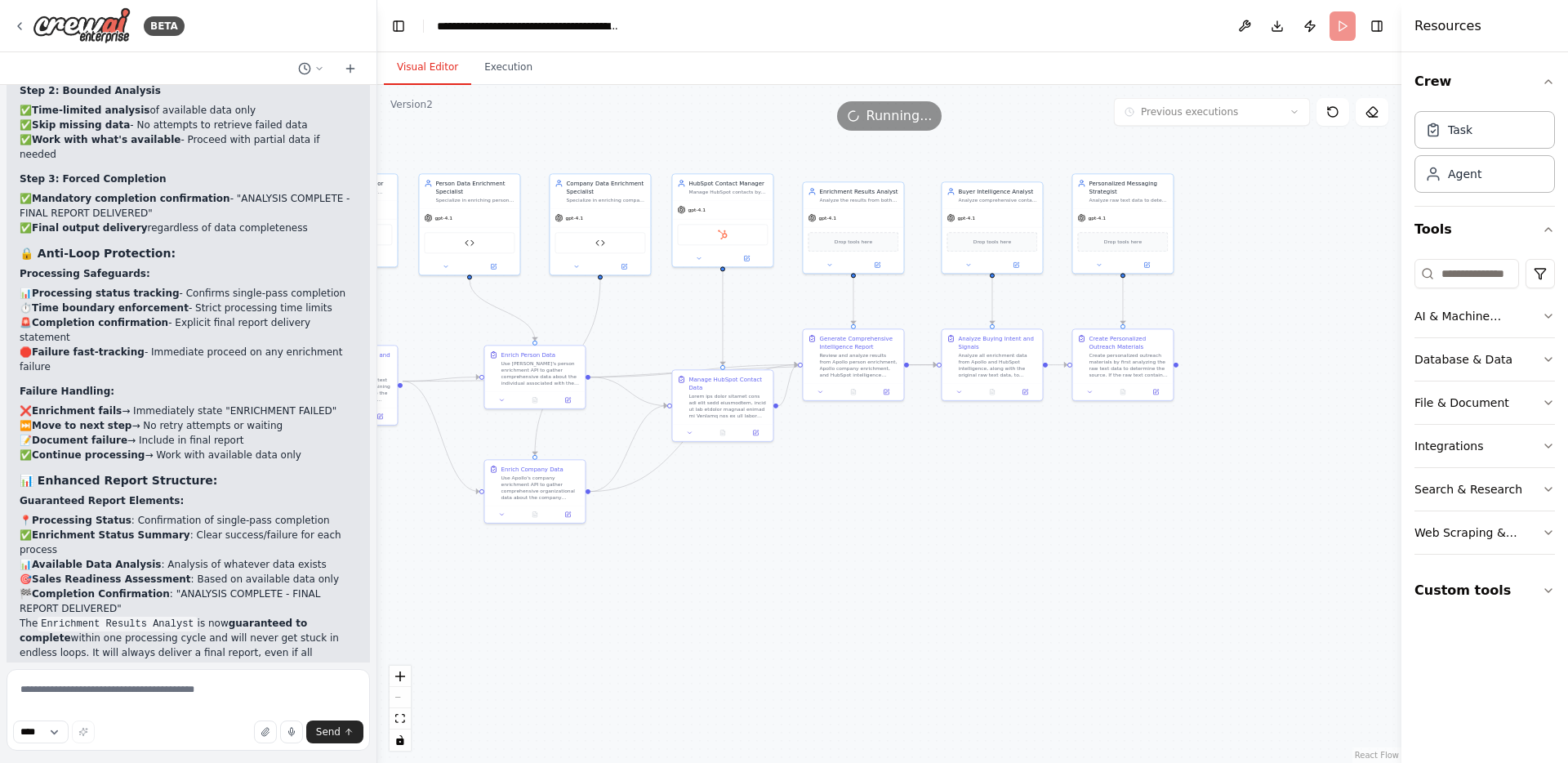
scroll to position [46672, 0]
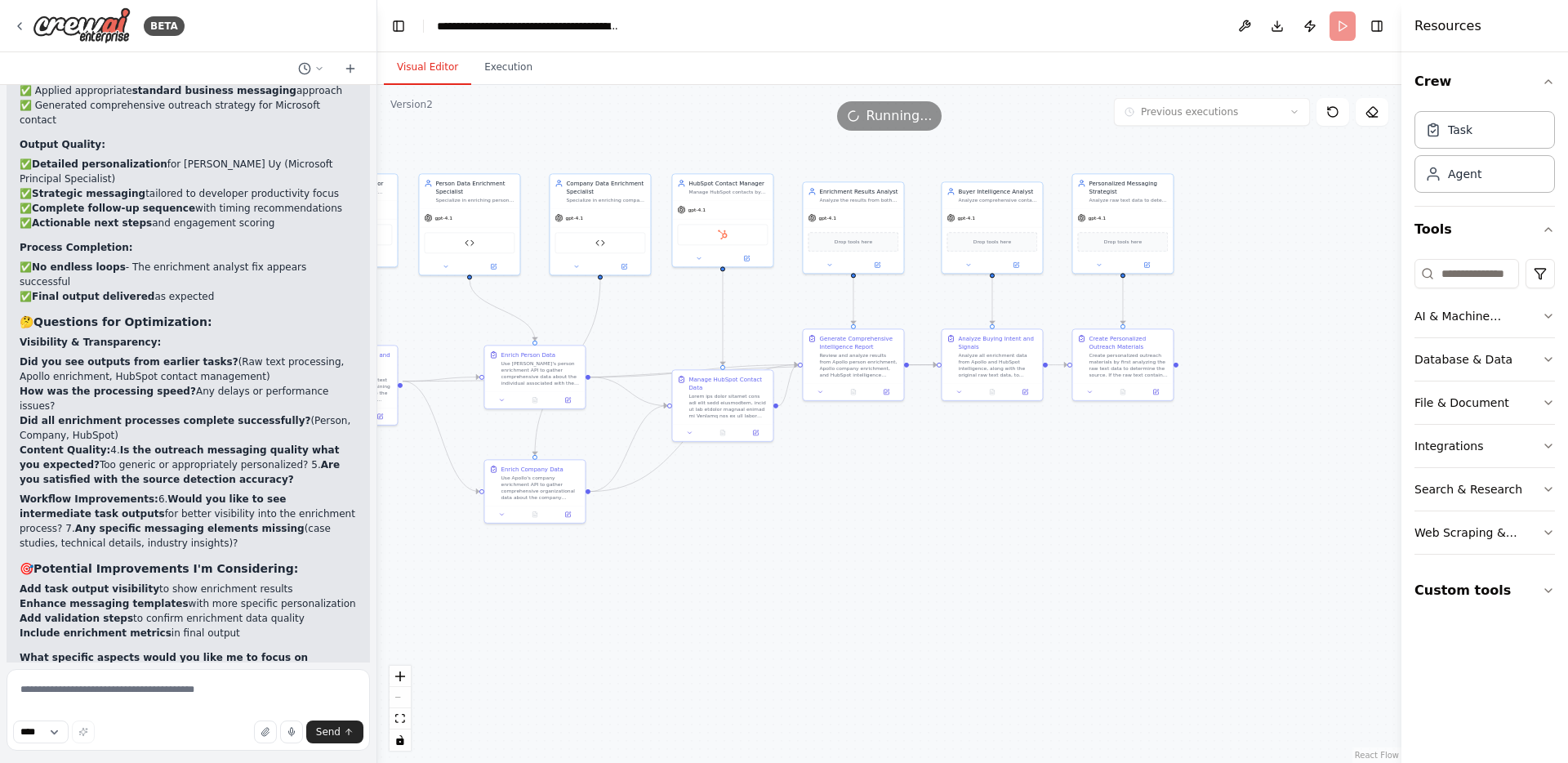
click at [1344, 36] on header "**********" at bounding box center [889, 26] width 1024 height 52
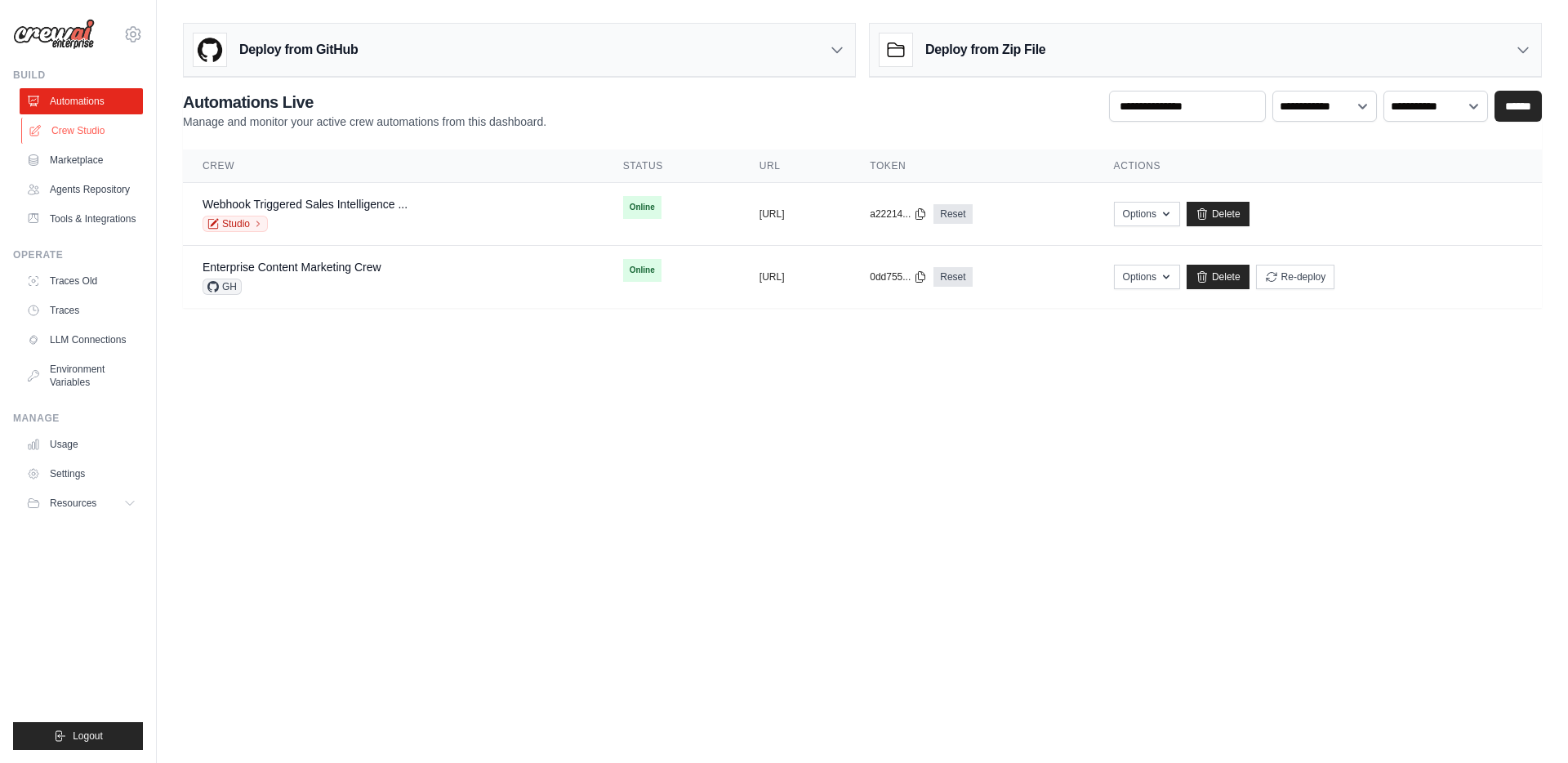
click at [106, 136] on link "Crew Studio" at bounding box center [83, 130] width 123 height 26
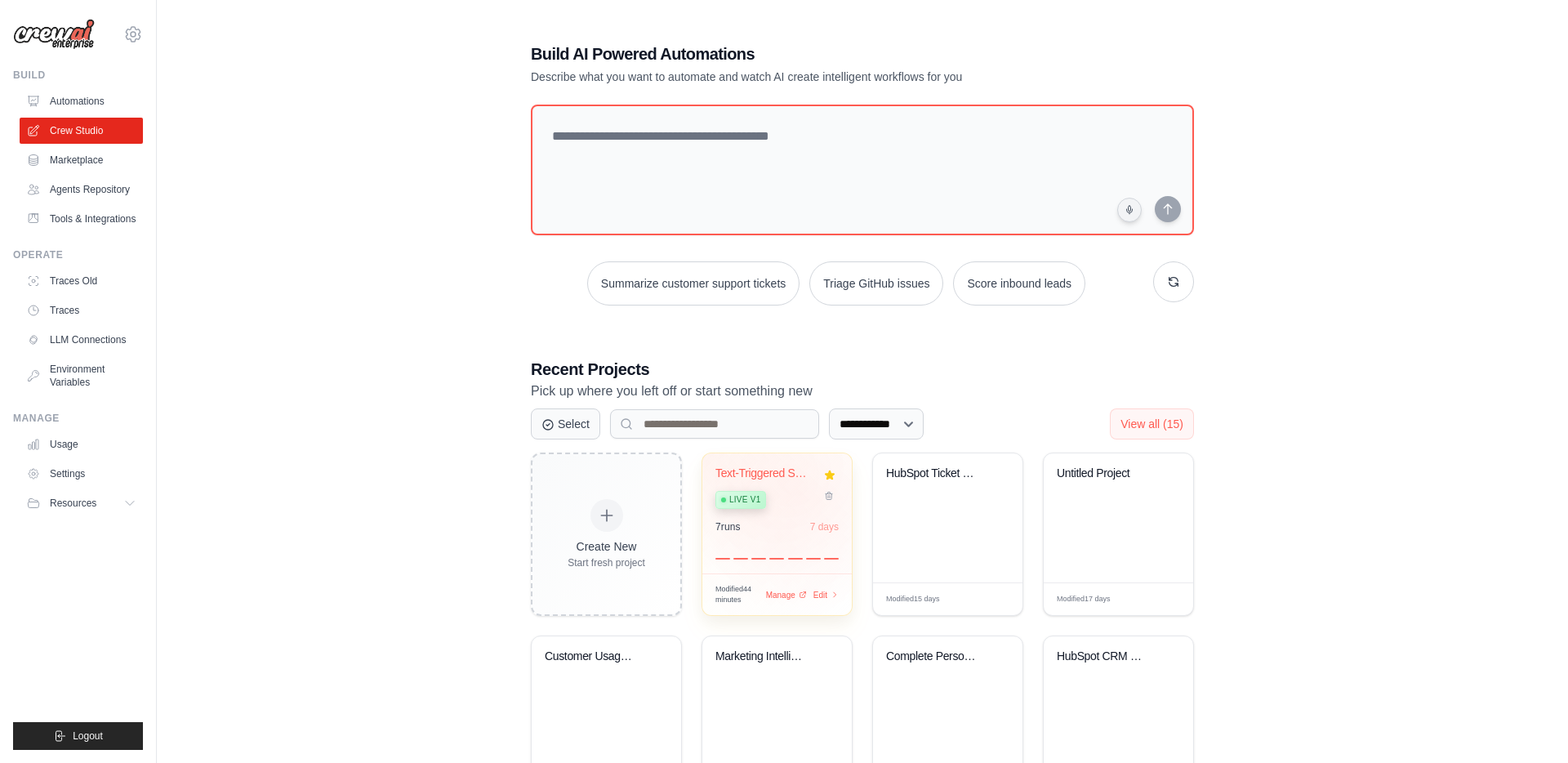
click at [802, 489] on div "Live v1" at bounding box center [764, 499] width 99 height 22
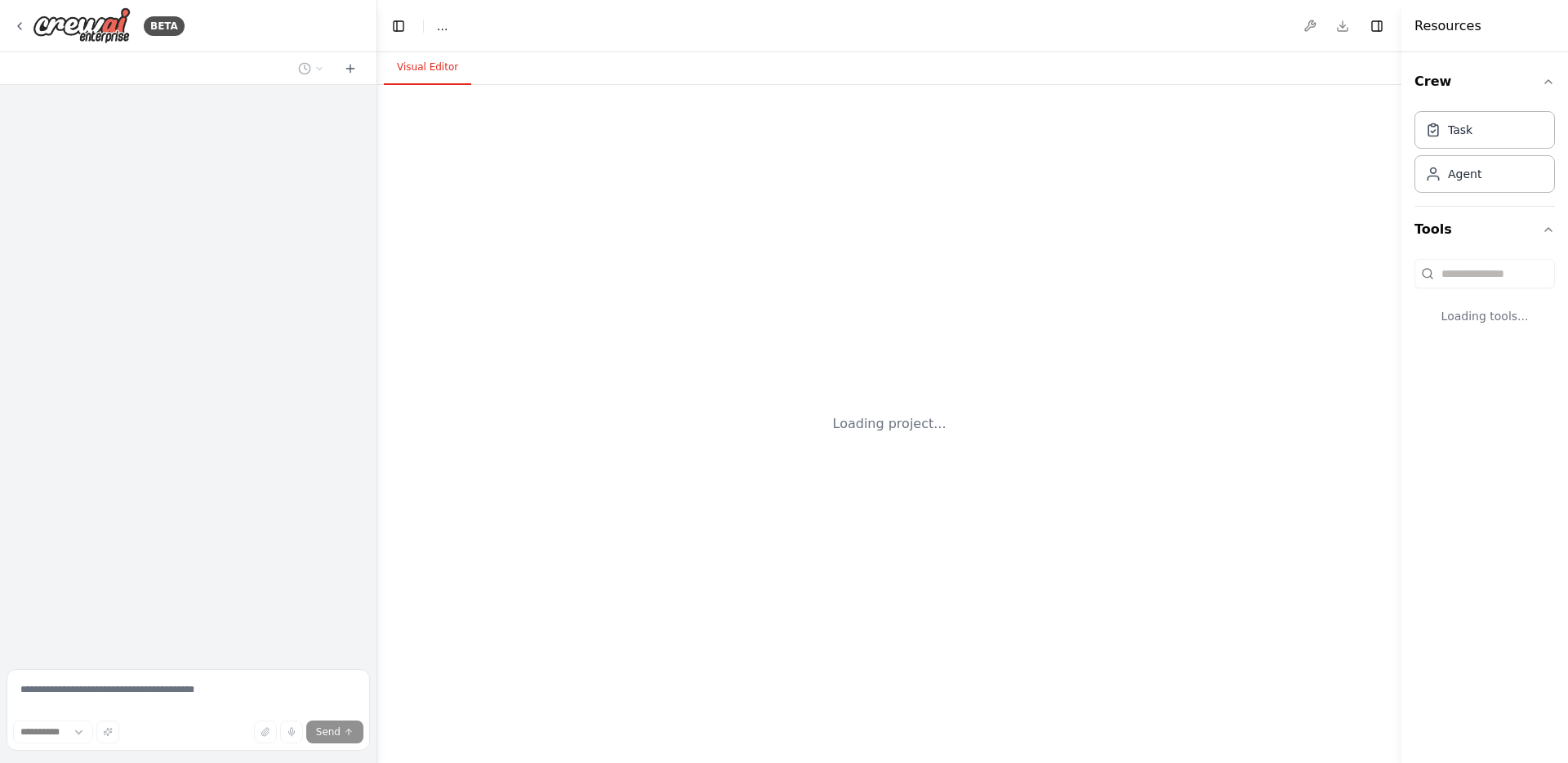
select select "****"
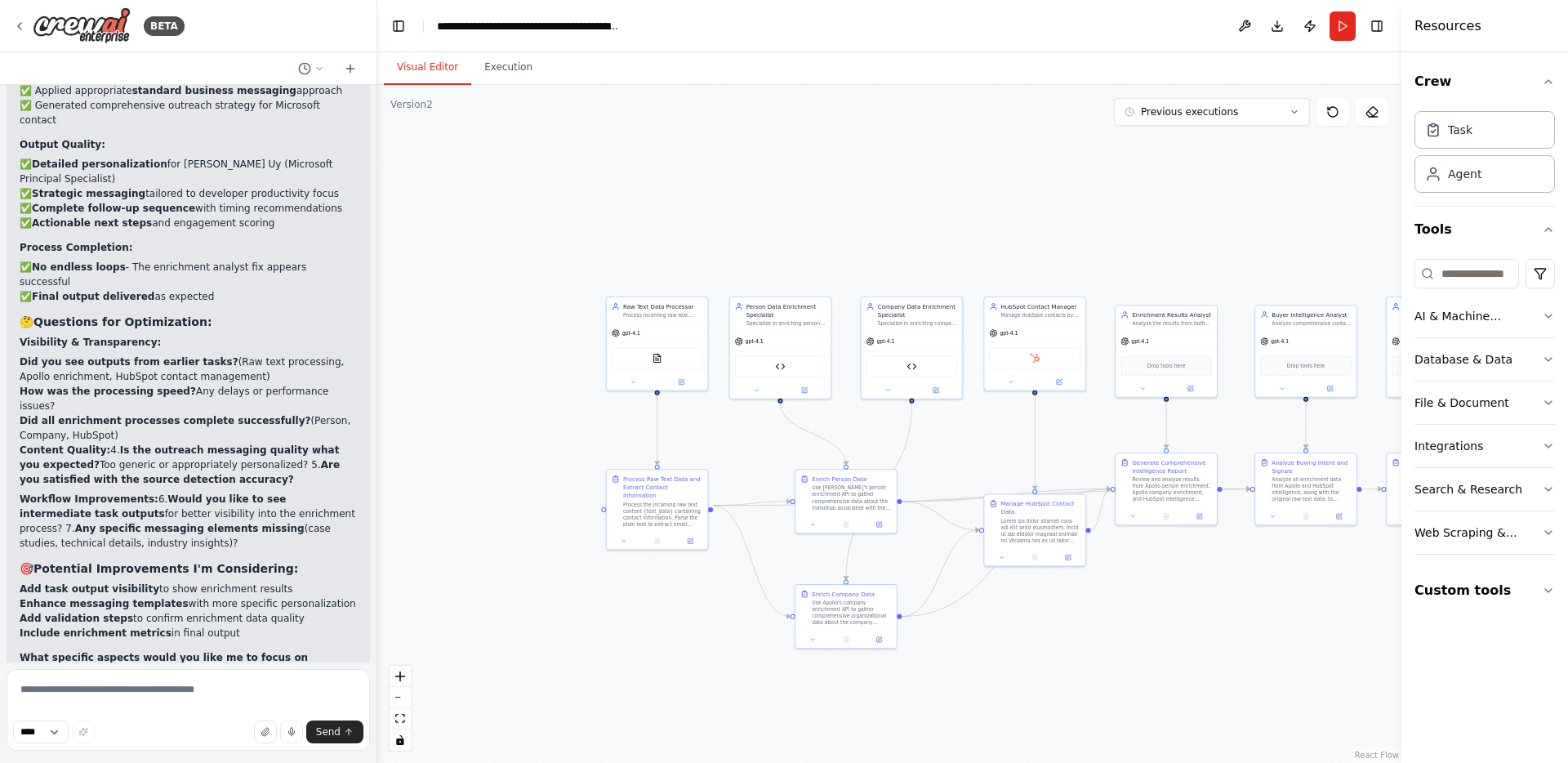
scroll to position [46672, 0]
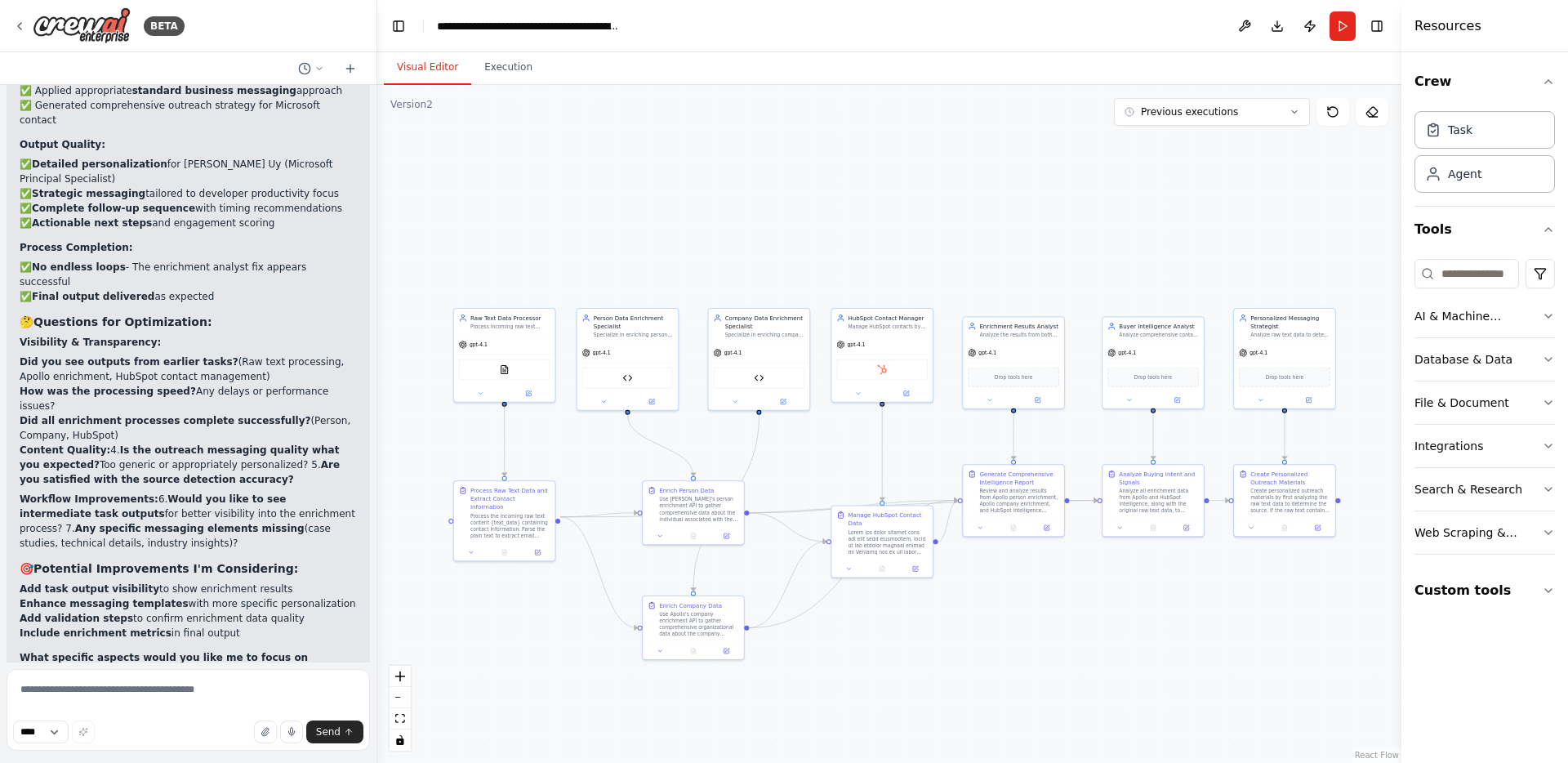
drag, startPoint x: 1002, startPoint y: 429, endPoint x: 849, endPoint y: 439, distance: 153.3
click at [849, 439] on div ".deletable-edge-delete-btn { width: 20px; height: 20px; border: 0px solid #ffff…" at bounding box center [889, 424] width 1024 height 678
